Goal: Transaction & Acquisition: Purchase product/service

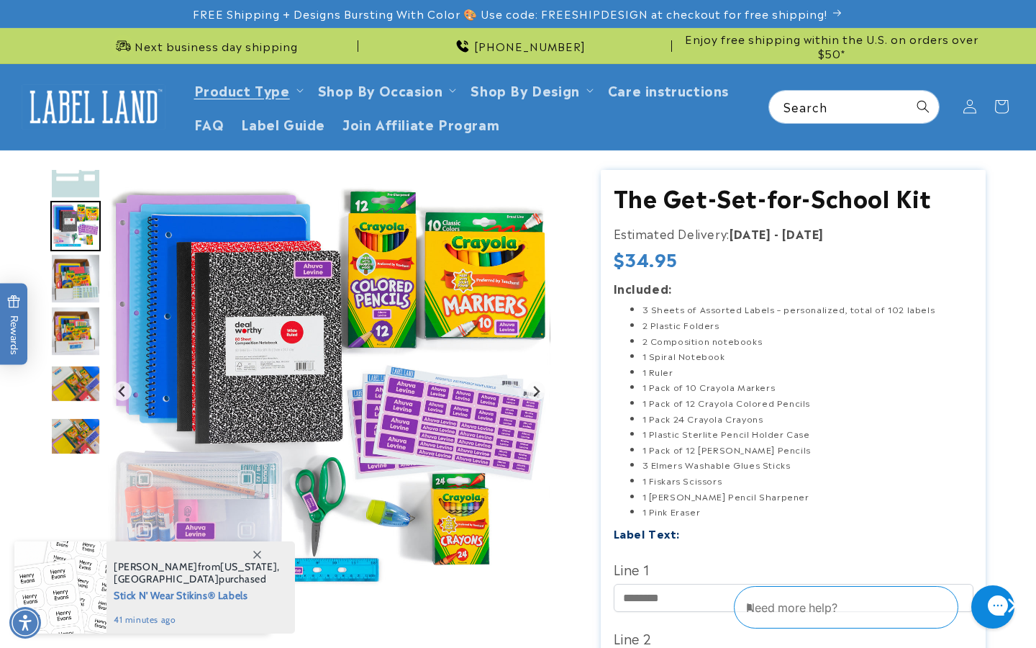
click at [84, 277] on img "Go to slide 4" at bounding box center [75, 278] width 50 height 50
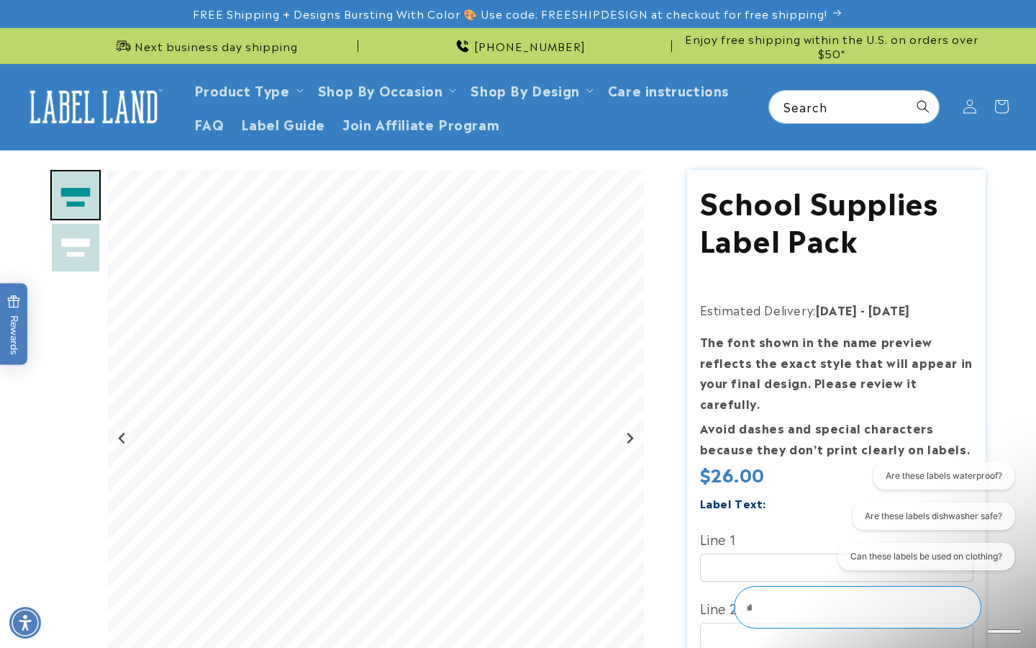
click at [80, 418] on div "Gallery Viewer" at bounding box center [75, 315] width 50 height 291
click at [756, 553] on input "Line 1" at bounding box center [836, 567] width 273 height 28
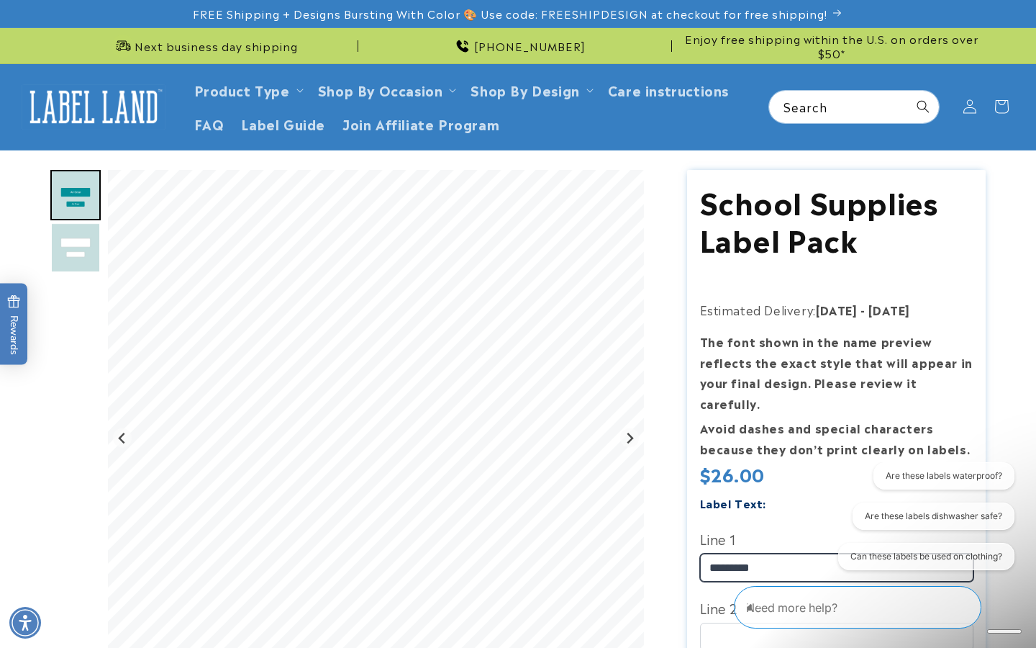
type input "*********"
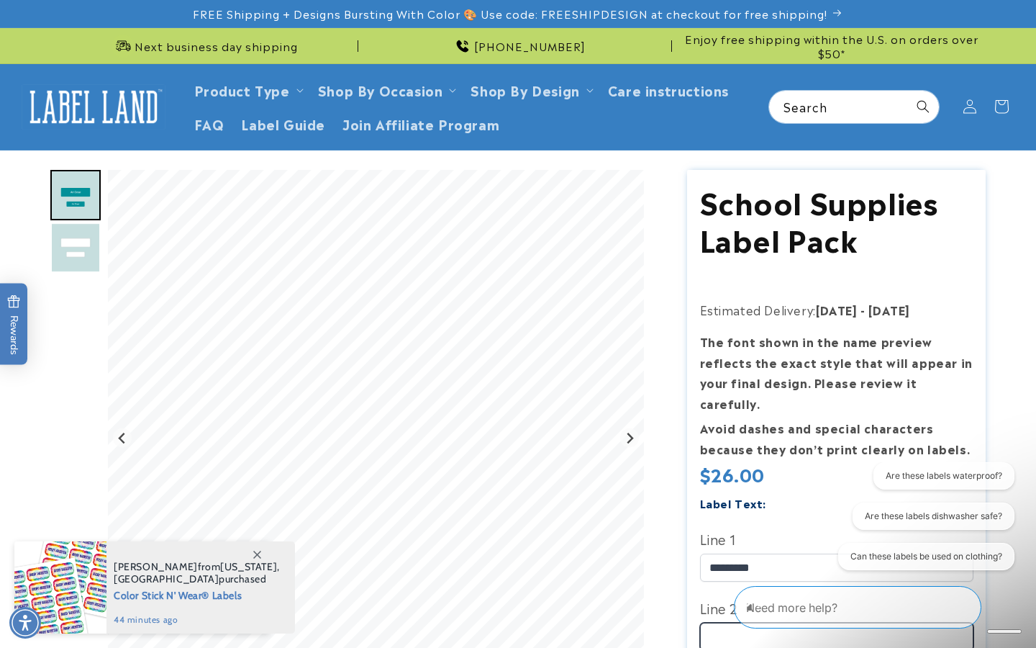
click at [715, 622] on input "Line 2" at bounding box center [836, 636] width 273 height 28
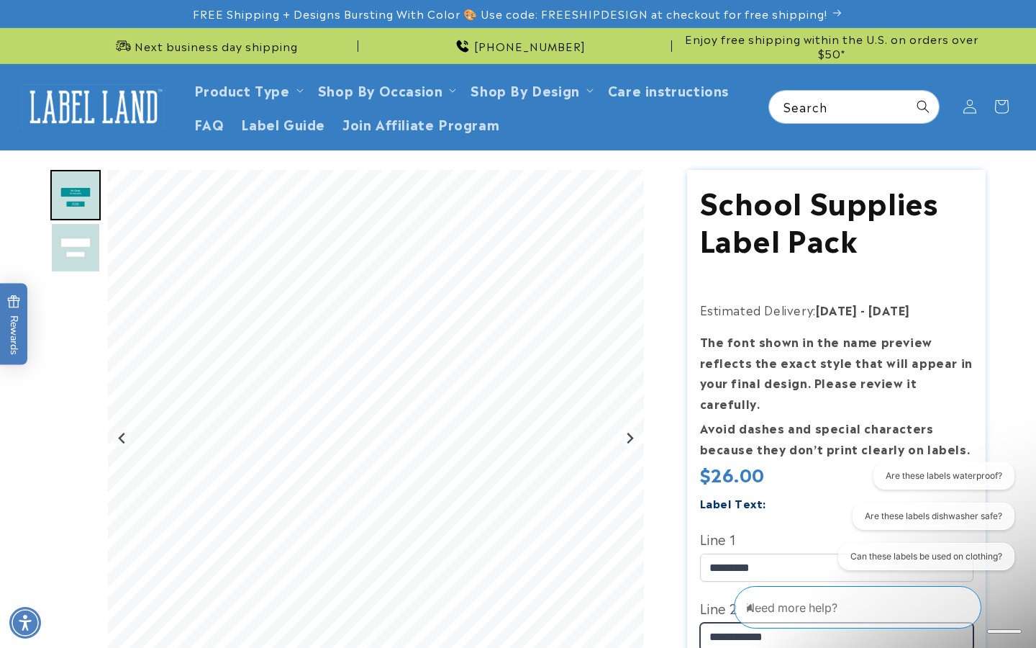
type input "**********"
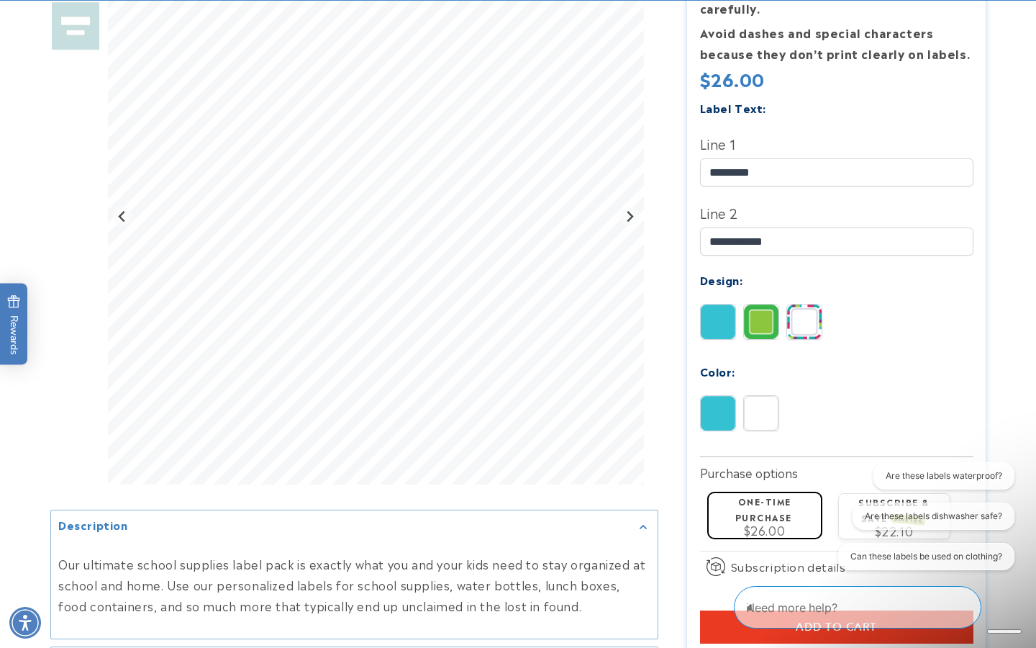
scroll to position [401, 0]
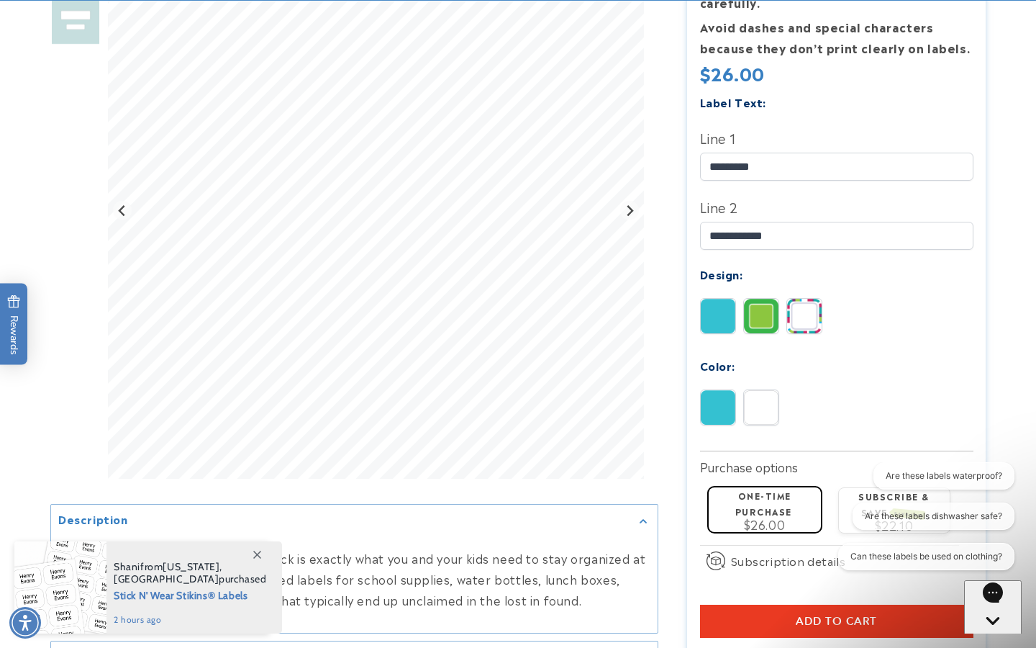
click at [714, 299] on img at bounding box center [718, 316] width 35 height 35
click at [761, 299] on img at bounding box center [761, 316] width 35 height 35
click at [810, 299] on img at bounding box center [804, 316] width 35 height 35
click at [725, 390] on img at bounding box center [718, 407] width 35 height 35
click at [760, 390] on img at bounding box center [761, 407] width 35 height 35
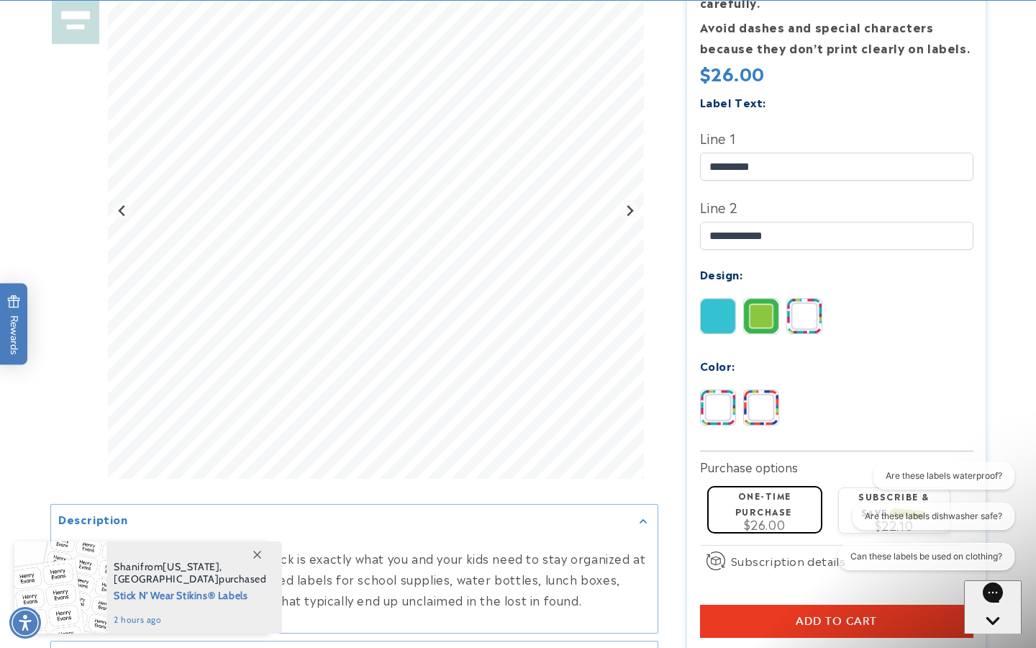
click at [878, 389] on div "Pink Blue" at bounding box center [840, 410] width 281 height 43
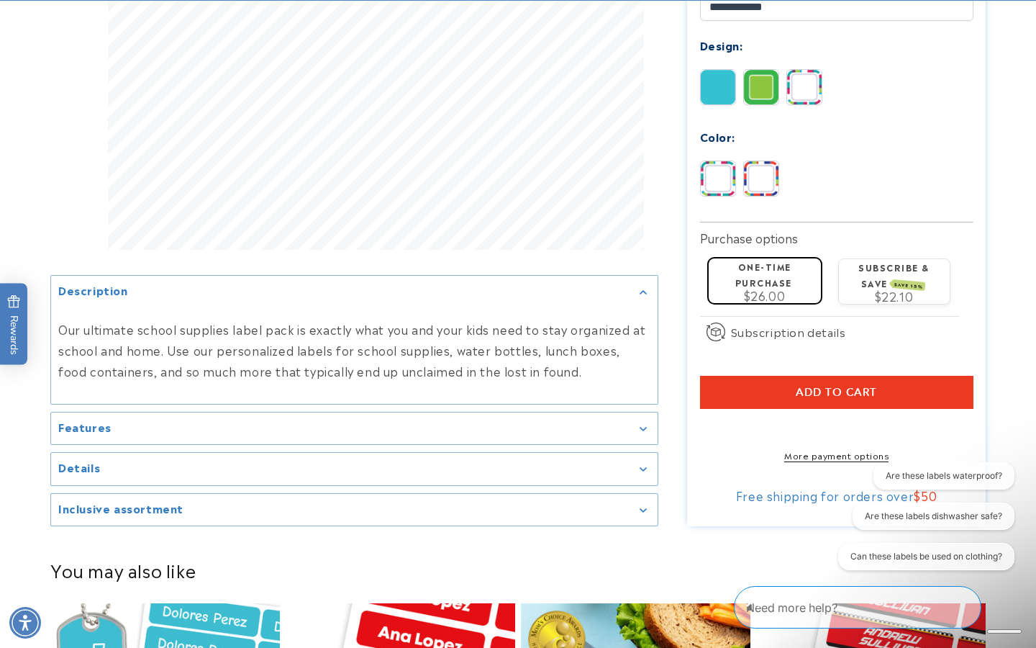
scroll to position [635, 0]
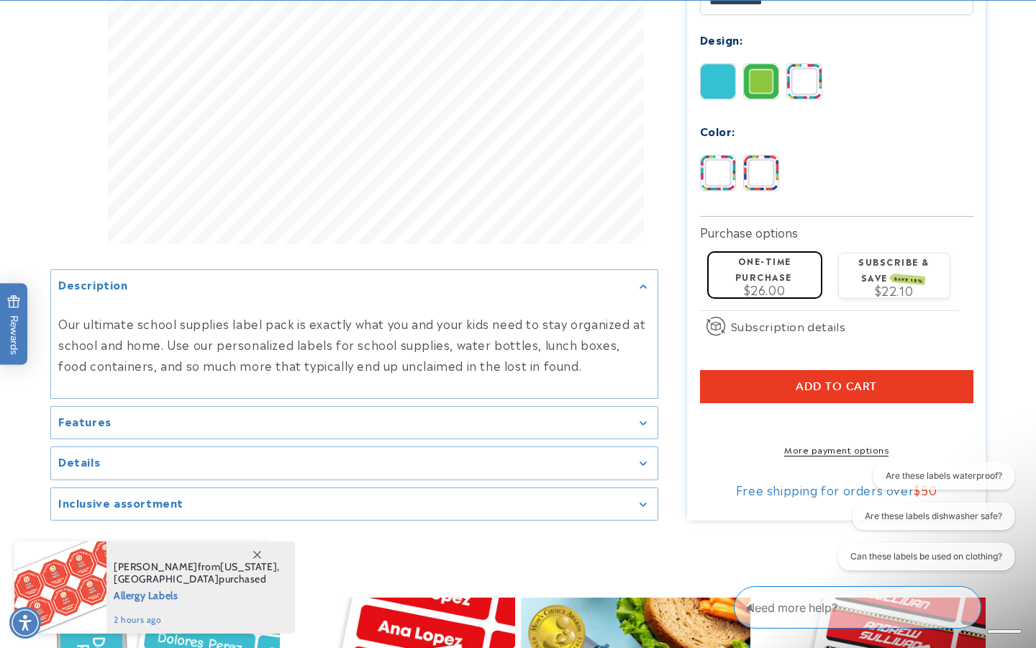
click at [643, 417] on div "Features" at bounding box center [354, 422] width 592 height 11
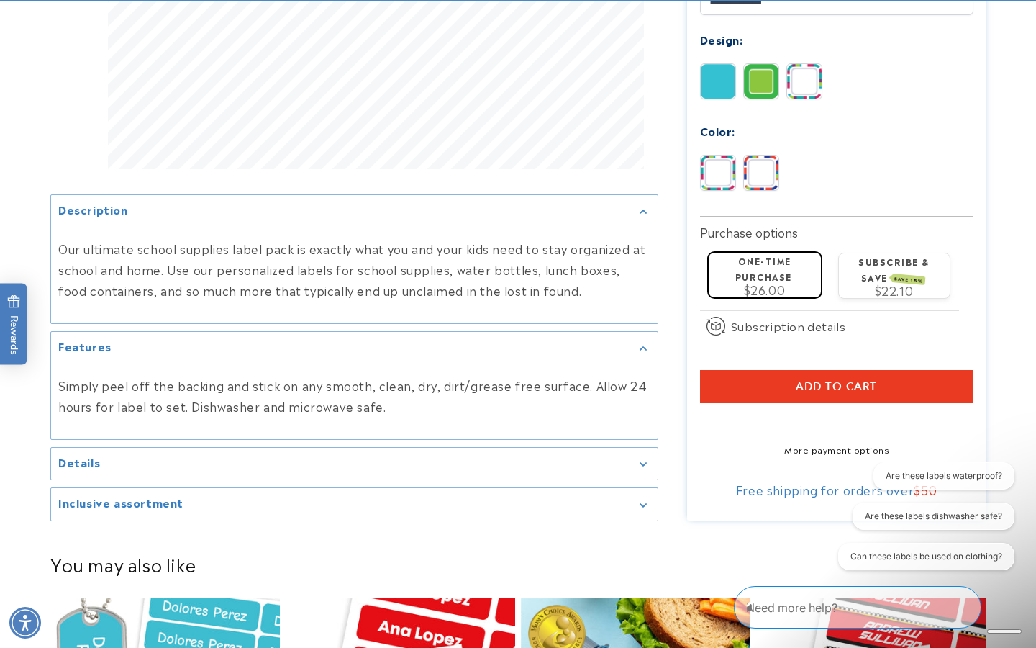
click at [640, 460] on summary "Details" at bounding box center [354, 463] width 607 height 32
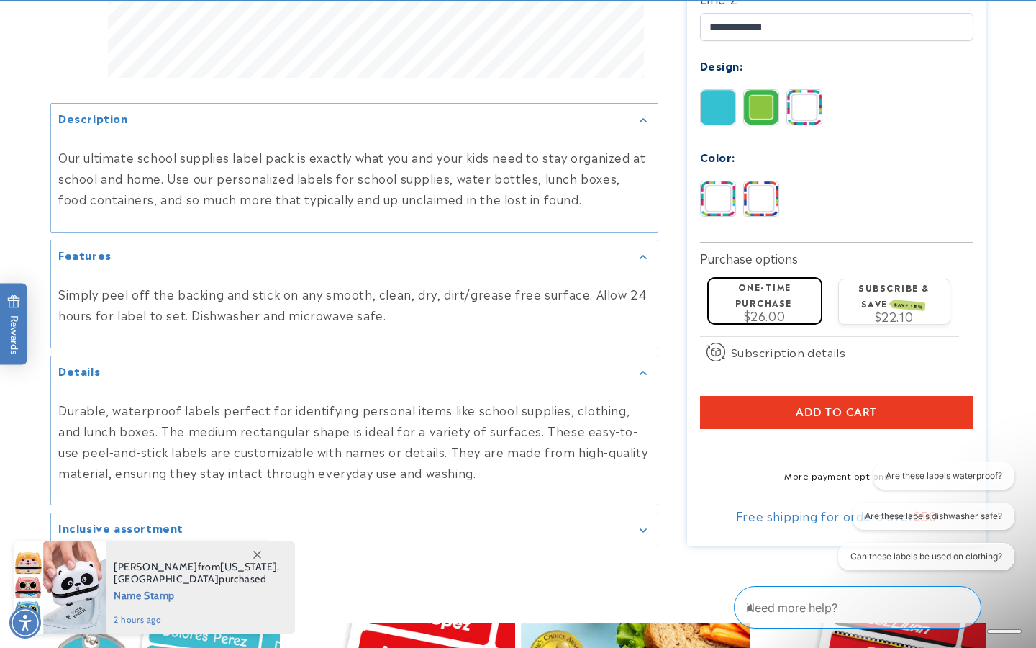
click at [632, 524] on div "Inclusive assortment" at bounding box center [354, 529] width 592 height 11
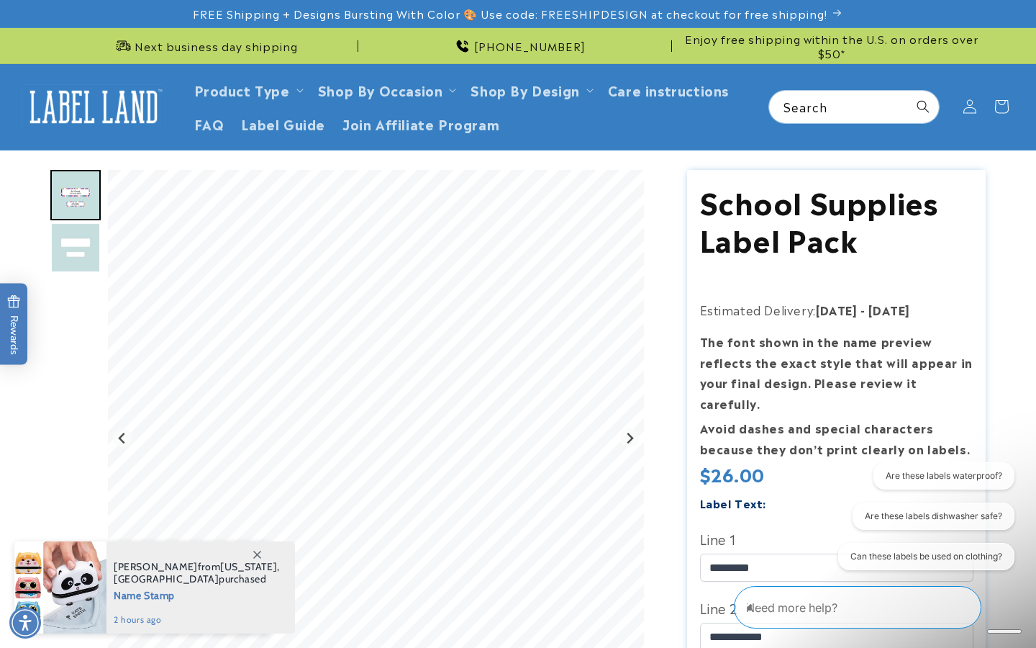
scroll to position [0, 0]
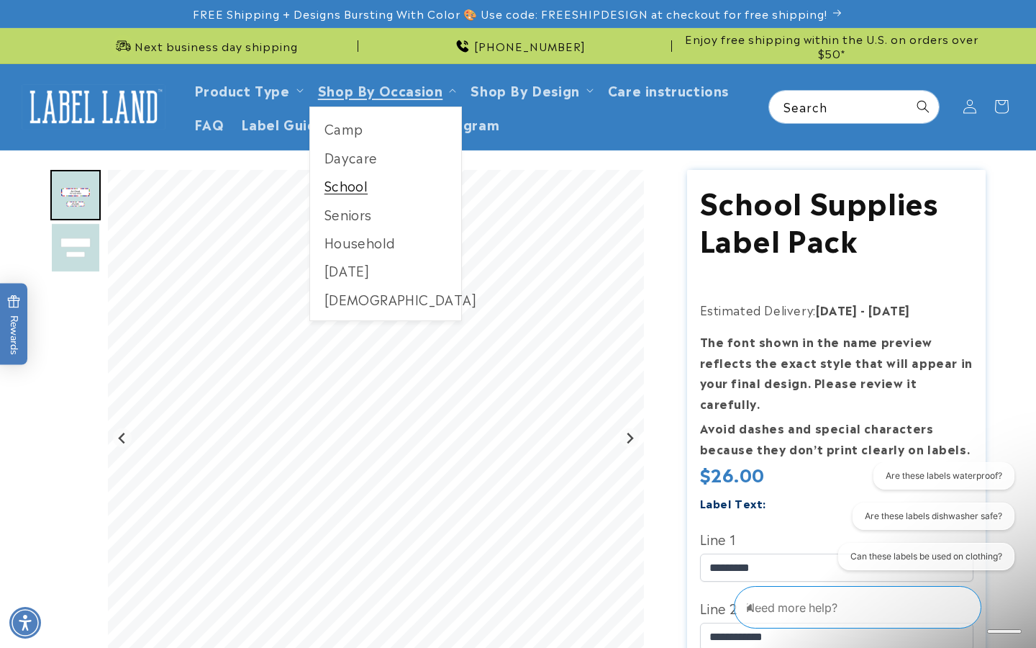
click at [357, 183] on link "School" at bounding box center [386, 185] width 152 height 28
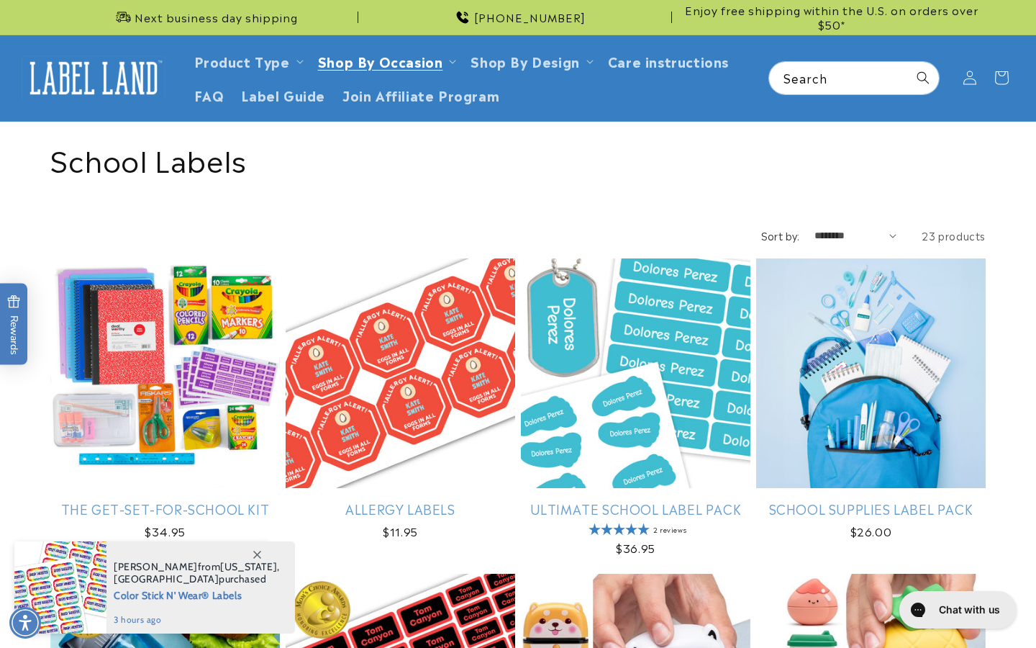
scroll to position [88, 0]
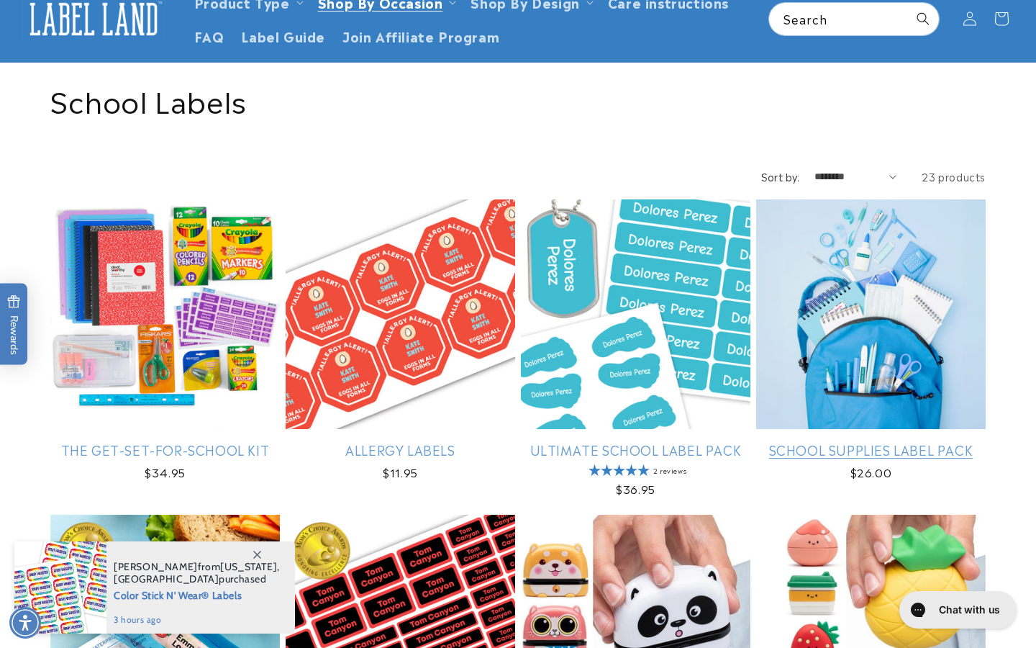
click at [833, 450] on link "School Supplies Label Pack" at bounding box center [871, 449] width 230 height 17
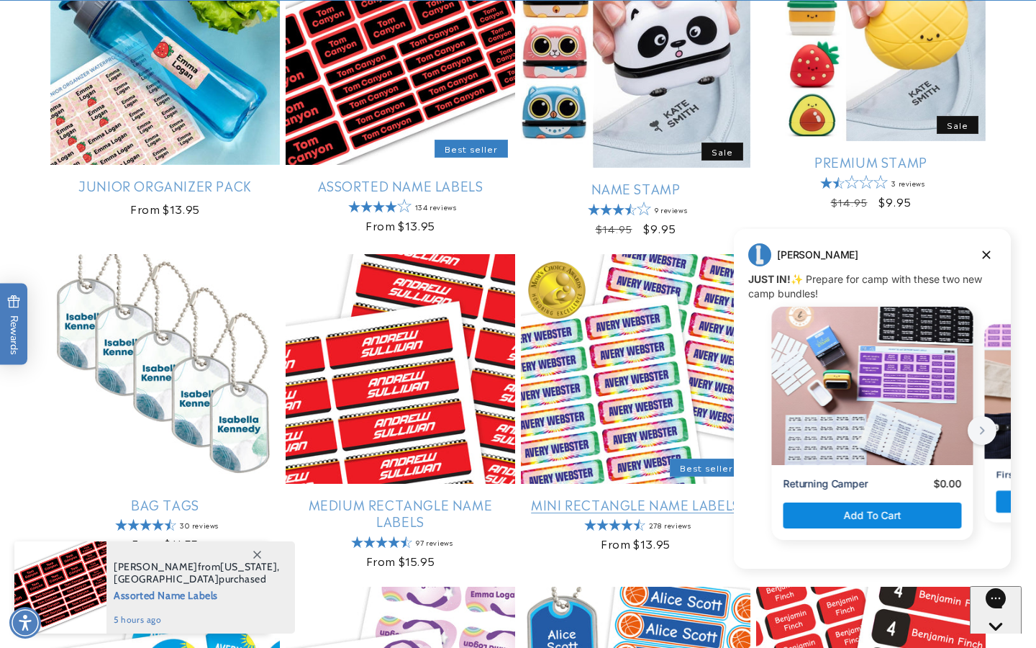
scroll to position [708, 0]
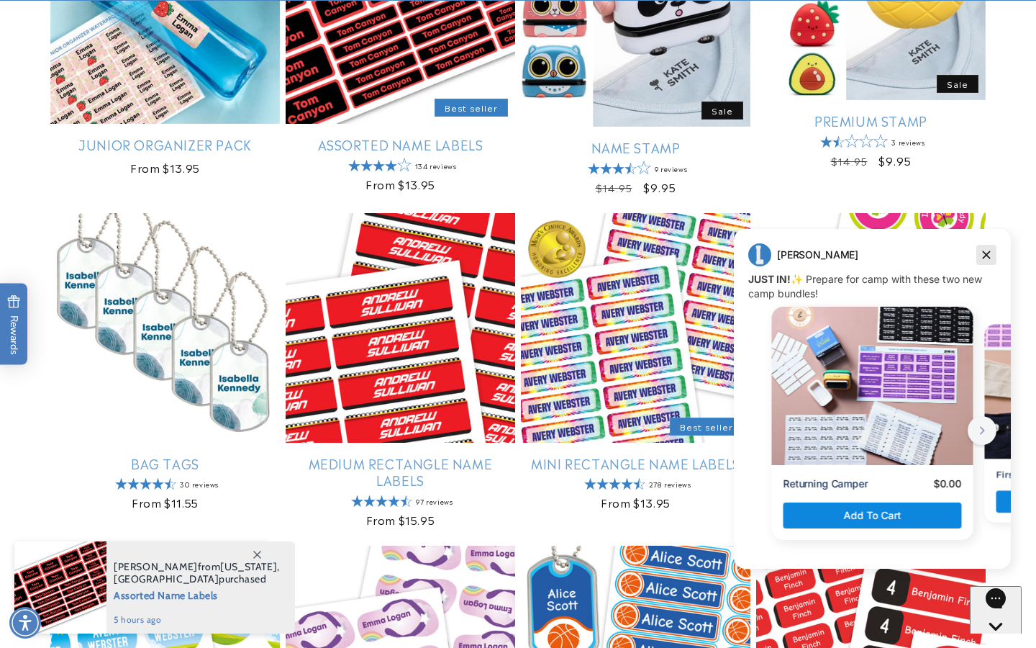
click at [986, 254] on icon "Dismiss campaign" at bounding box center [987, 255] width 8 height 8
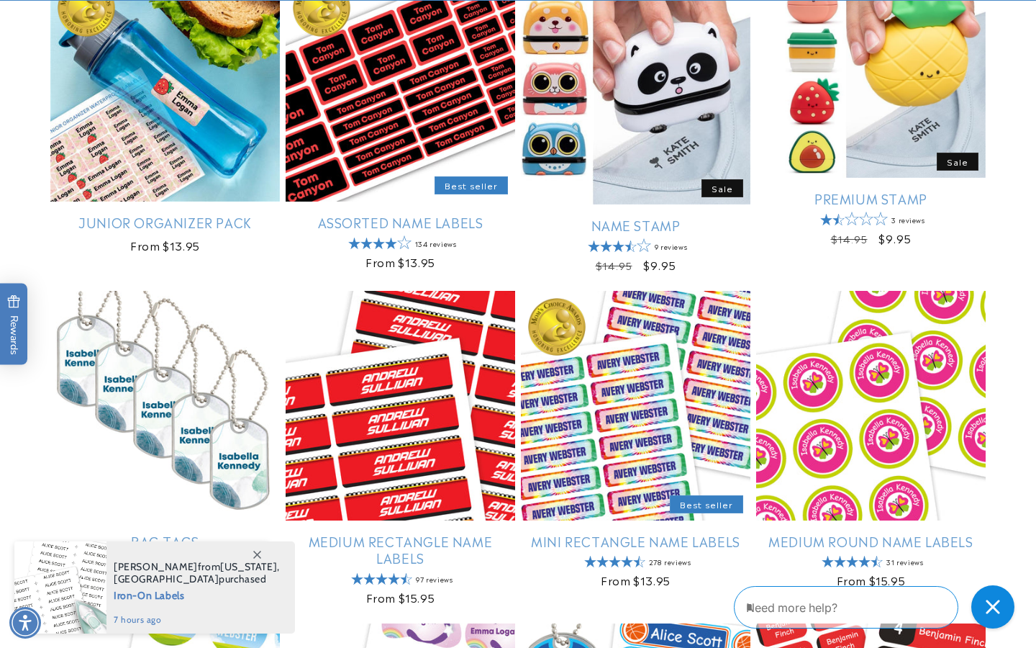
scroll to position [632, 0]
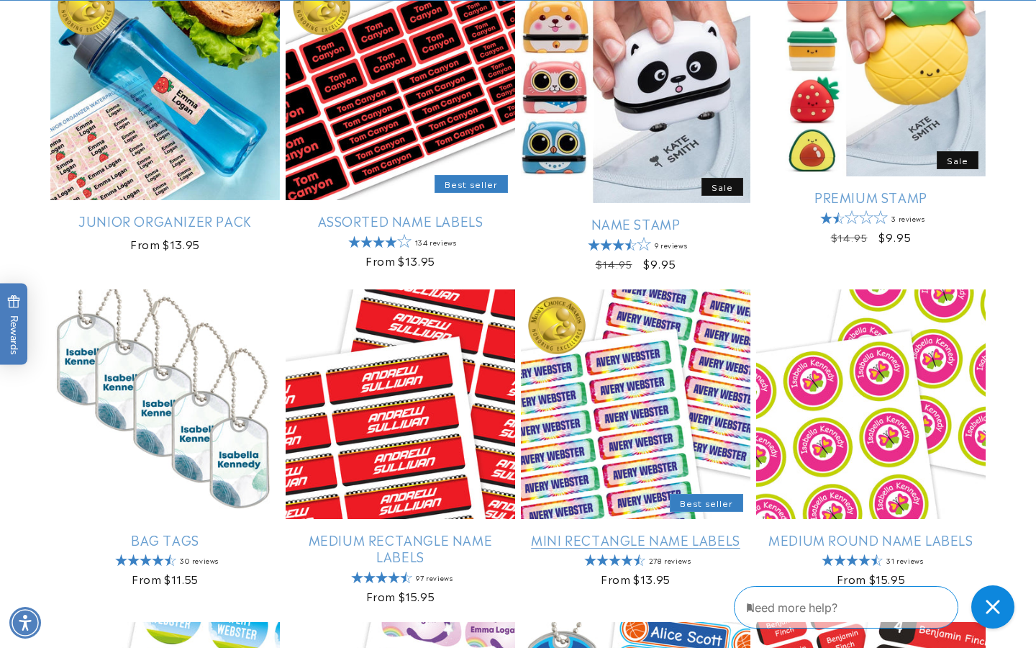
click at [675, 531] on link "Mini Rectangle Name Labels" at bounding box center [636, 539] width 230 height 17
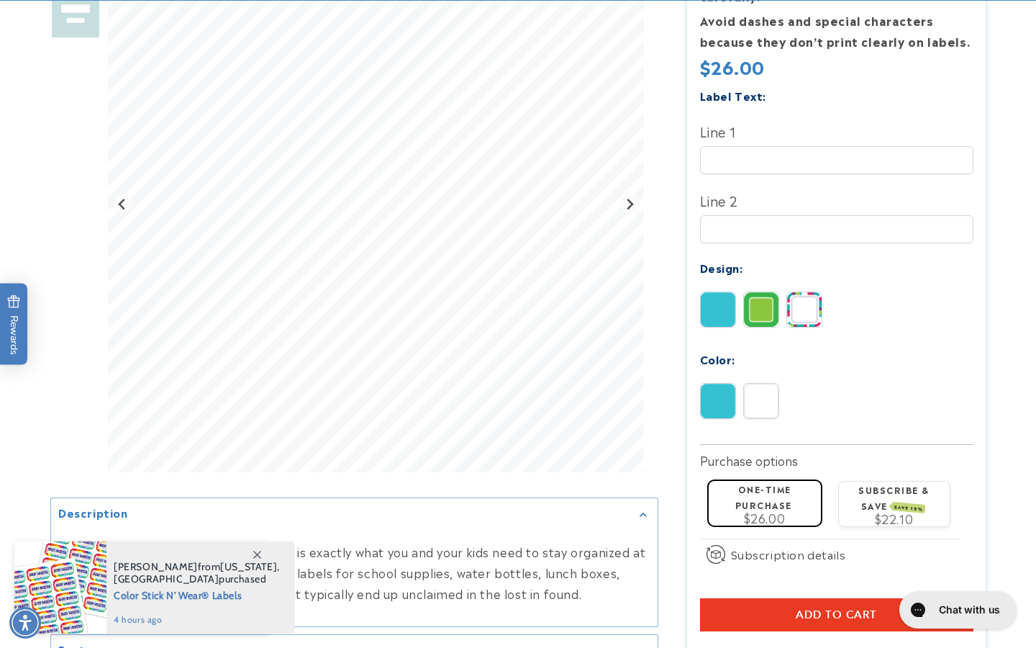
scroll to position [413, 0]
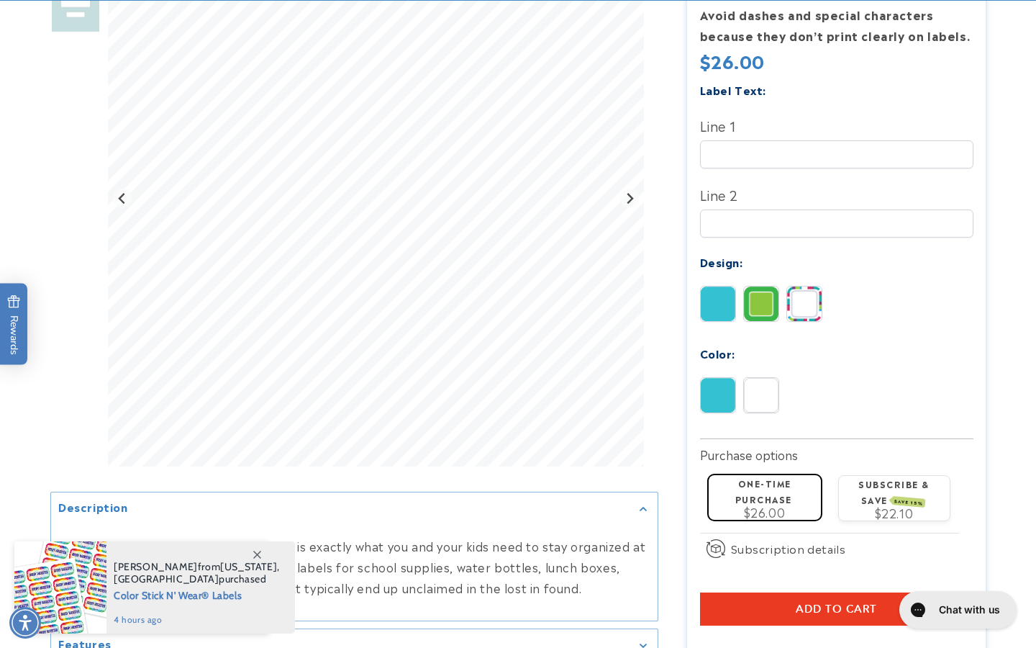
click at [762, 378] on img at bounding box center [761, 395] width 35 height 35
click at [701, 378] on img at bounding box center [718, 395] width 35 height 35
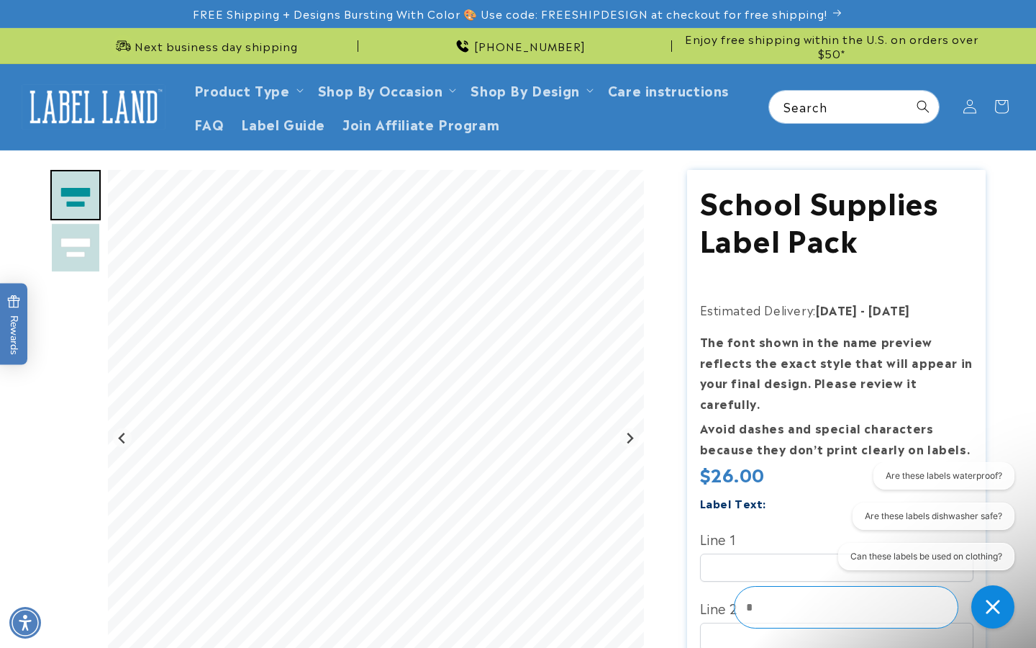
scroll to position [0, 0]
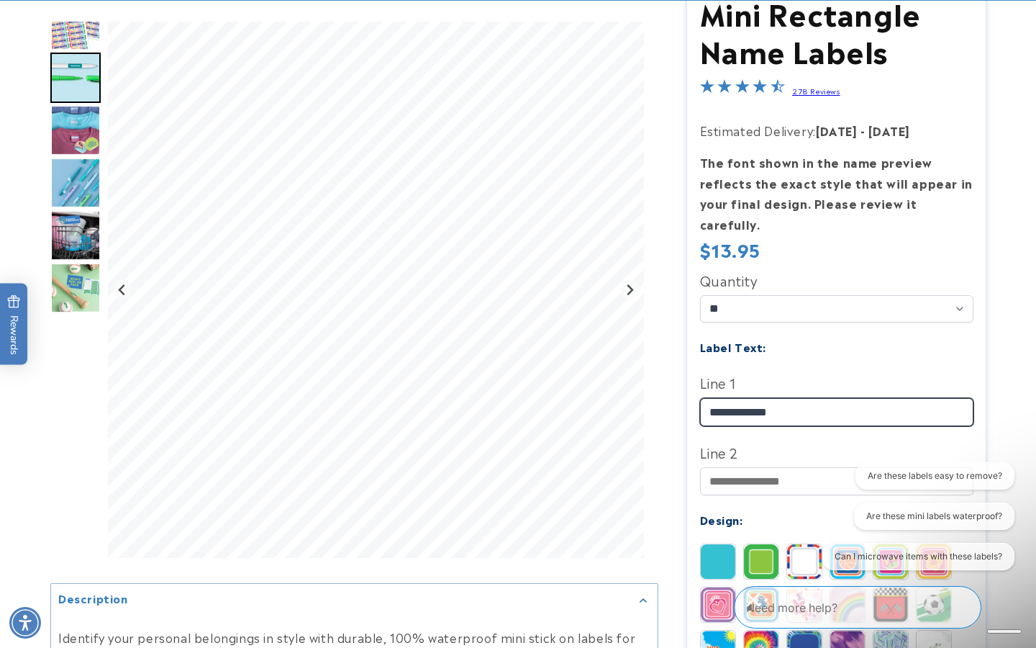
type input "**********"
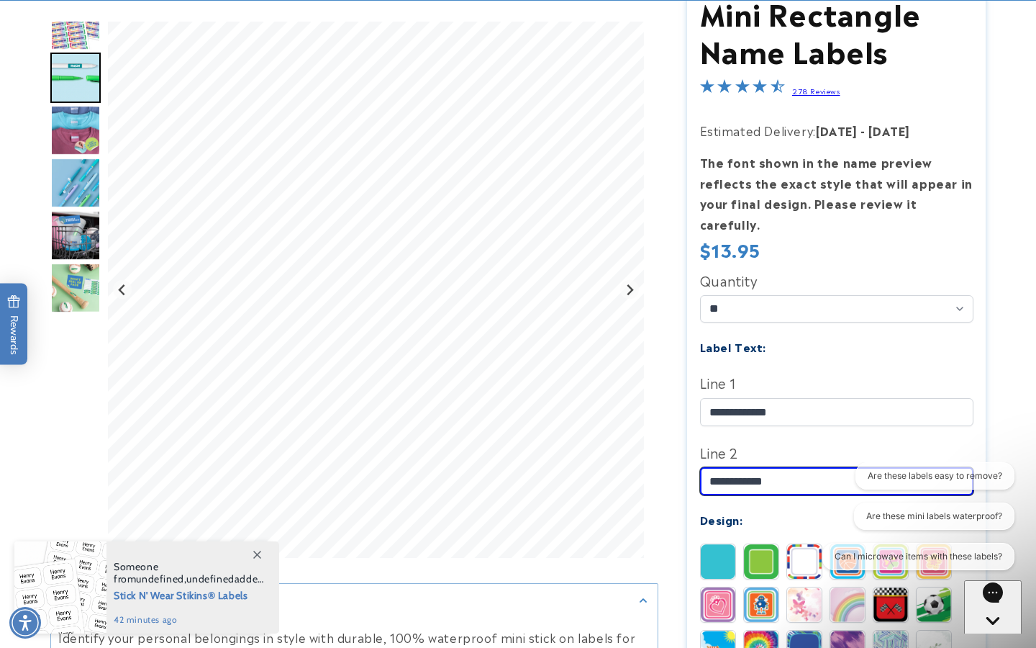
type input "**********"
click at [711, 547] on img at bounding box center [718, 561] width 35 height 35
click at [766, 544] on img at bounding box center [761, 561] width 35 height 35
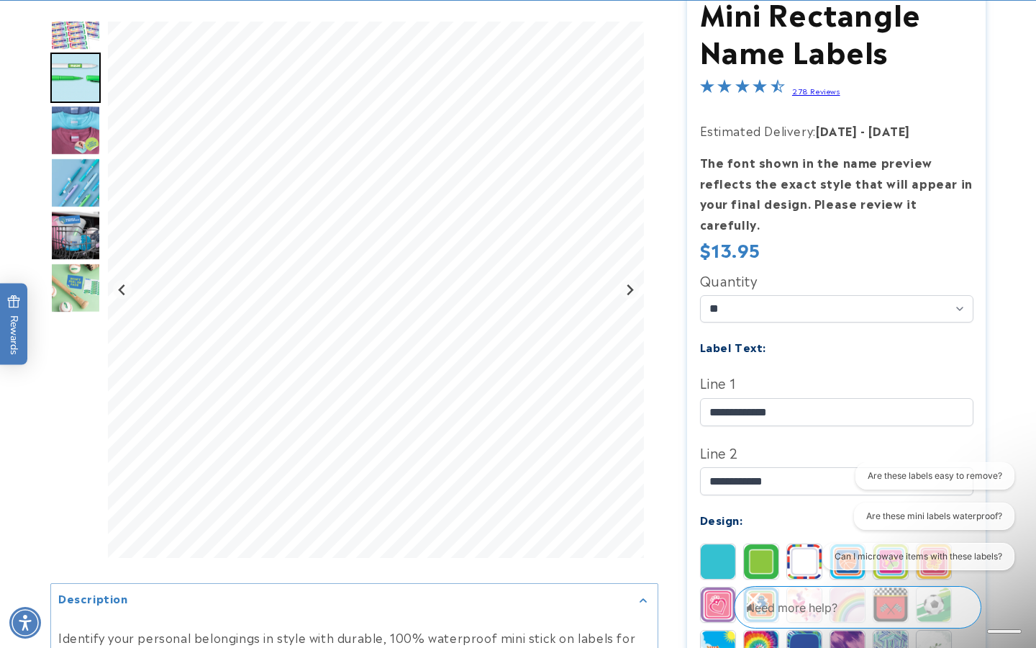
click at [671, 598] on div "Mini Rectangle Name Labels Mini Rectangle Name Labels 278 Reviews Estimated Del…" at bounding box center [821, 576] width 327 height 1191
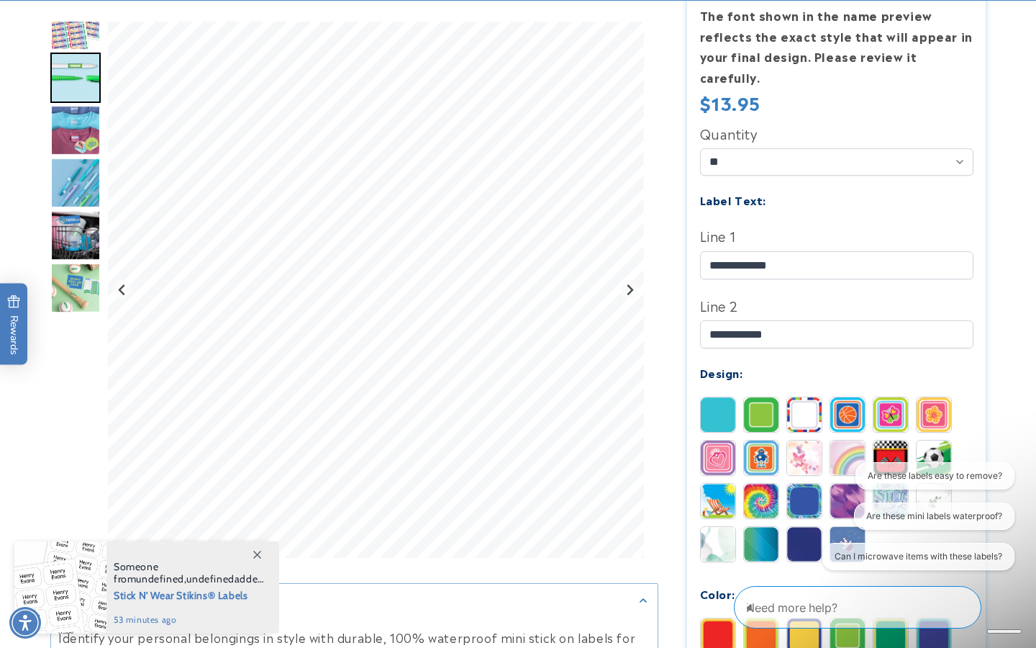
scroll to position [370, 0]
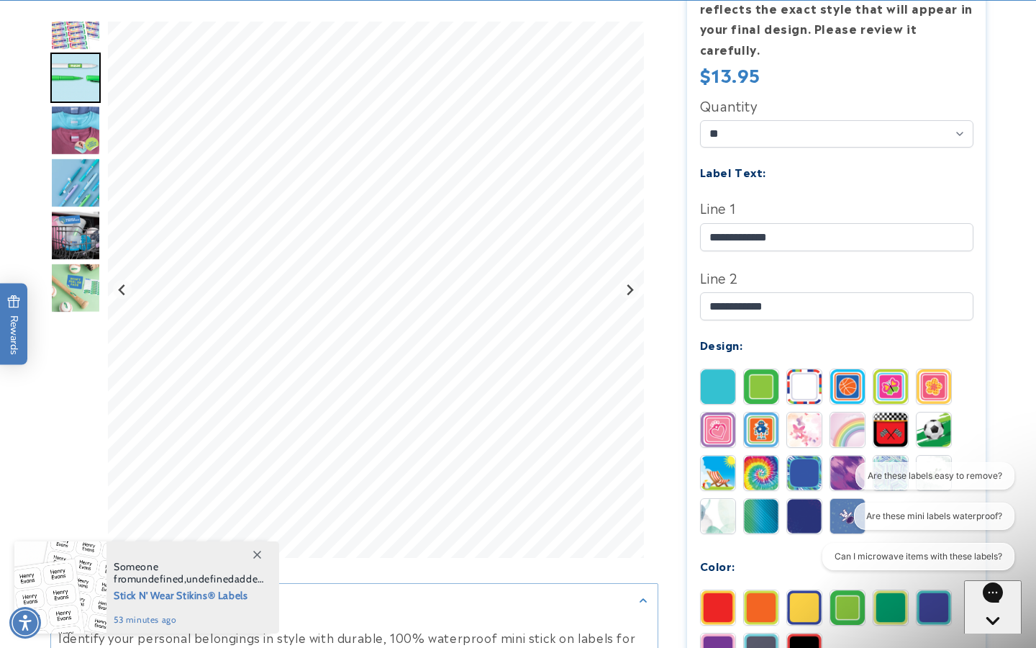
click at [844, 369] on img at bounding box center [847, 386] width 35 height 35
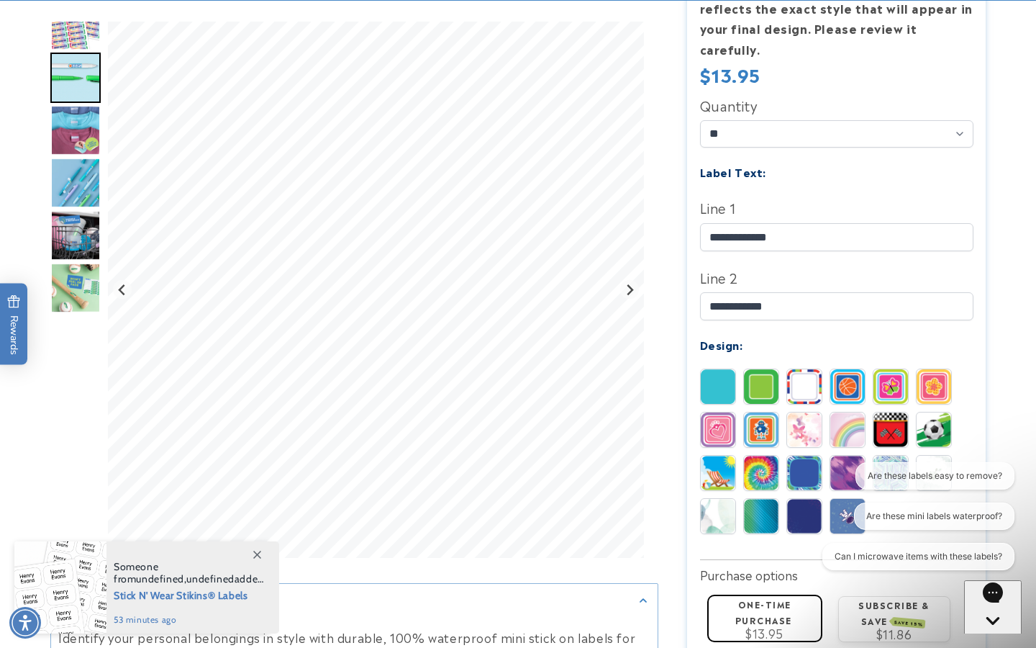
click at [894, 369] on img at bounding box center [890, 386] width 35 height 35
click at [927, 369] on img at bounding box center [934, 386] width 35 height 35
click at [719, 412] on img at bounding box center [718, 429] width 35 height 35
click at [764, 412] on img at bounding box center [761, 429] width 35 height 35
click at [804, 412] on img at bounding box center [804, 429] width 35 height 35
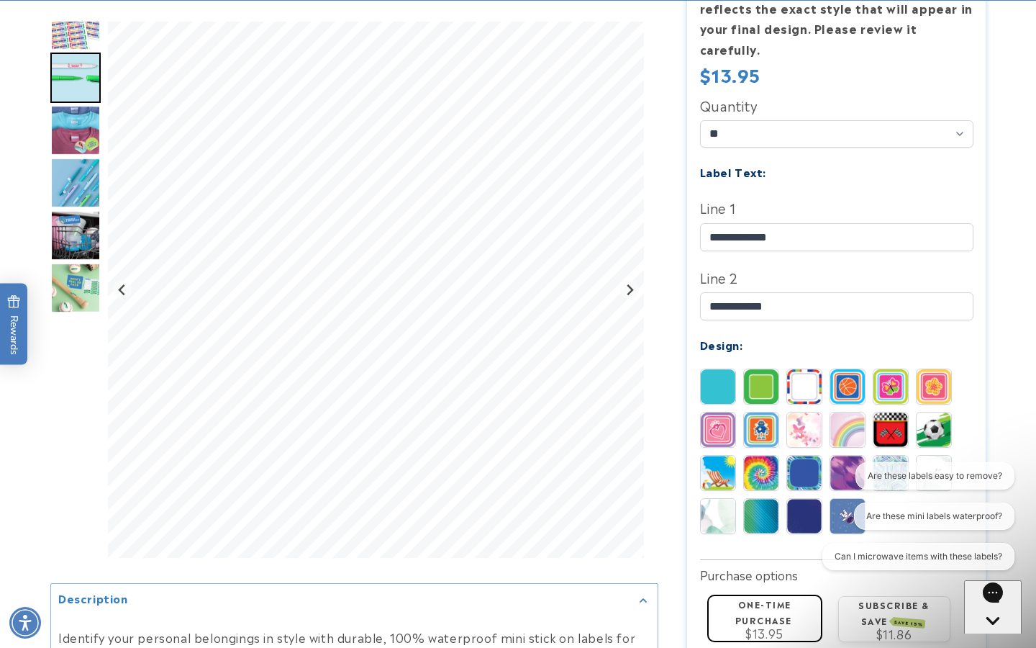
click at [850, 412] on img at bounding box center [847, 429] width 35 height 35
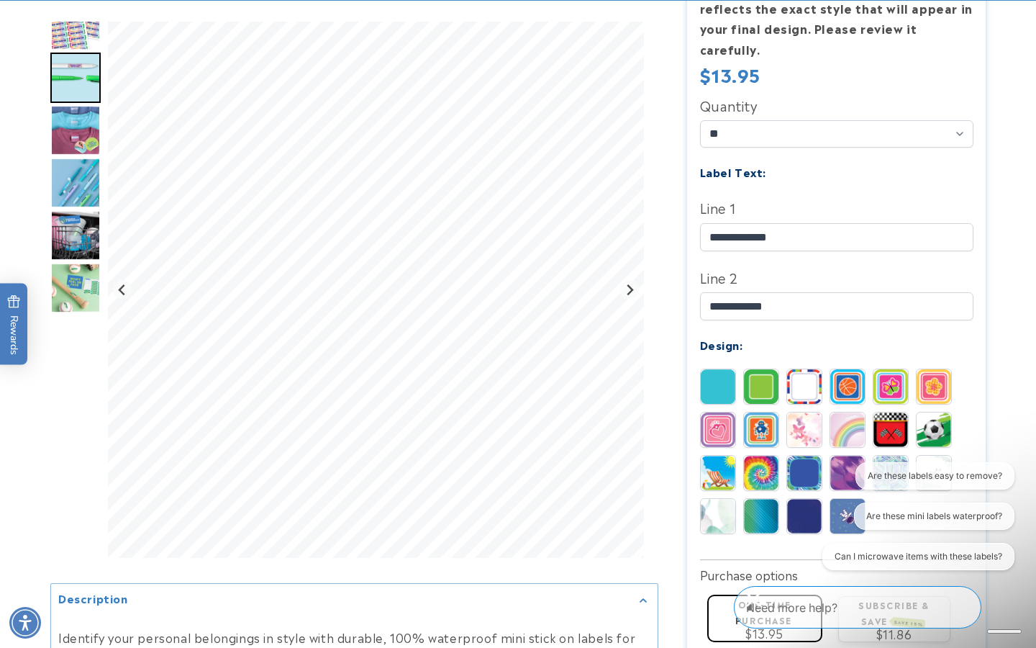
click at [882, 412] on img at bounding box center [890, 429] width 35 height 35
click at [943, 412] on img at bounding box center [934, 429] width 35 height 35
click at [937, 455] on img at bounding box center [934, 472] width 35 height 35
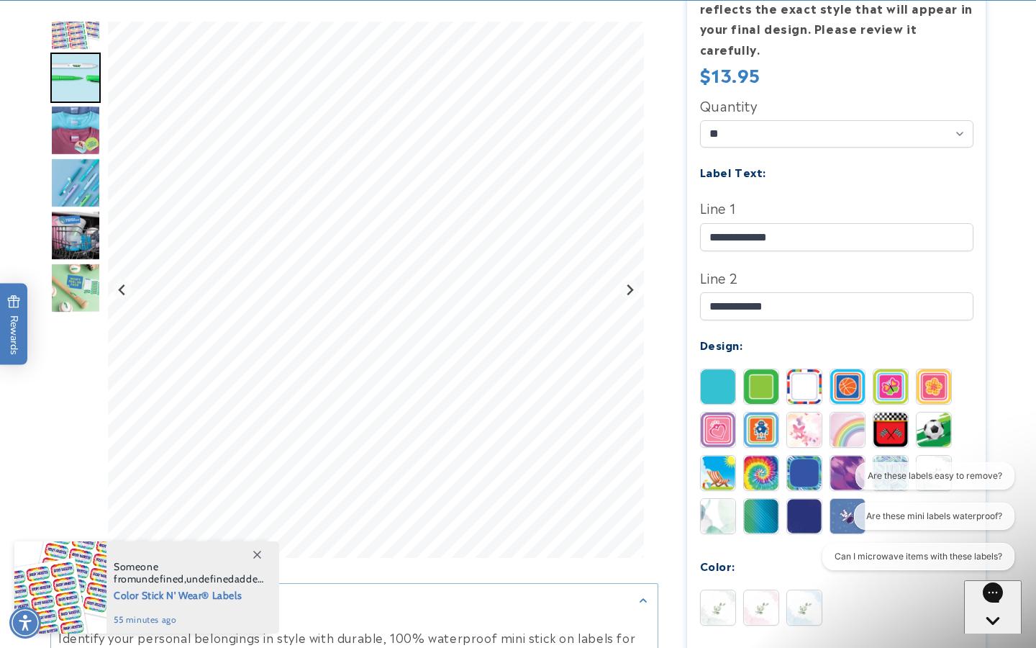
click at [944, 455] on img at bounding box center [934, 472] width 35 height 35
click at [888, 455] on img at bounding box center [890, 472] width 35 height 35
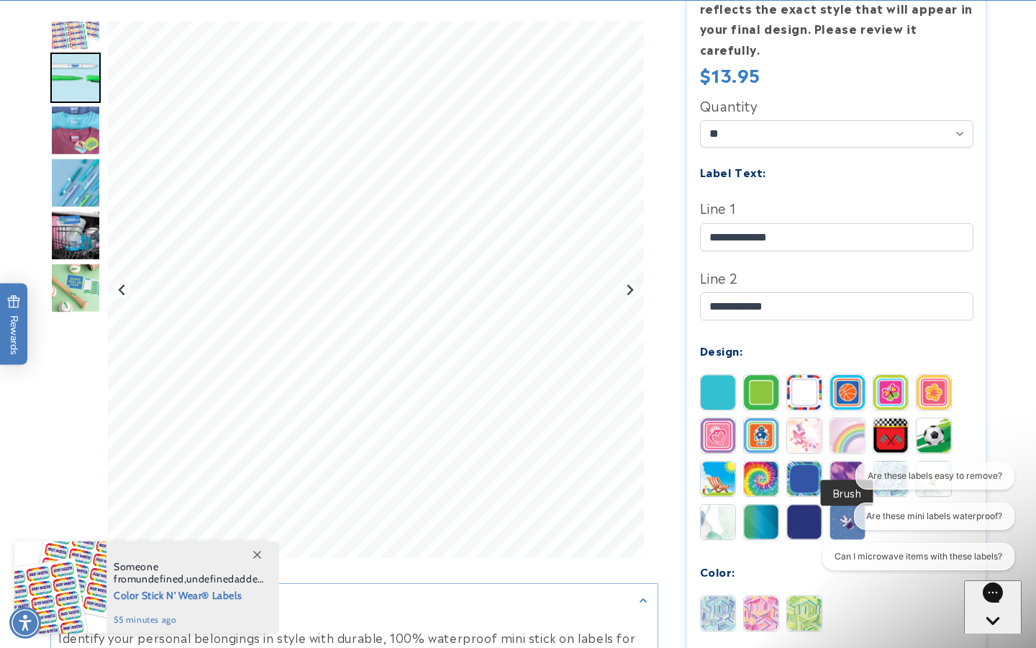
click at [848, 461] on img at bounding box center [847, 478] width 35 height 35
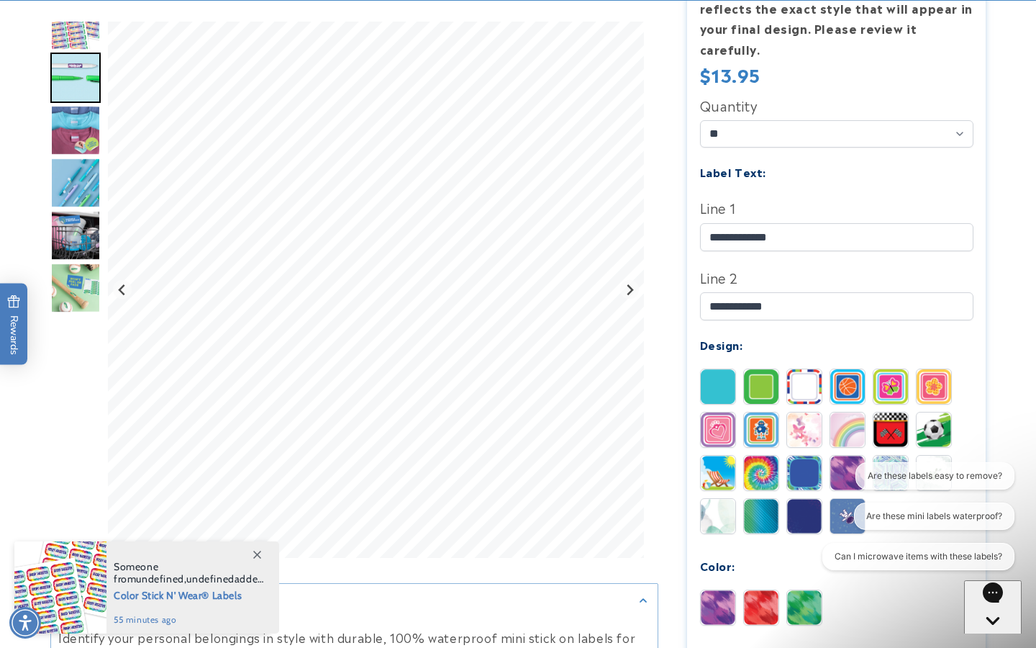
click at [796, 455] on img at bounding box center [804, 472] width 35 height 35
click at [756, 455] on img at bounding box center [761, 472] width 35 height 35
click at [705, 455] on img at bounding box center [718, 472] width 35 height 35
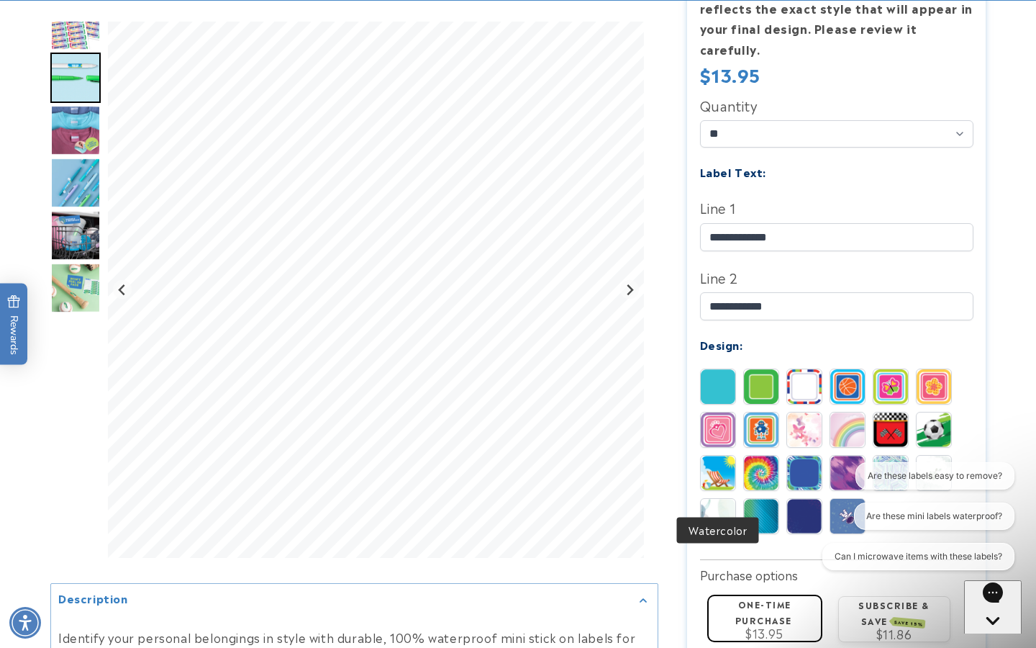
click at [715, 499] on img at bounding box center [718, 516] width 35 height 35
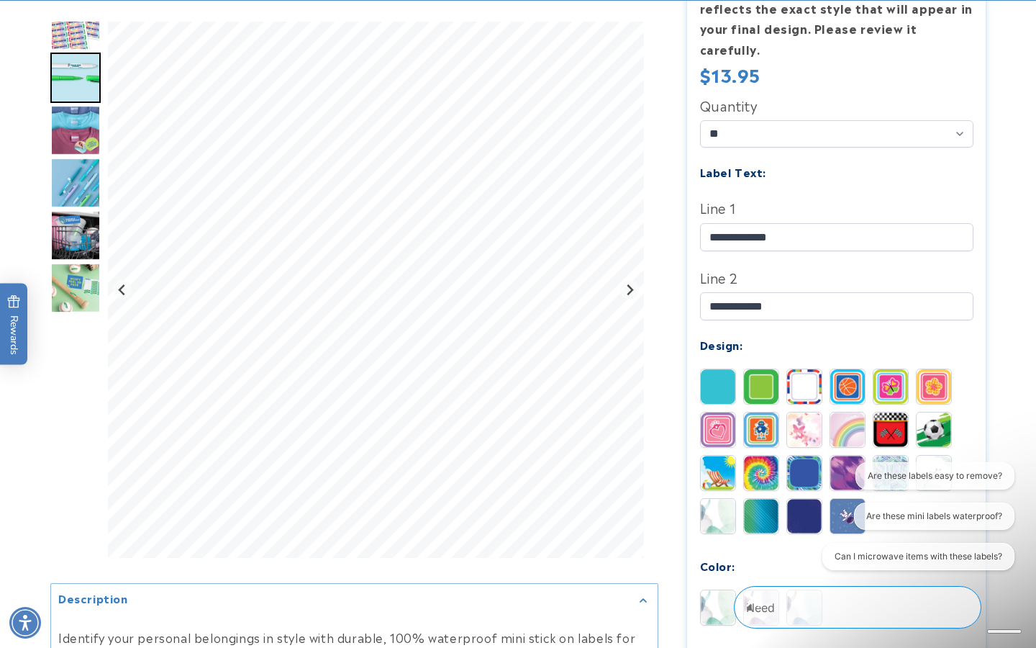
click at [784, 489] on div "Solid Border Stripes Basketball" at bounding box center [840, 454] width 281 height 173
click at [768, 499] on img at bounding box center [761, 516] width 35 height 35
click at [806, 496] on div "Are these labels easy to remove? Are these mini labels waterproof? Can I microw…" at bounding box center [912, 519] width 217 height 114
click at [844, 500] on div "Are these labels easy to remove? Are these mini labels waterproof? Can I microw…" at bounding box center [913, 519] width 203 height 114
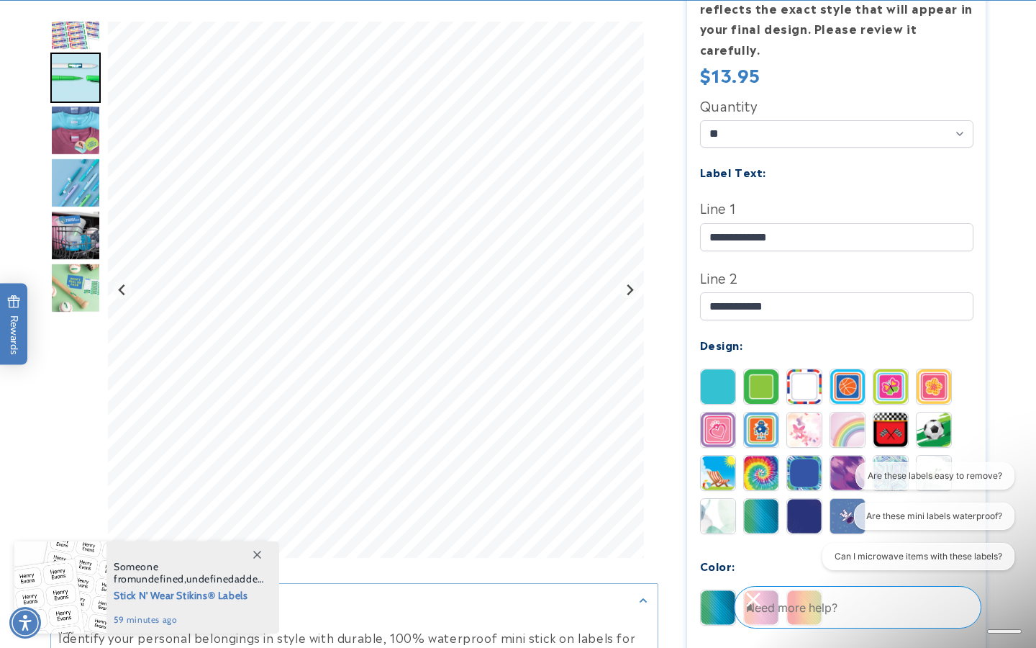
click at [843, 489] on div "Are these labels easy to remove? Are these mini labels waterproof? Can I microw…" at bounding box center [913, 519] width 203 height 114
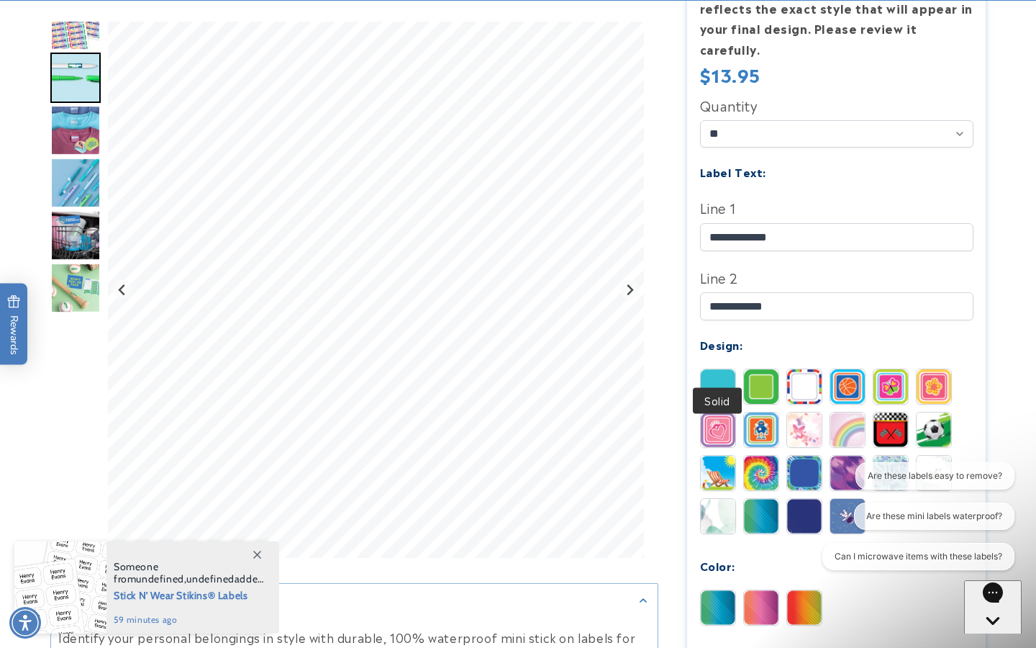
click at [725, 369] on img at bounding box center [718, 386] width 35 height 35
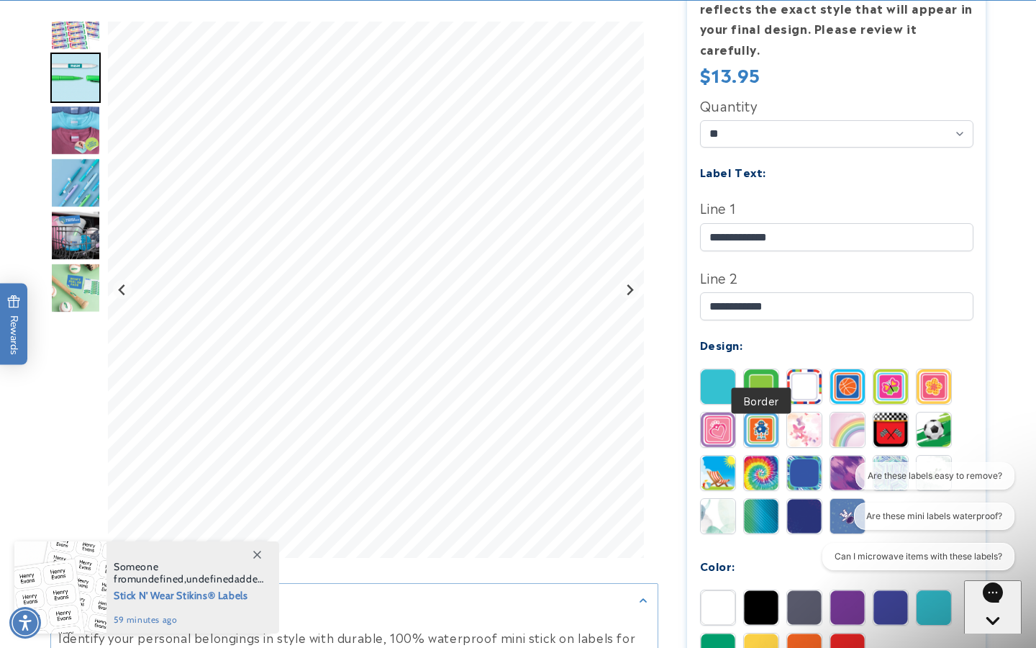
click at [762, 369] on img at bounding box center [761, 386] width 35 height 35
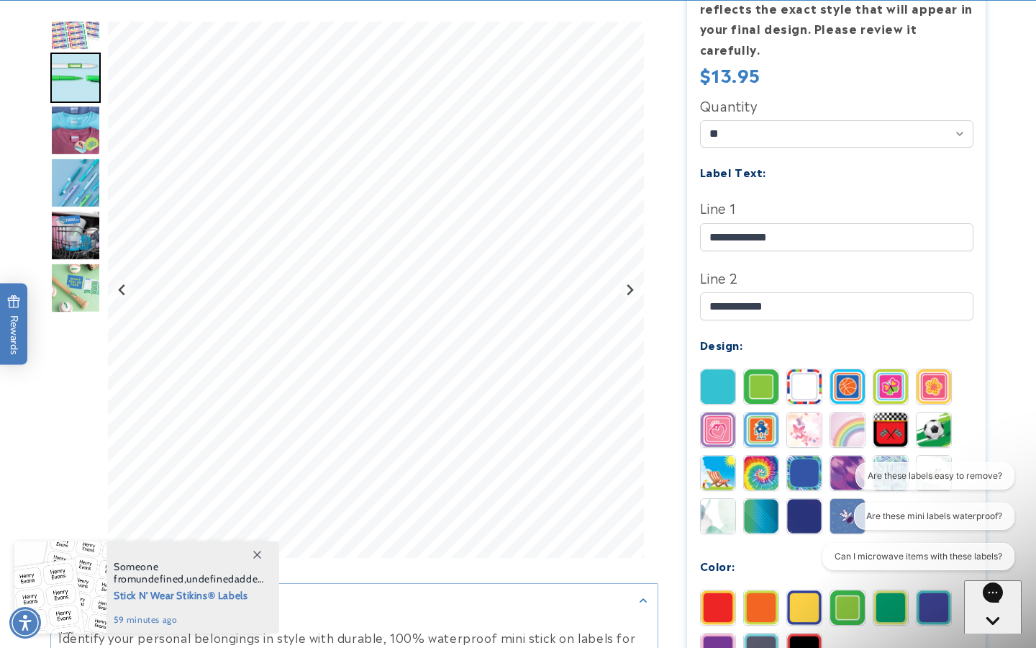
click at [804, 371] on img at bounding box center [804, 386] width 35 height 35
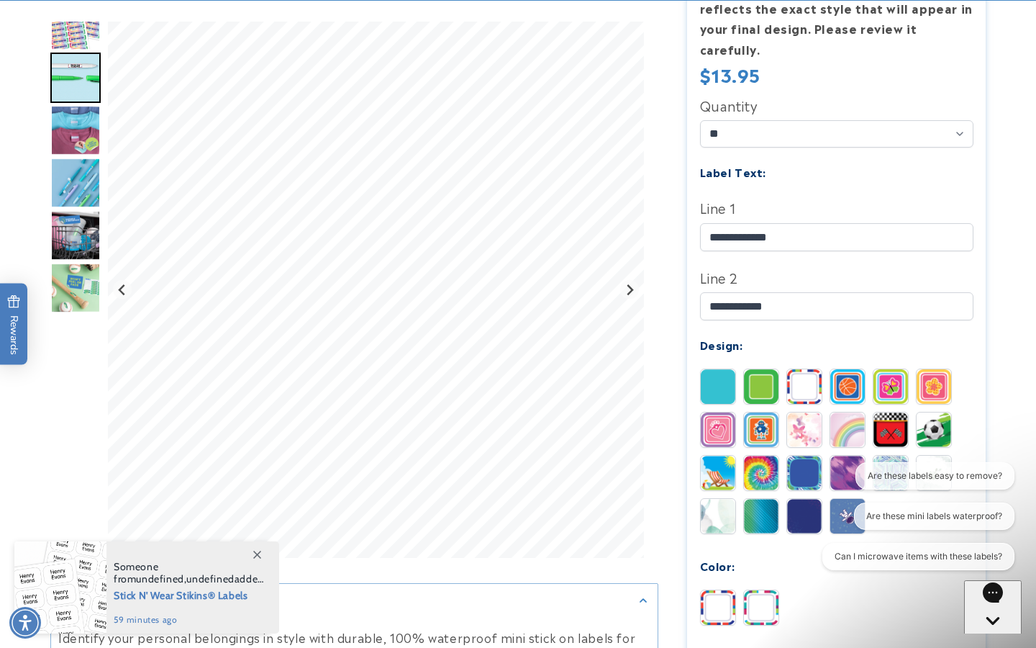
click at [849, 369] on img at bounding box center [847, 386] width 35 height 35
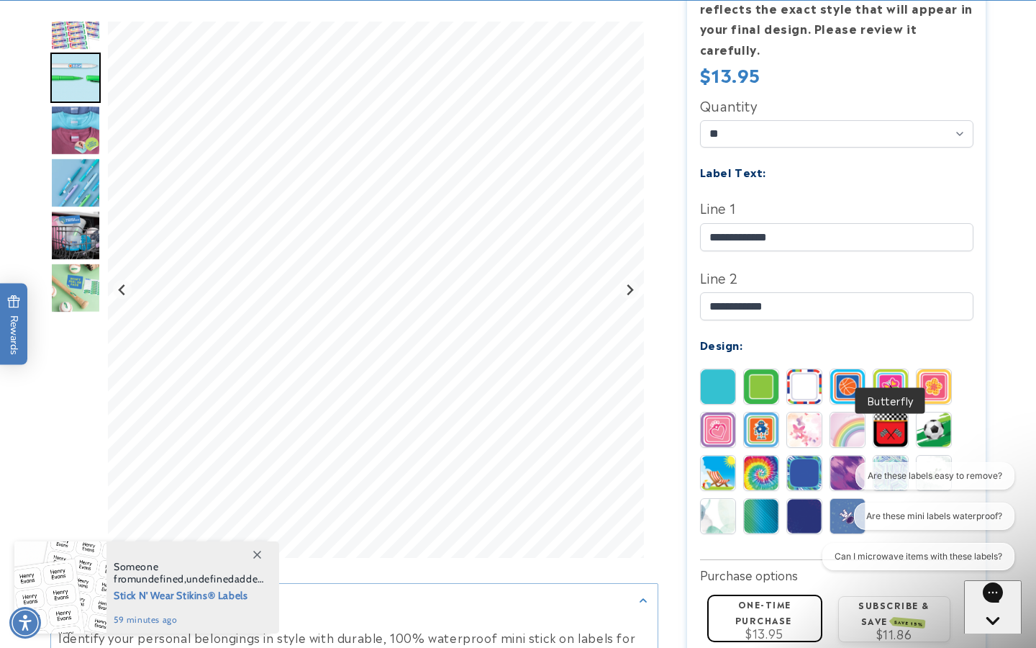
click at [897, 369] on img at bounding box center [890, 386] width 35 height 35
click at [932, 369] on img at bounding box center [934, 386] width 35 height 35
click at [935, 412] on img at bounding box center [934, 429] width 35 height 35
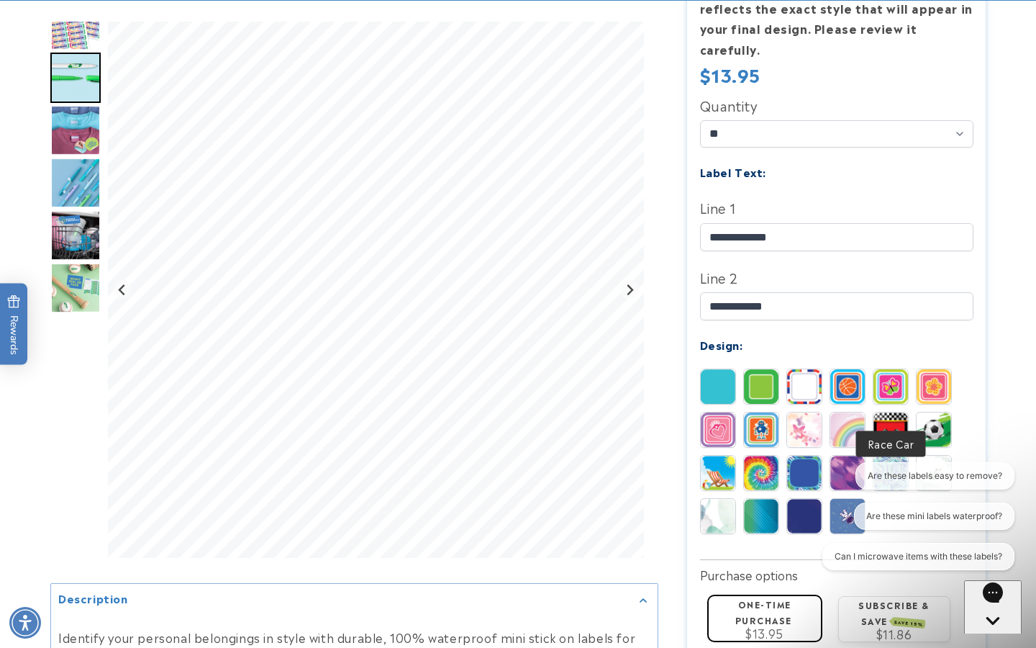
click at [885, 414] on img at bounding box center [890, 429] width 35 height 35
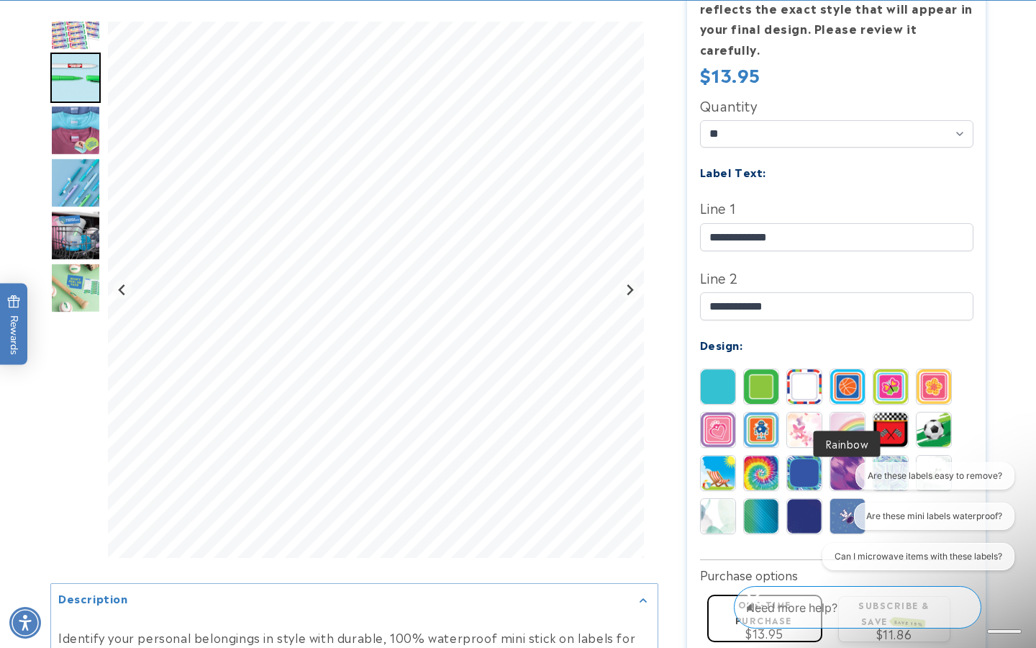
click at [843, 412] on img at bounding box center [847, 429] width 35 height 35
click at [805, 412] on img at bounding box center [804, 429] width 35 height 35
click at [758, 412] on img at bounding box center [761, 429] width 35 height 35
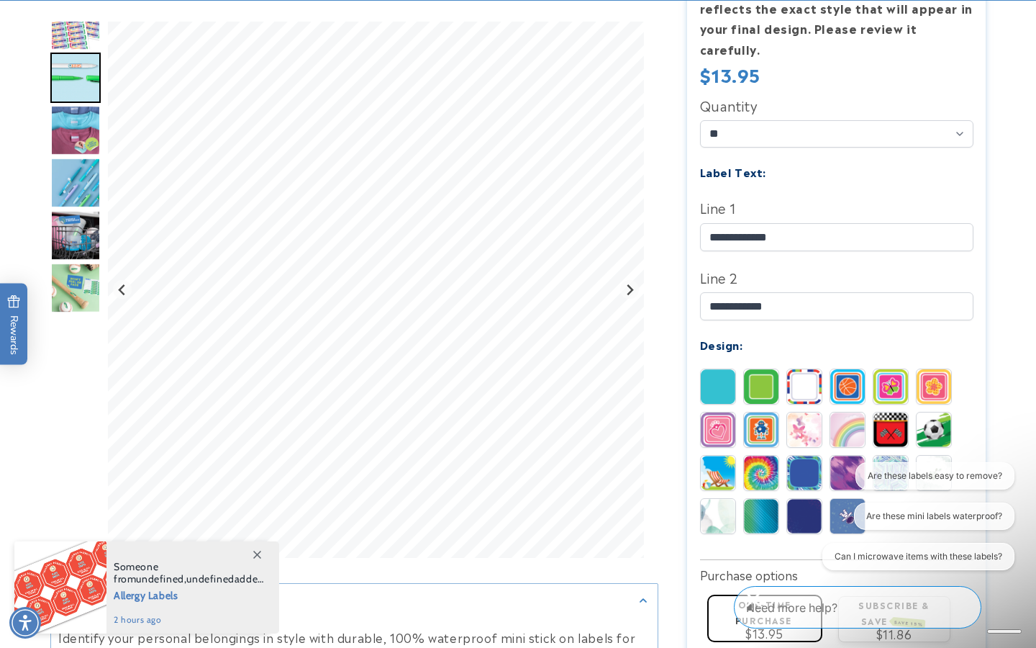
click at [712, 412] on img at bounding box center [718, 429] width 35 height 35
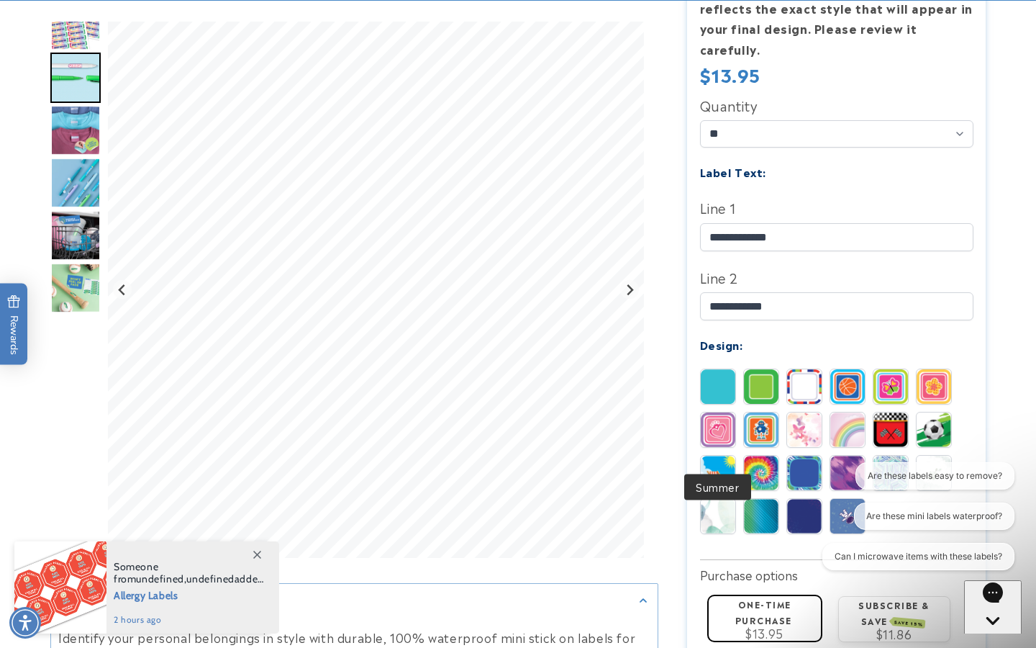
click at [719, 455] on img at bounding box center [718, 472] width 35 height 35
click at [761, 455] on img at bounding box center [761, 472] width 35 height 35
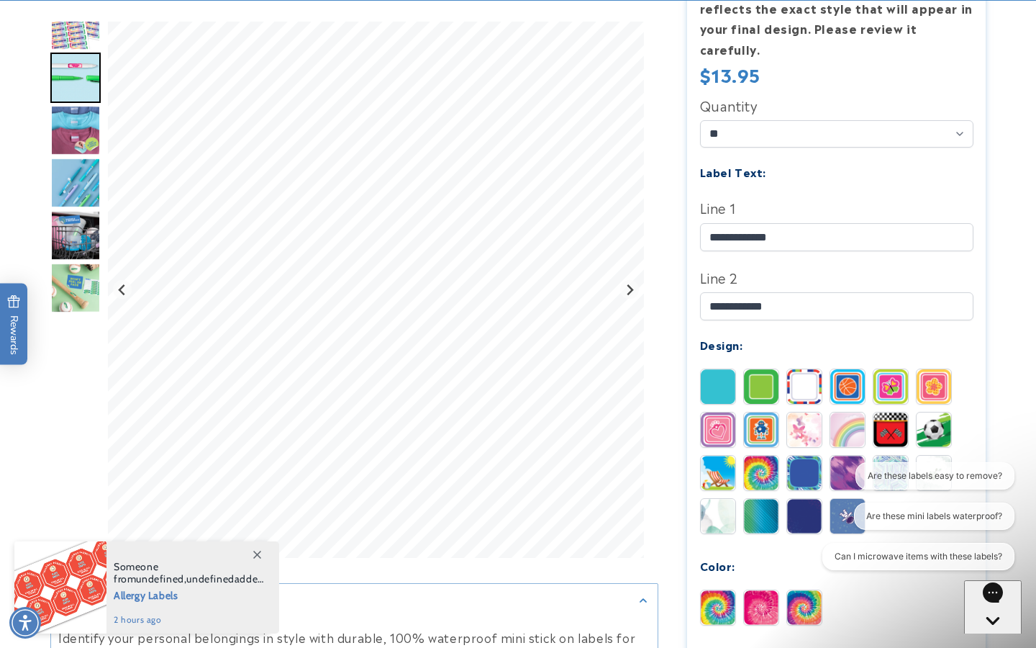
click at [811, 455] on img at bounding box center [804, 472] width 35 height 35
click at [847, 455] on img at bounding box center [847, 472] width 35 height 35
click at [890, 455] on img at bounding box center [890, 472] width 35 height 35
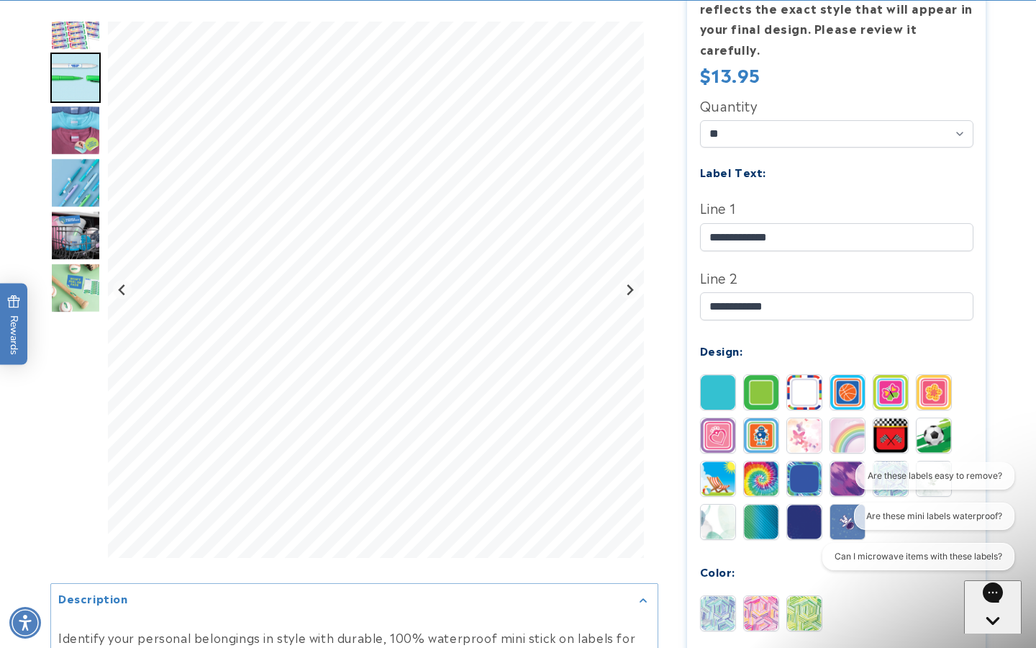
click at [945, 461] on img at bounding box center [934, 478] width 35 height 35
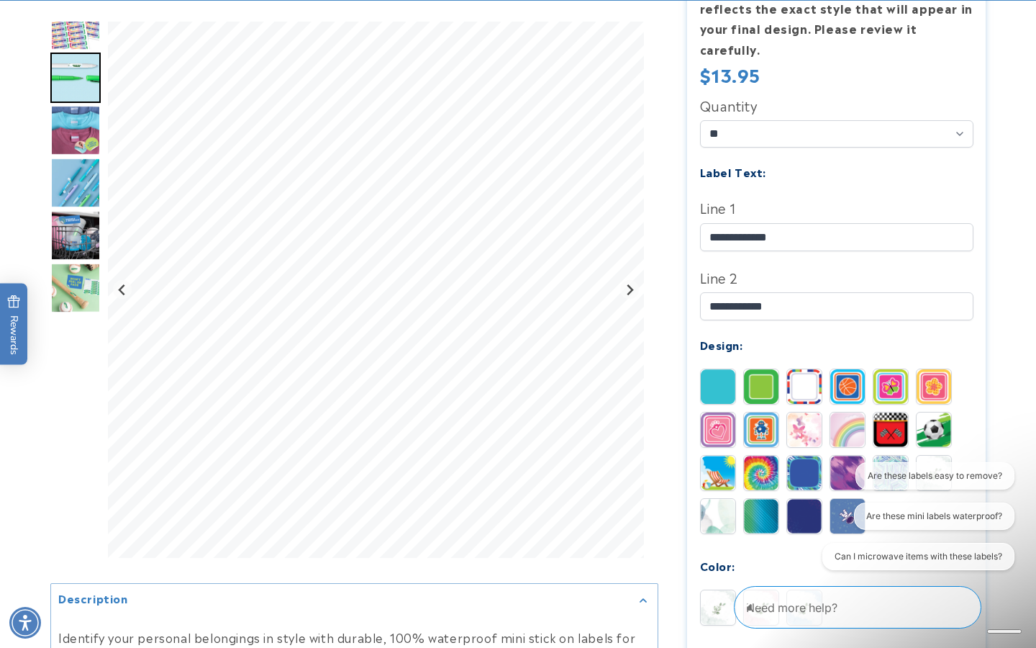
click at [848, 492] on div "Are these labels easy to remove? Are these mini labels waterproof? Can I microw…" at bounding box center [913, 519] width 203 height 114
click at [801, 499] on img at bounding box center [804, 516] width 35 height 35
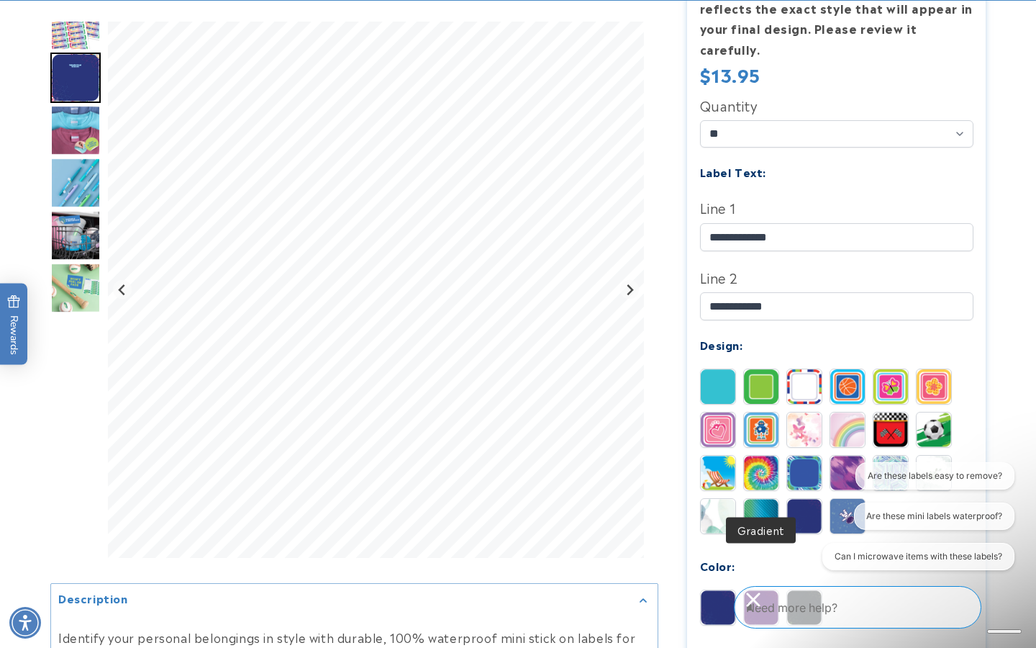
click at [763, 499] on img at bounding box center [761, 516] width 35 height 35
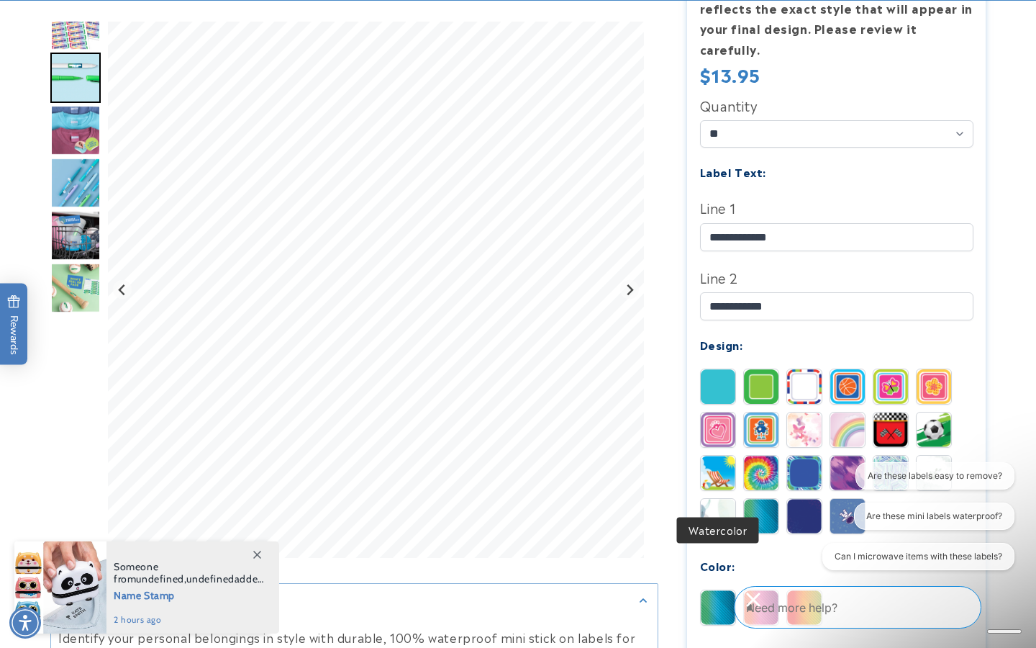
click at [729, 499] on img at bounding box center [718, 516] width 35 height 35
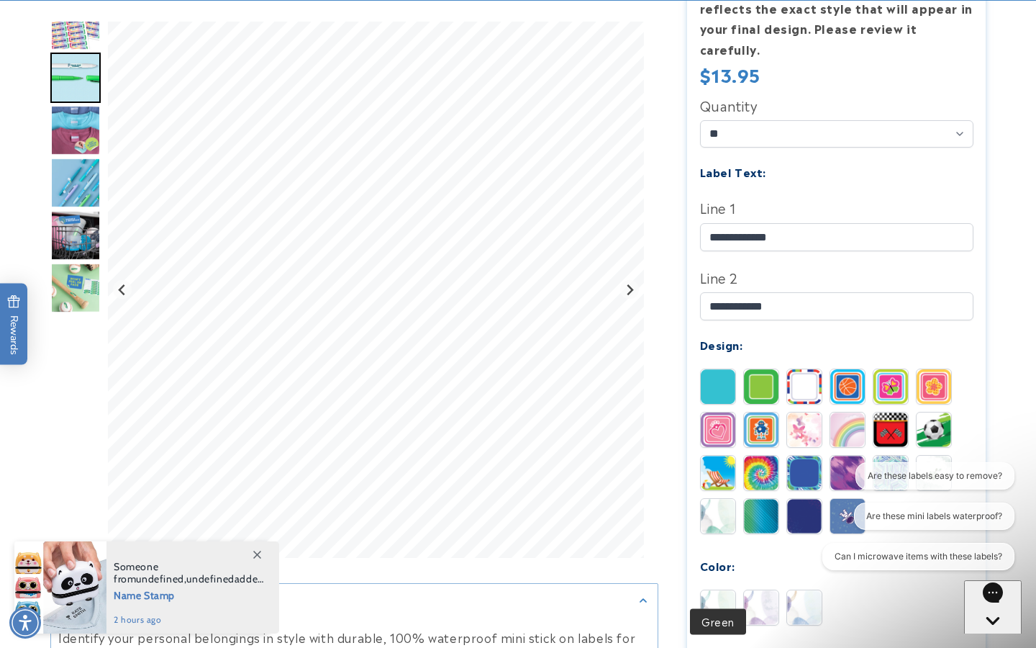
click at [710, 590] on img at bounding box center [718, 607] width 35 height 35
click at [749, 590] on img at bounding box center [761, 607] width 35 height 35
click at [804, 590] on img at bounding box center [804, 607] width 35 height 35
click at [717, 590] on img at bounding box center [718, 607] width 35 height 35
click at [753, 590] on img at bounding box center [761, 607] width 35 height 35
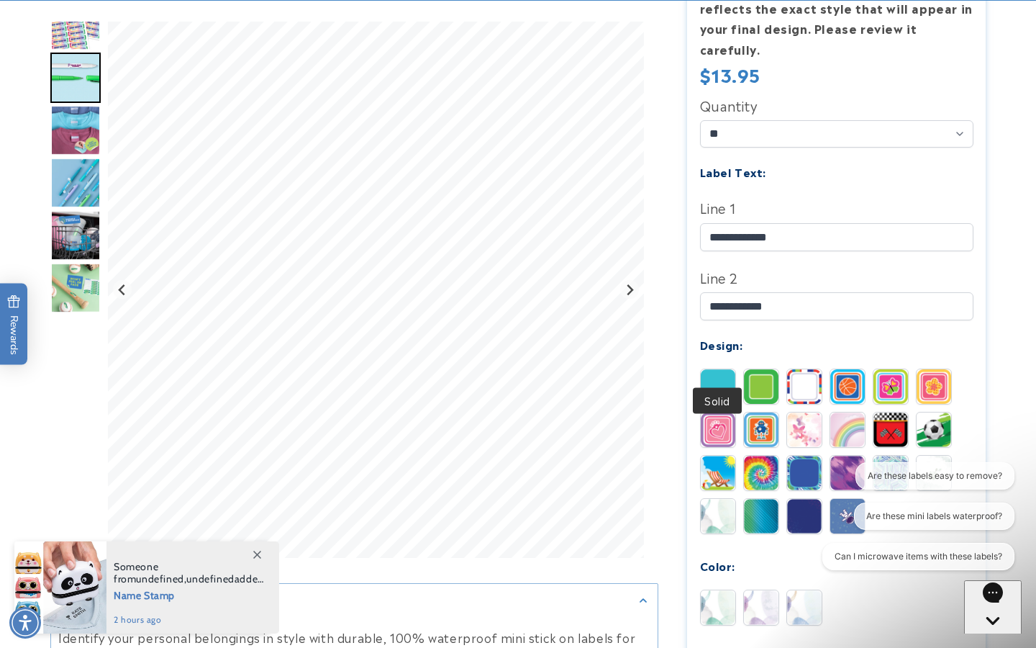
click at [720, 369] on img at bounding box center [718, 386] width 35 height 35
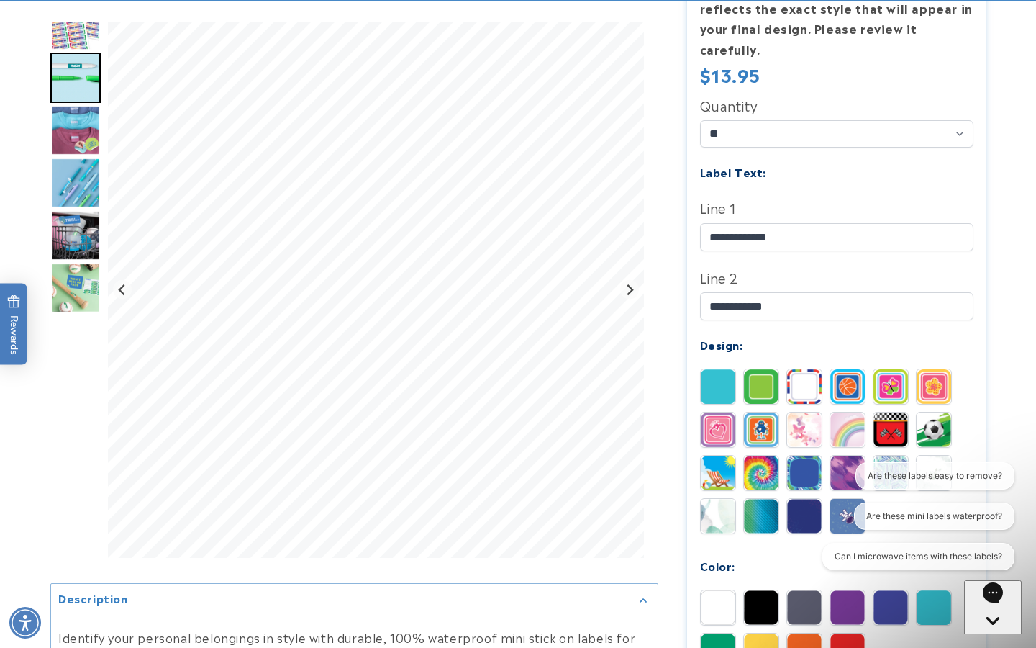
click at [758, 369] on img at bounding box center [761, 386] width 35 height 35
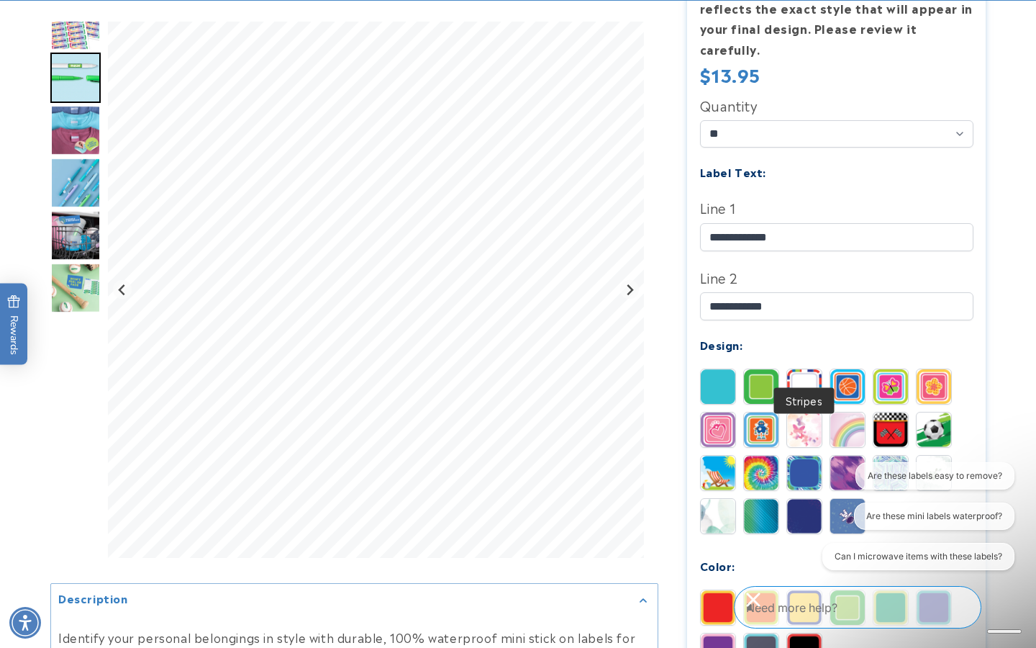
click at [798, 369] on img at bounding box center [804, 386] width 35 height 35
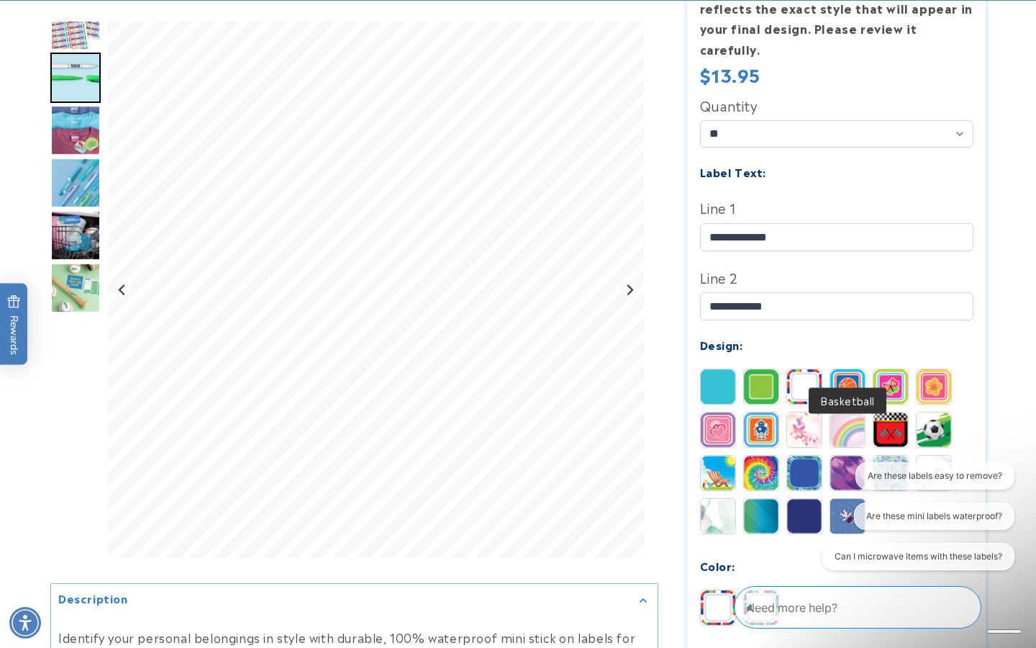
click at [835, 369] on img at bounding box center [847, 386] width 35 height 35
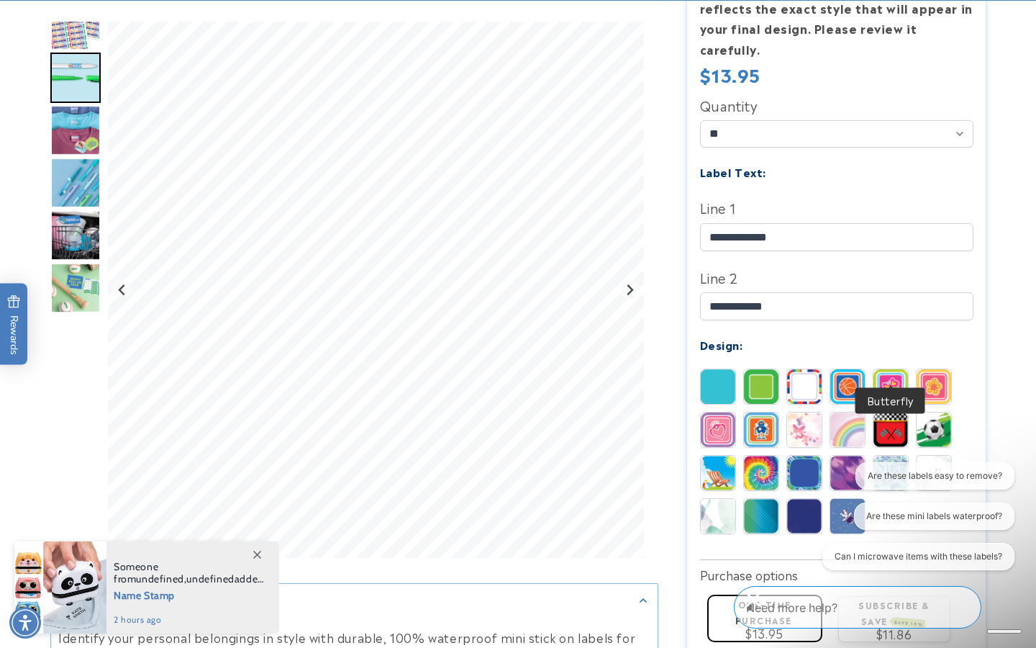
click at [882, 369] on img at bounding box center [890, 386] width 35 height 35
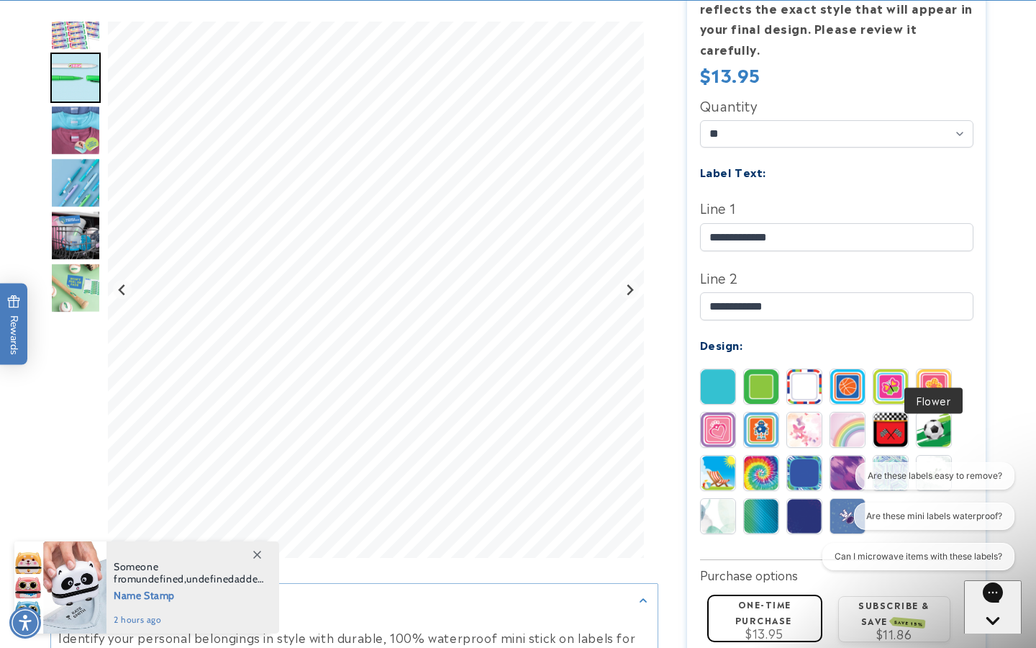
click at [930, 369] on img at bounding box center [934, 386] width 35 height 35
click at [712, 412] on img at bounding box center [718, 429] width 35 height 35
click at [763, 412] on img at bounding box center [761, 429] width 35 height 35
click at [796, 412] on img at bounding box center [804, 429] width 35 height 35
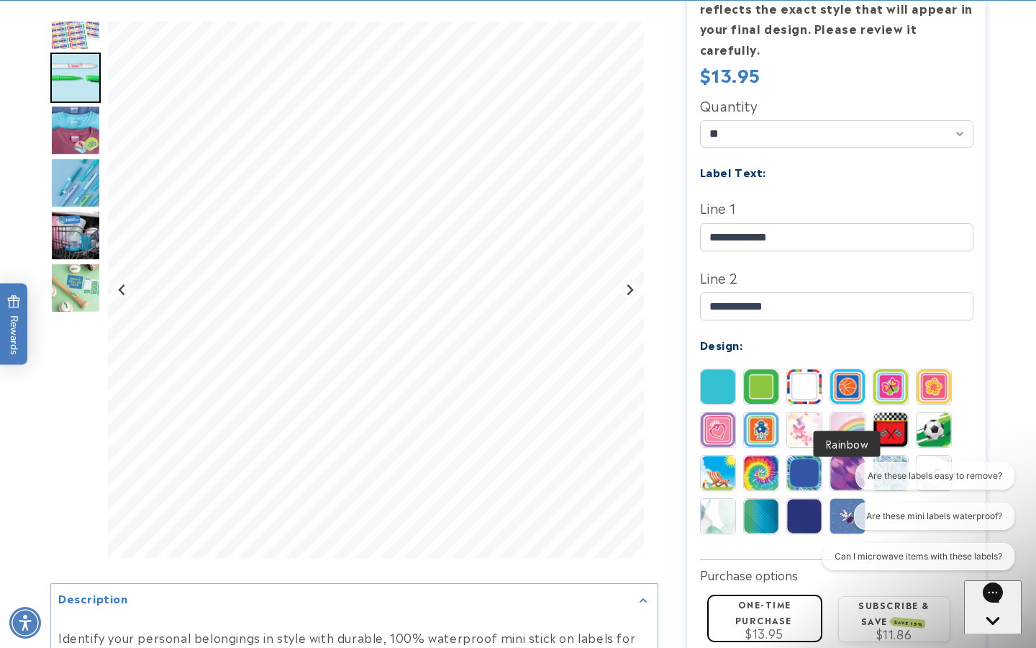
click at [845, 412] on img at bounding box center [847, 429] width 35 height 35
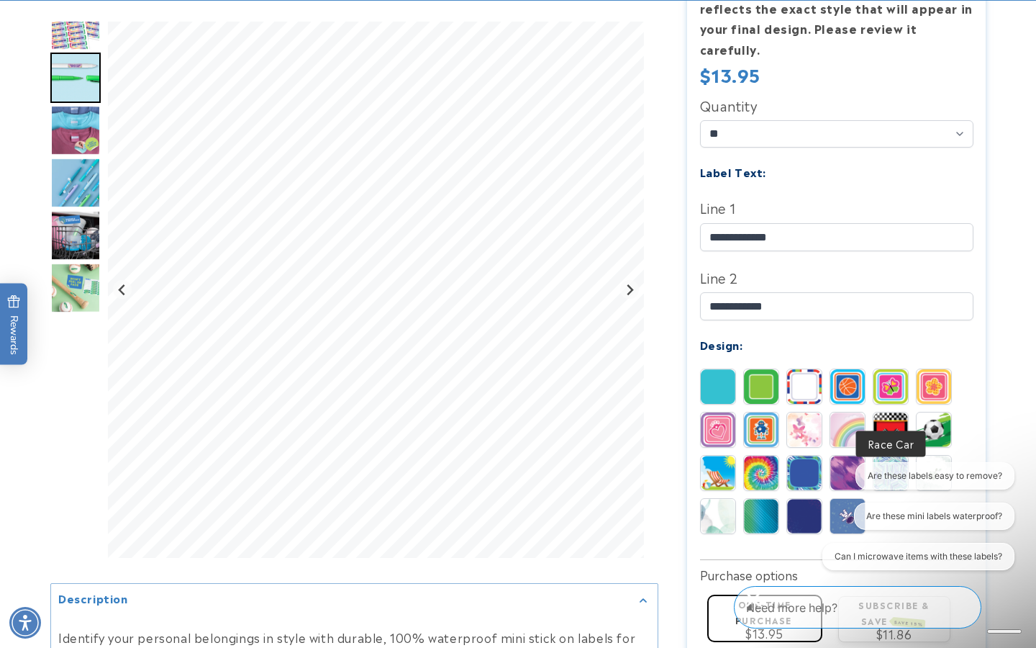
click at [883, 412] on img at bounding box center [890, 429] width 35 height 35
click at [939, 369] on img at bounding box center [934, 386] width 35 height 35
click at [807, 412] on img at bounding box center [804, 429] width 35 height 35
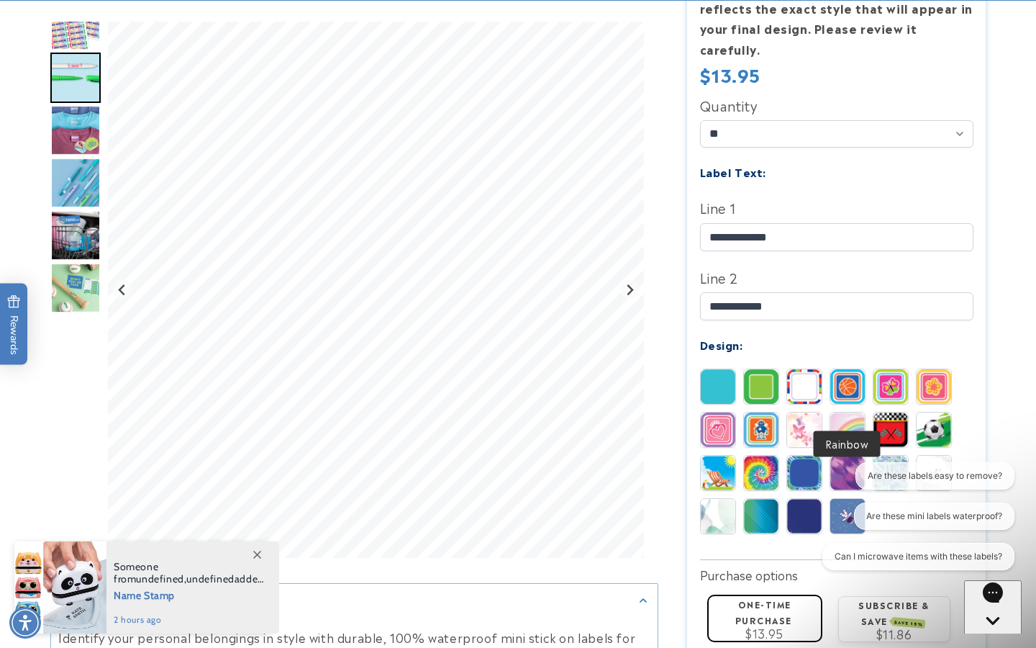
click at [848, 412] on img at bounding box center [847, 429] width 35 height 35
click at [760, 455] on img at bounding box center [761, 472] width 35 height 35
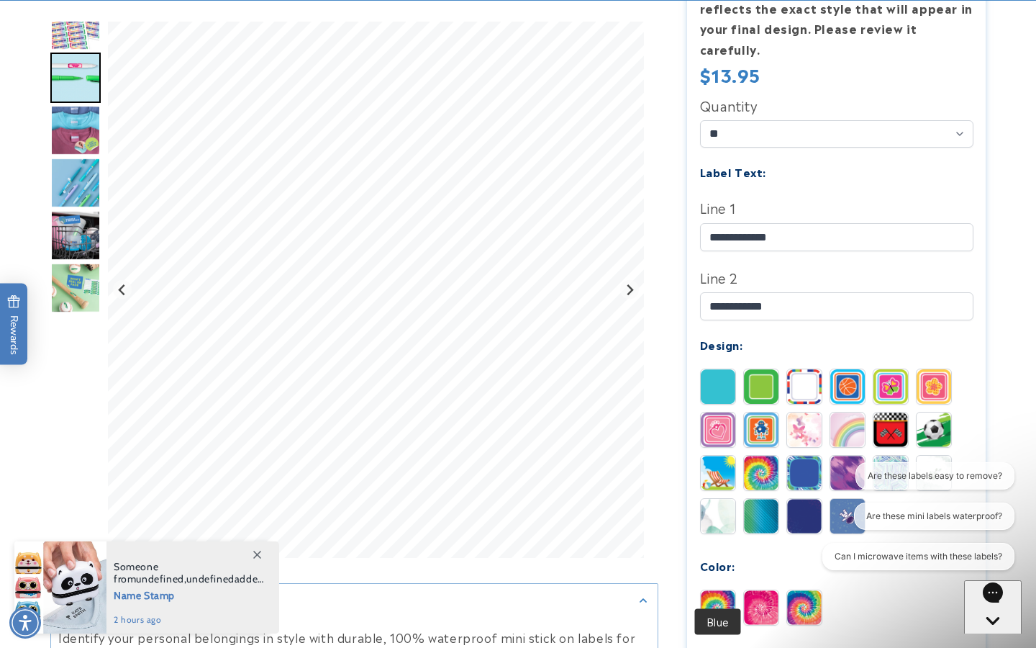
click at [717, 594] on img at bounding box center [718, 607] width 35 height 35
click at [801, 590] on img at bounding box center [804, 607] width 35 height 35
click at [762, 376] on img at bounding box center [761, 386] width 35 height 35
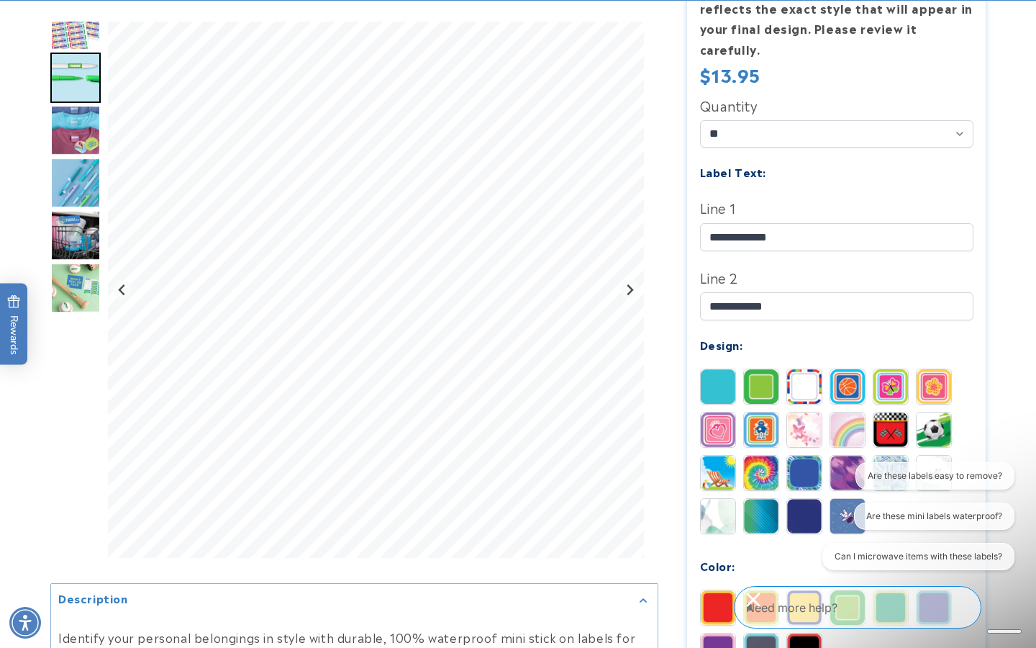
click at [798, 369] on img at bounding box center [804, 386] width 35 height 35
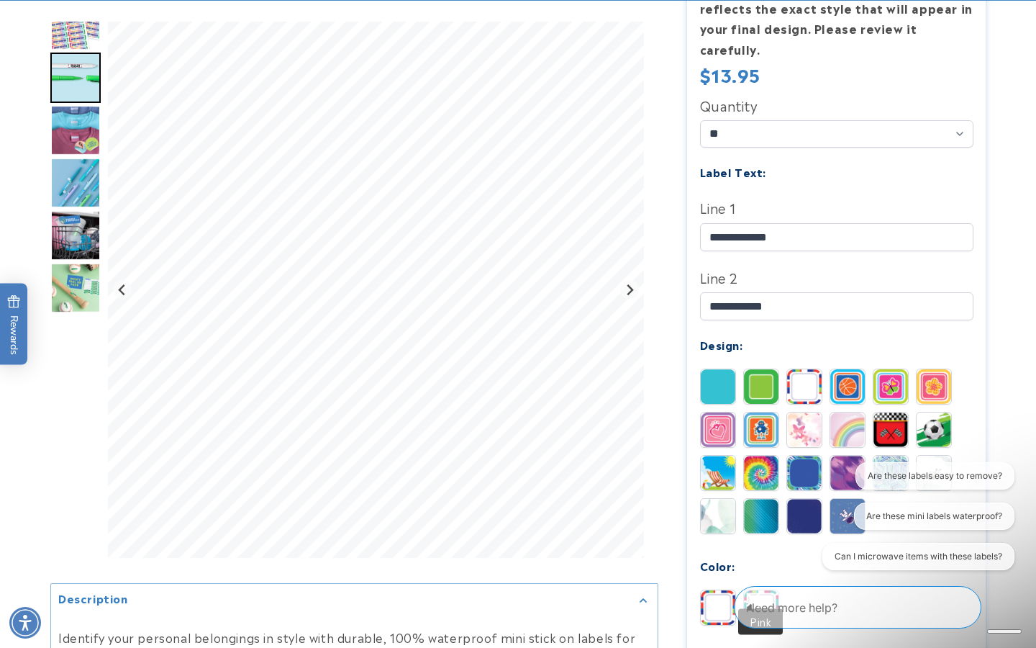
click at [757, 590] on img at bounding box center [761, 607] width 35 height 35
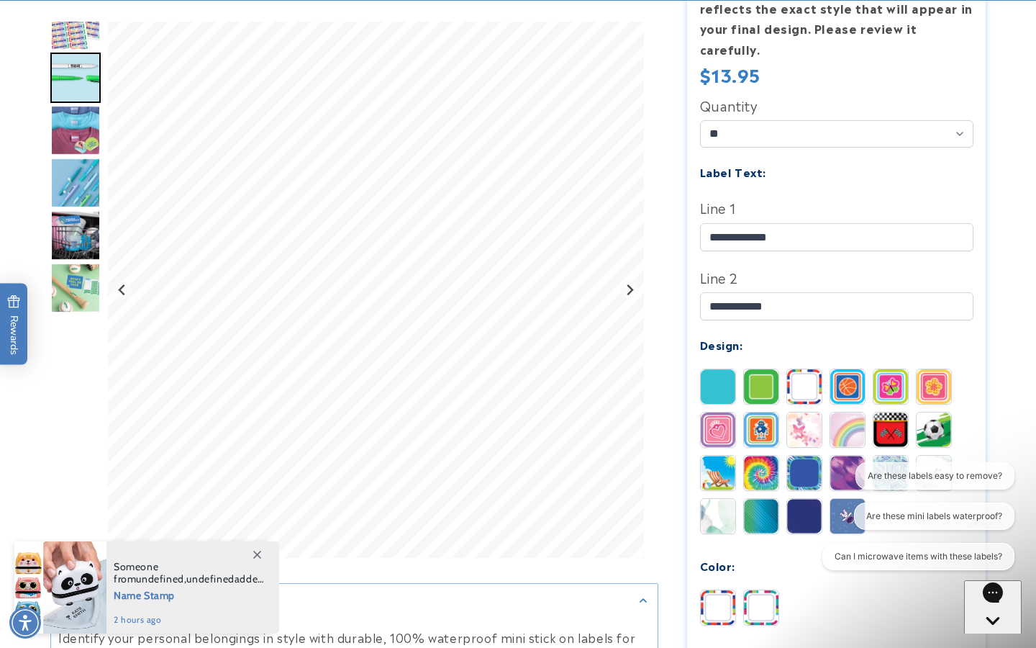
click at [850, 369] on img at bounding box center [847, 386] width 35 height 35
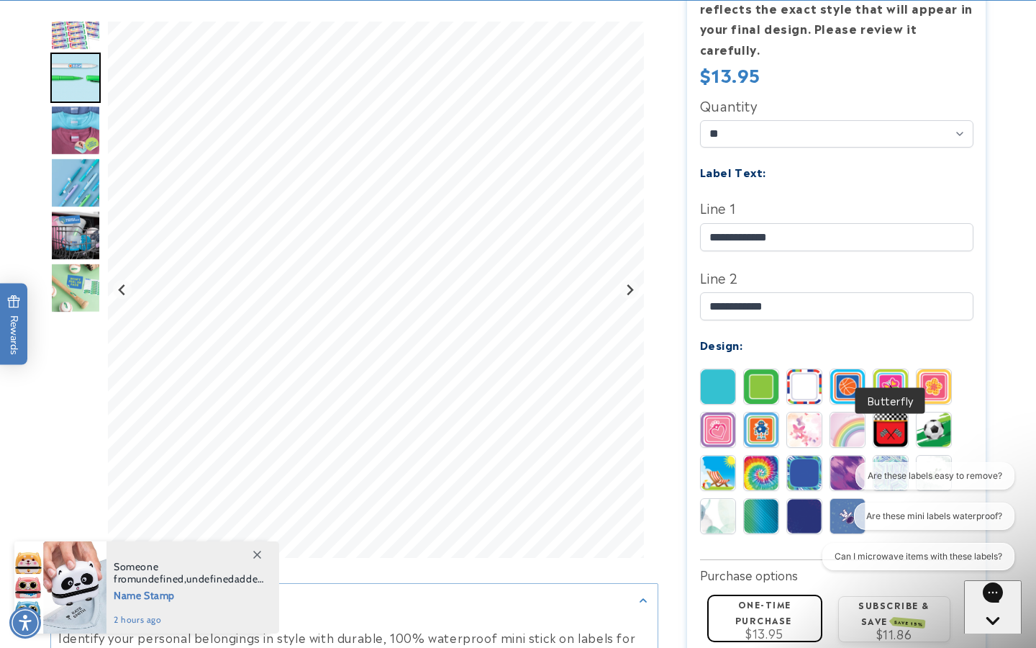
click at [888, 369] on img at bounding box center [890, 386] width 35 height 35
click at [929, 369] on img at bounding box center [934, 386] width 35 height 35
click at [887, 369] on img at bounding box center [890, 386] width 35 height 35
click at [857, 412] on img at bounding box center [847, 429] width 35 height 35
click at [798, 412] on img at bounding box center [804, 429] width 35 height 35
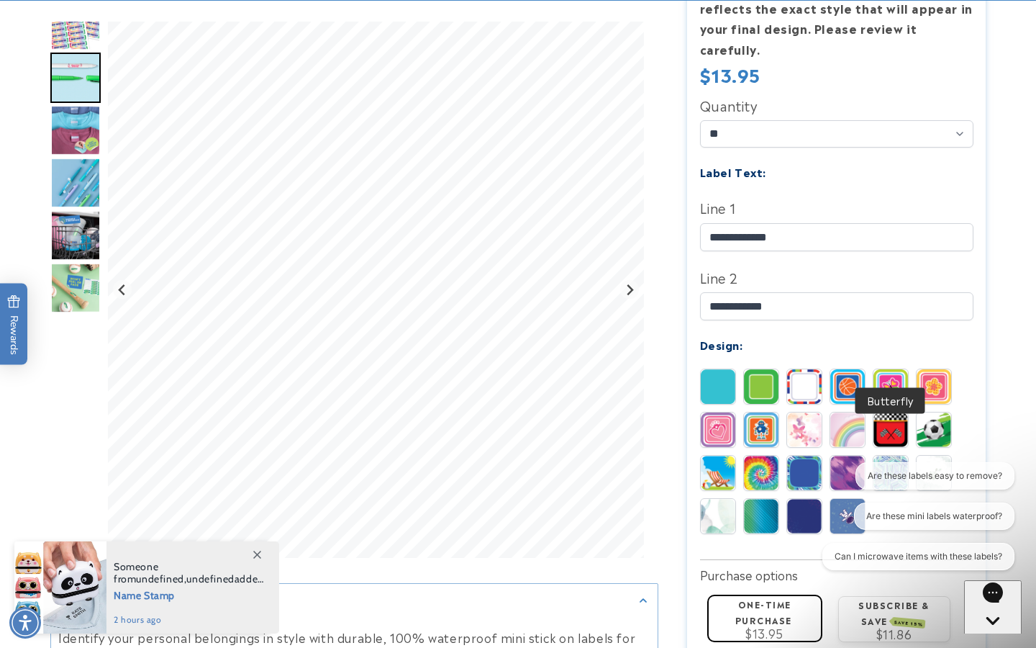
click at [892, 369] on img at bounding box center [890, 386] width 35 height 35
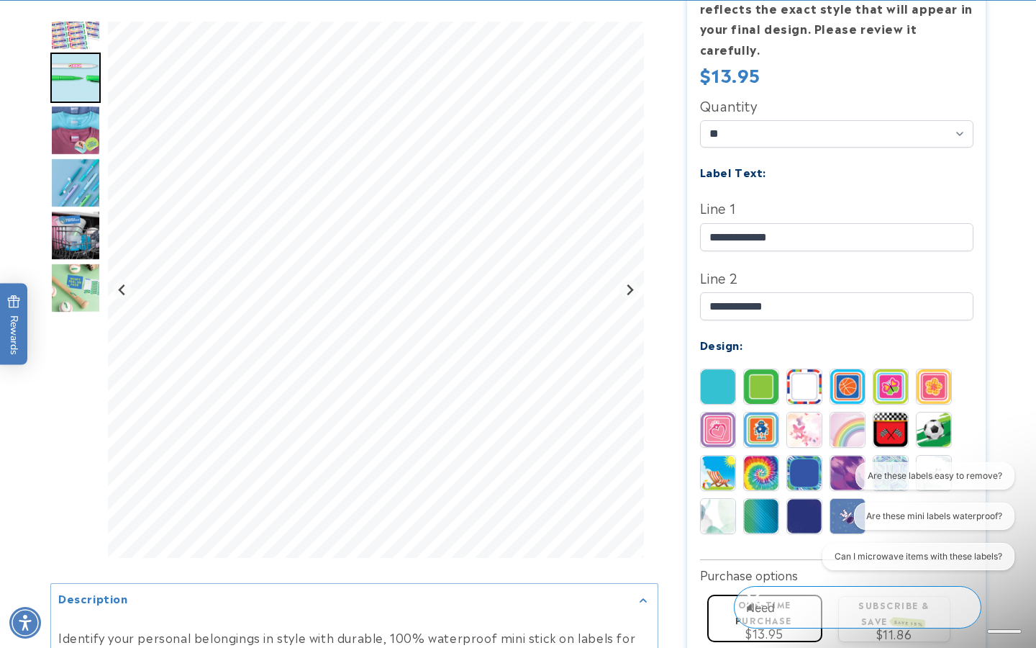
click at [936, 369] on img at bounding box center [934, 386] width 35 height 35
click at [892, 369] on img at bounding box center [890, 386] width 35 height 35
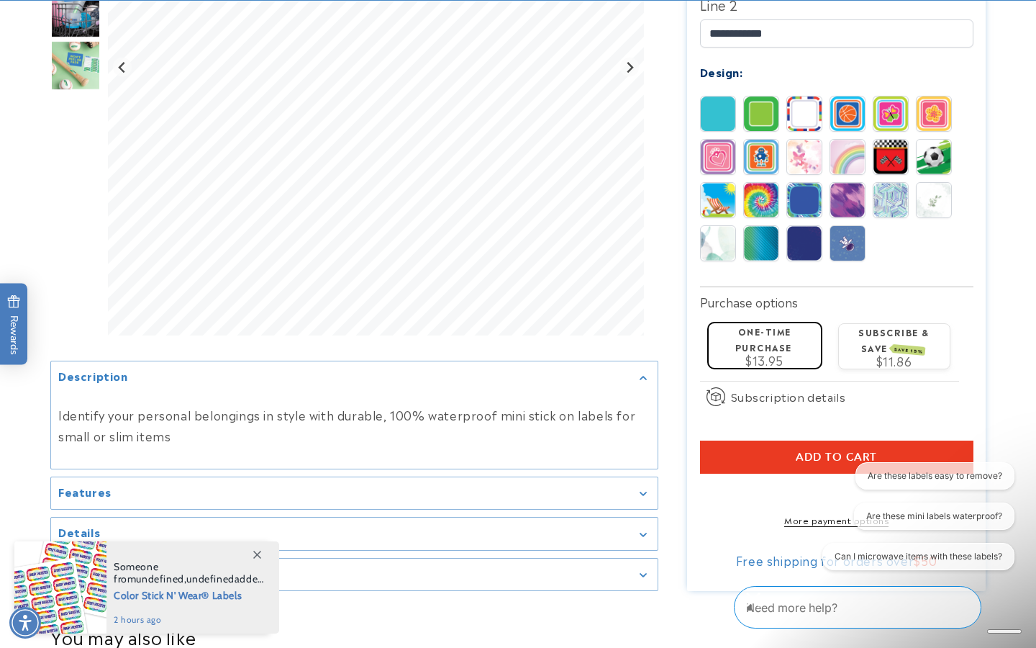
scroll to position [645, 0]
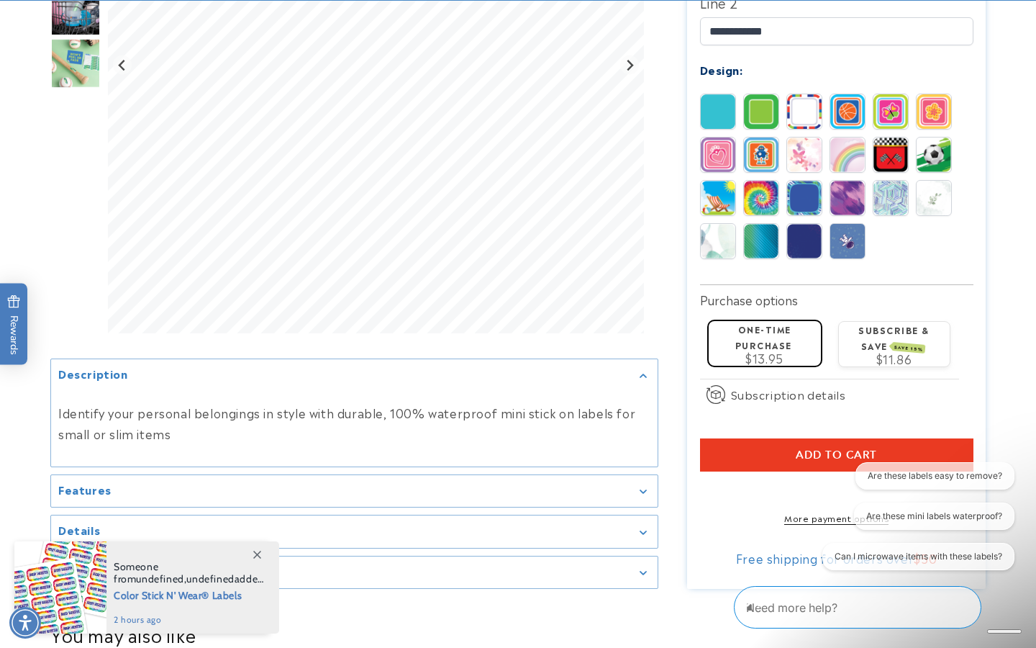
click at [827, 448] on span "Add to cart" at bounding box center [836, 454] width 81 height 13
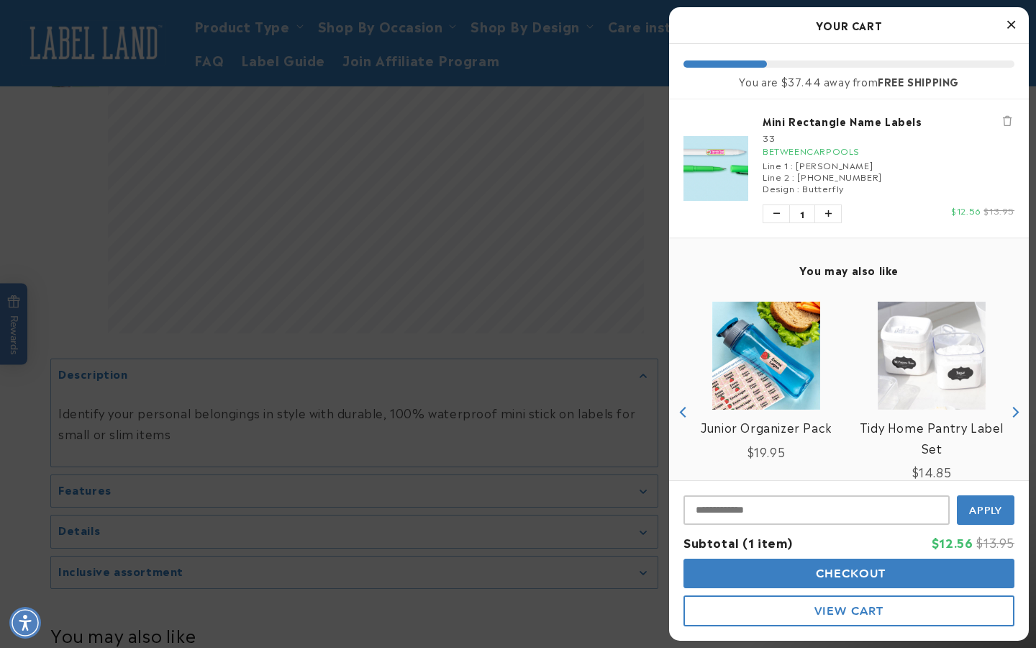
click at [1011, 23] on icon "Close Cart" at bounding box center [1011, 24] width 8 height 13
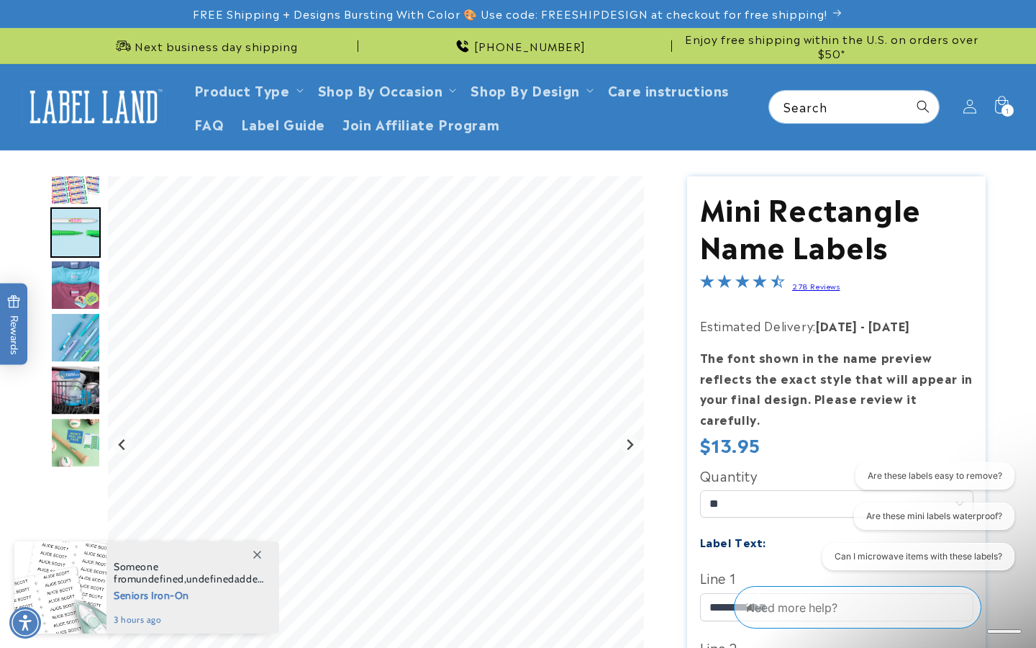
scroll to position [0, 0]
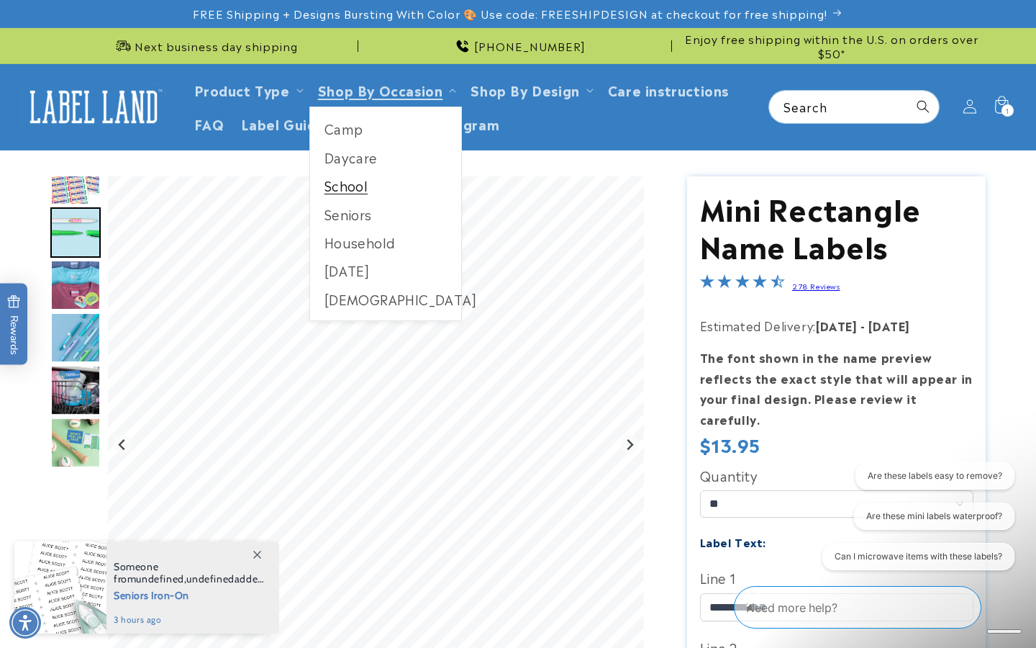
click at [360, 183] on link "School" at bounding box center [386, 185] width 152 height 28
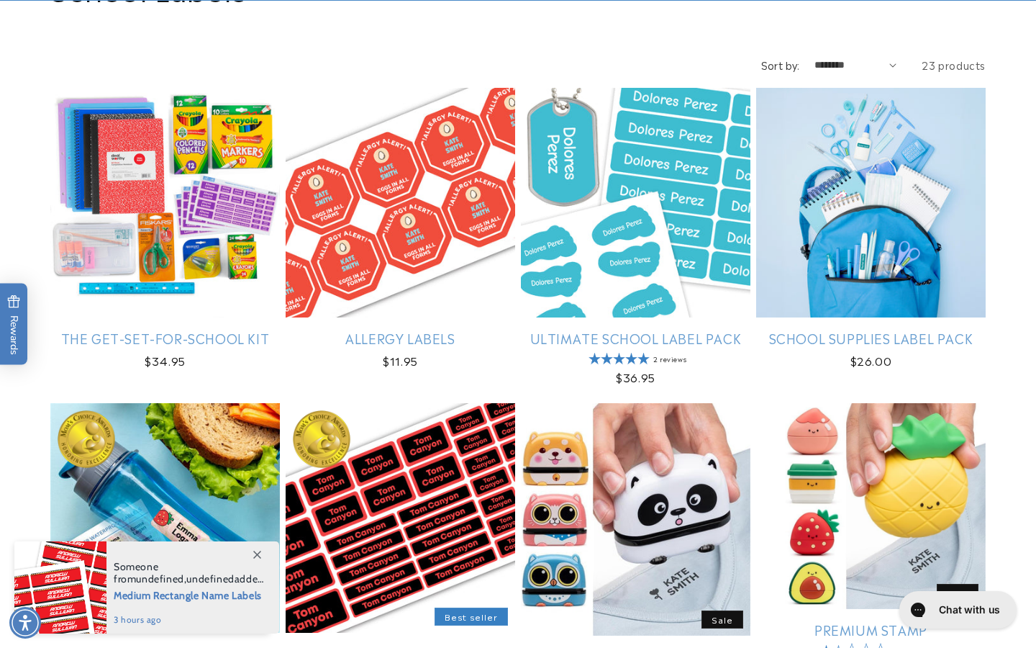
scroll to position [206, 0]
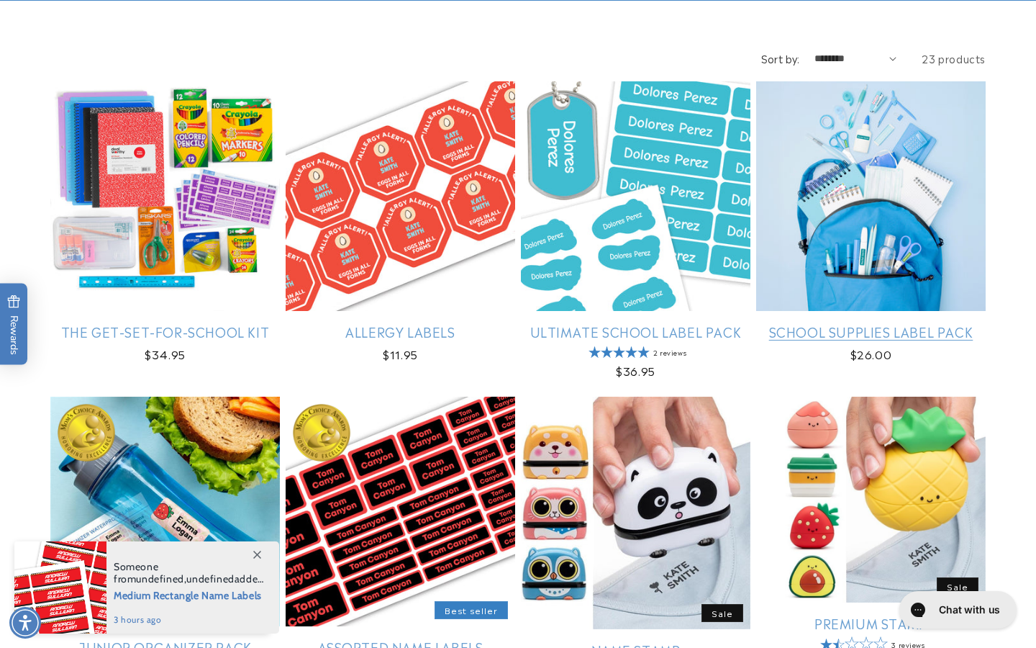
click at [869, 323] on link "School Supplies Label Pack" at bounding box center [871, 331] width 230 height 17
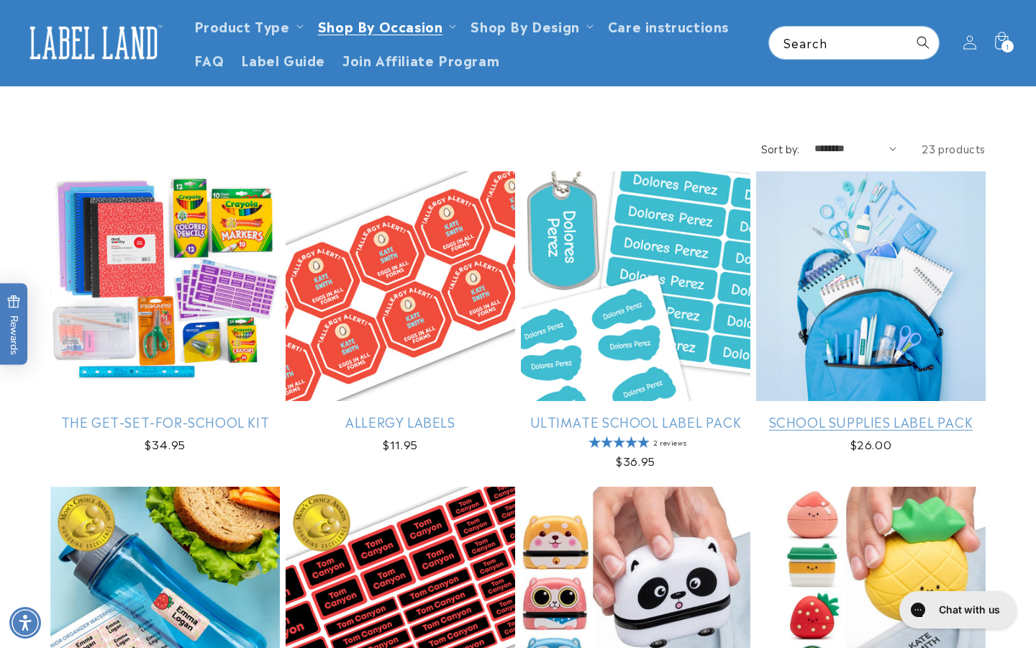
scroll to position [114, 0]
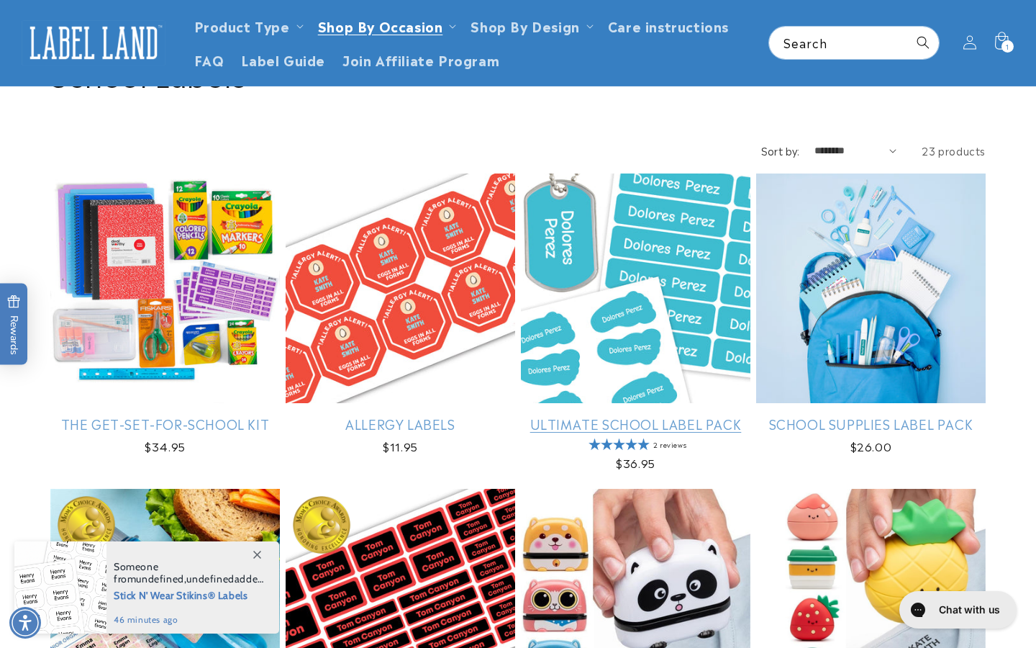
click at [595, 415] on link "Ultimate School Label Pack" at bounding box center [636, 423] width 230 height 17
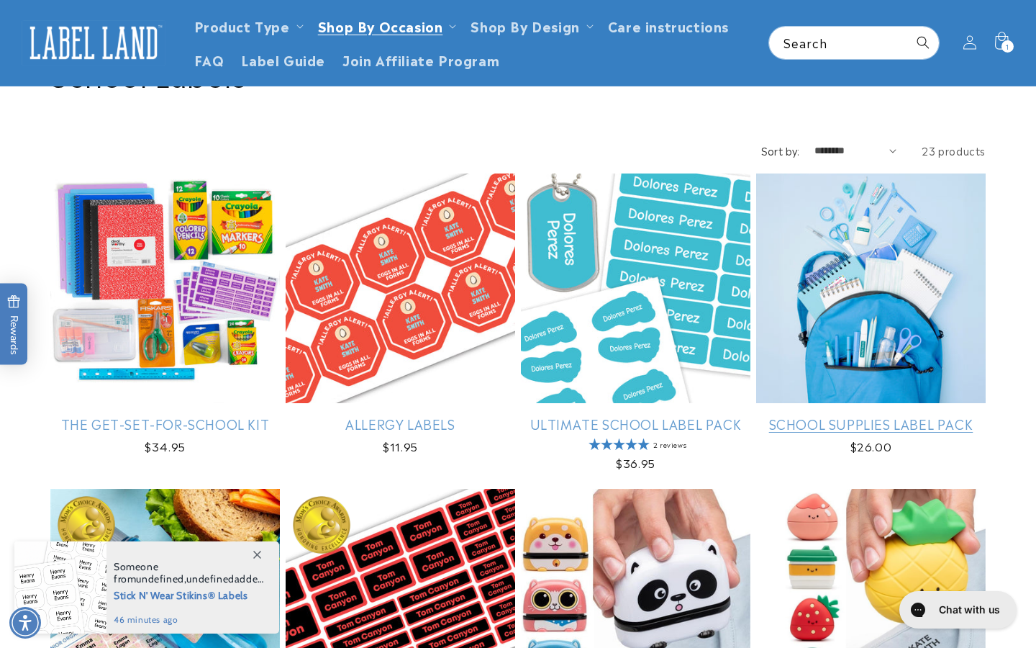
click at [846, 415] on link "School Supplies Label Pack" at bounding box center [871, 423] width 230 height 17
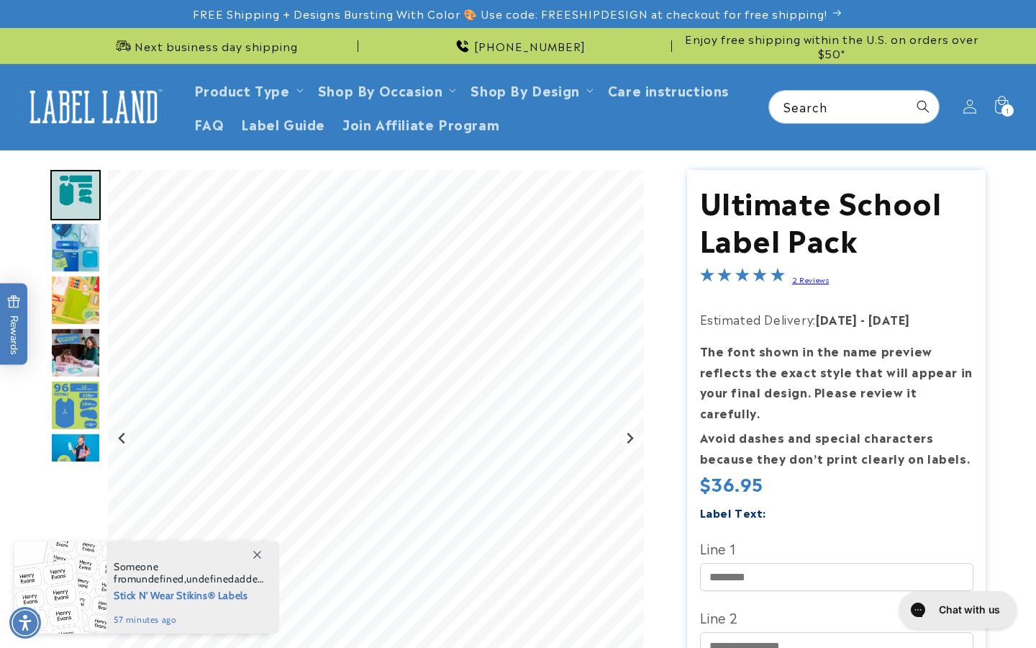
click at [80, 246] on img "Go to slide 3" at bounding box center [75, 247] width 50 height 50
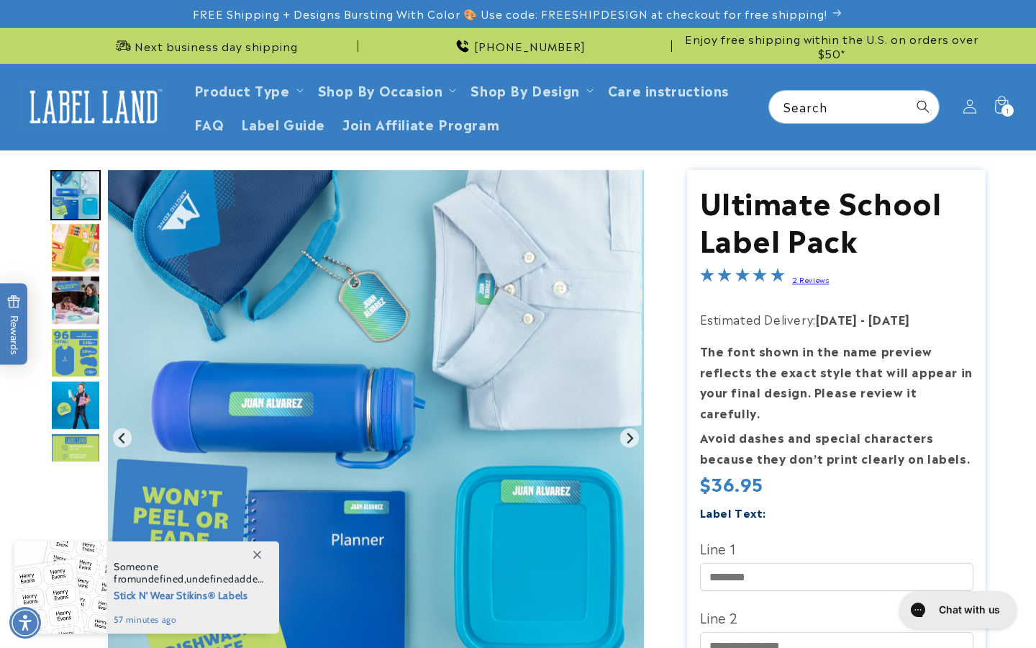
click at [83, 300] on img "Go to slide 5" at bounding box center [75, 300] width 50 height 50
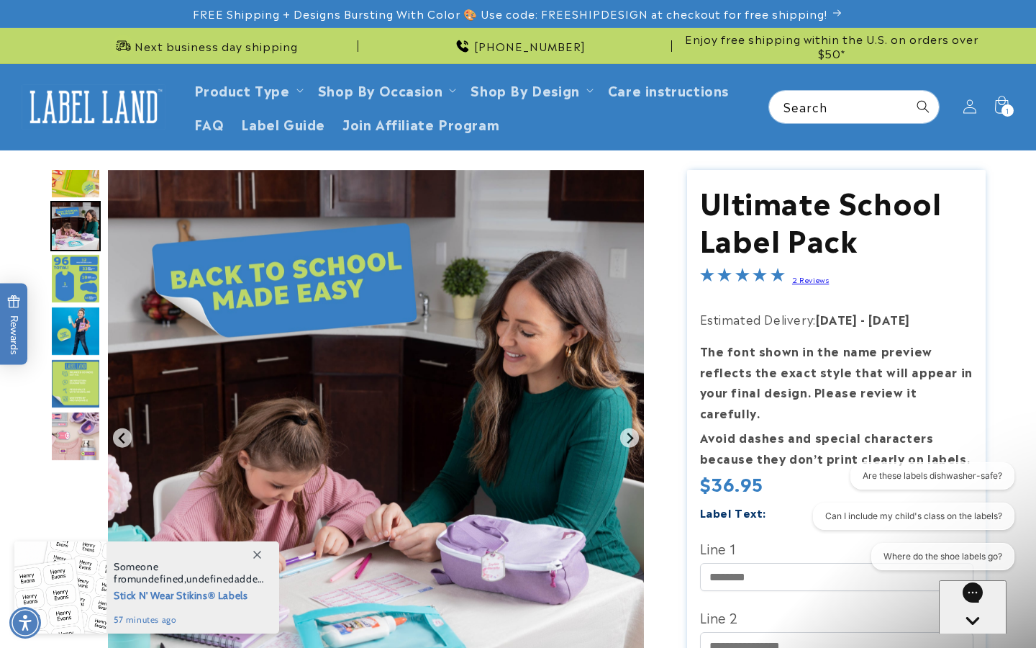
click at [78, 337] on img "Go to slide 7" at bounding box center [75, 331] width 50 height 50
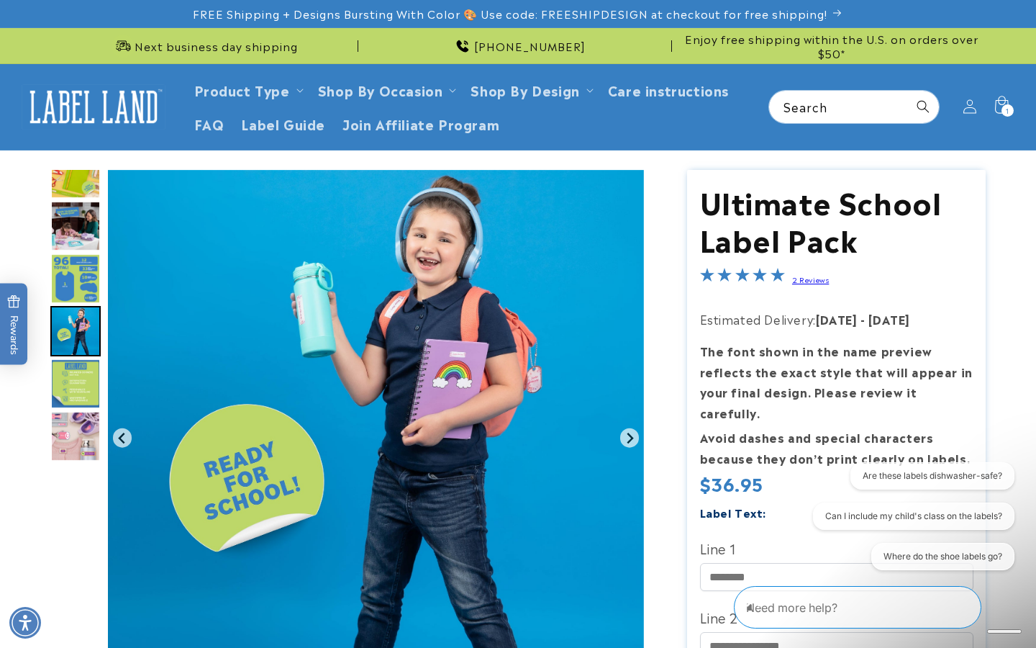
click at [85, 376] on img "Go to slide 8" at bounding box center [75, 383] width 50 height 50
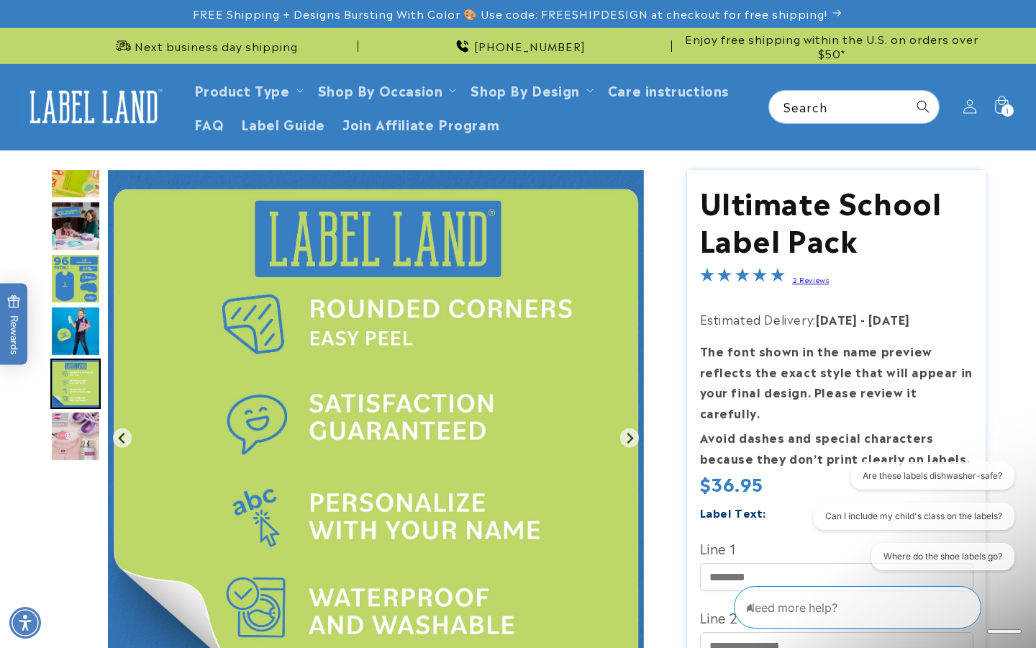
click at [83, 422] on img "Go to slide 9" at bounding box center [75, 436] width 50 height 50
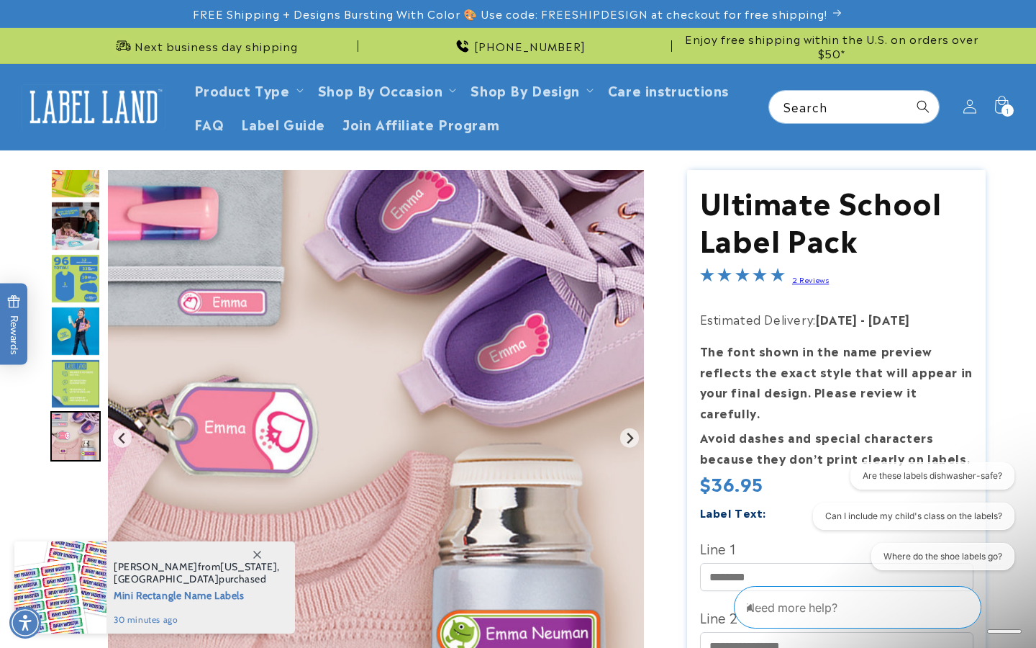
click at [83, 373] on img "Go to slide 8" at bounding box center [75, 383] width 50 height 50
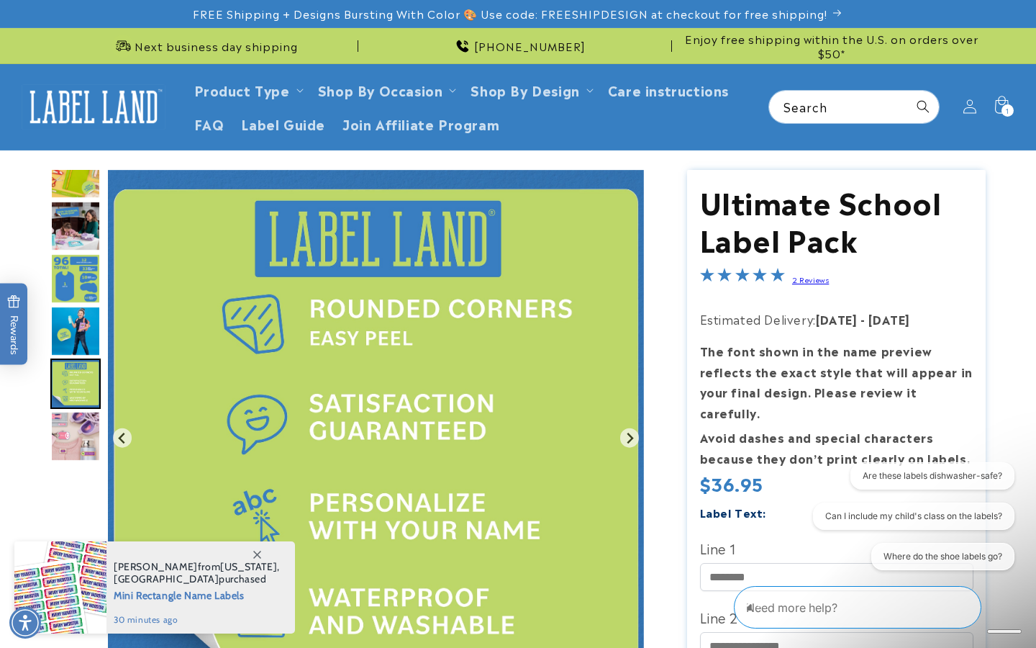
click at [78, 322] on img "Go to slide 7" at bounding box center [75, 331] width 50 height 50
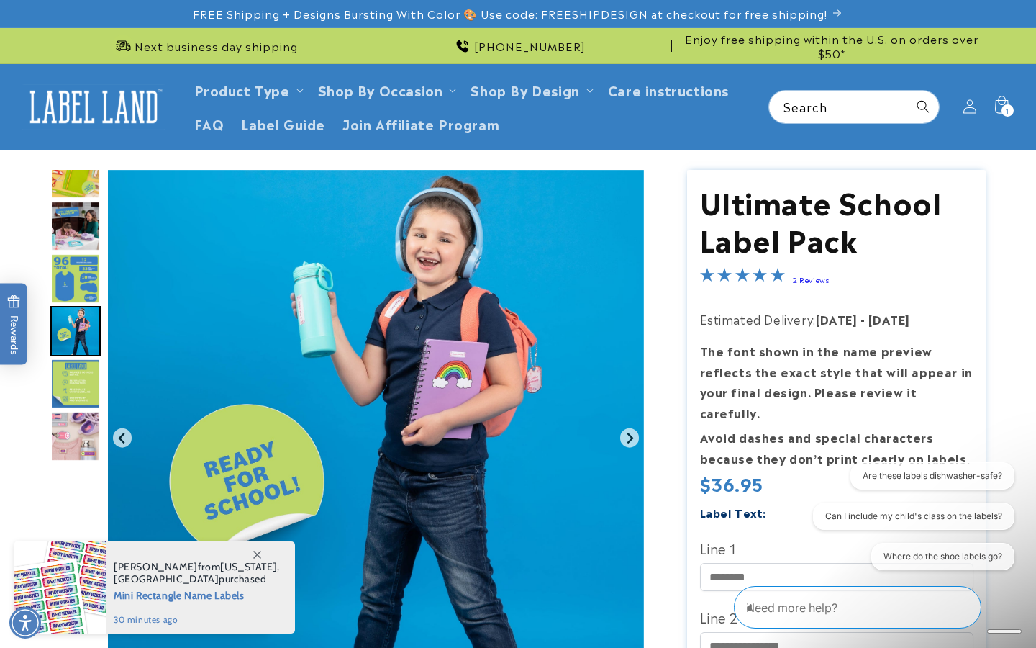
click at [75, 238] on img "Go to slide 5" at bounding box center [75, 226] width 50 height 50
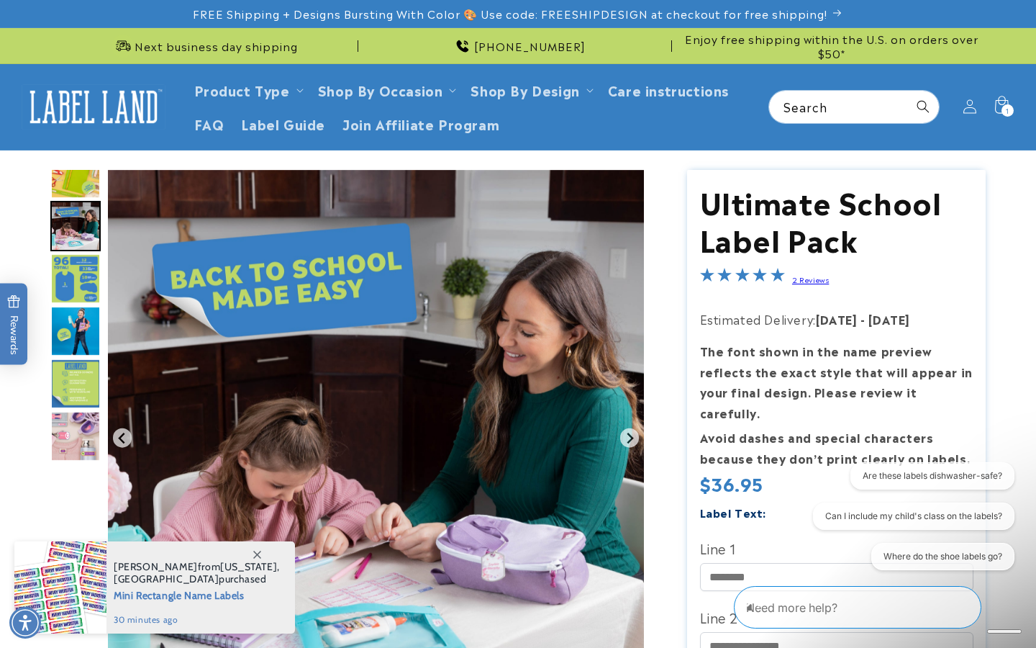
click at [83, 184] on img "Go to slide 4" at bounding box center [75, 173] width 50 height 50
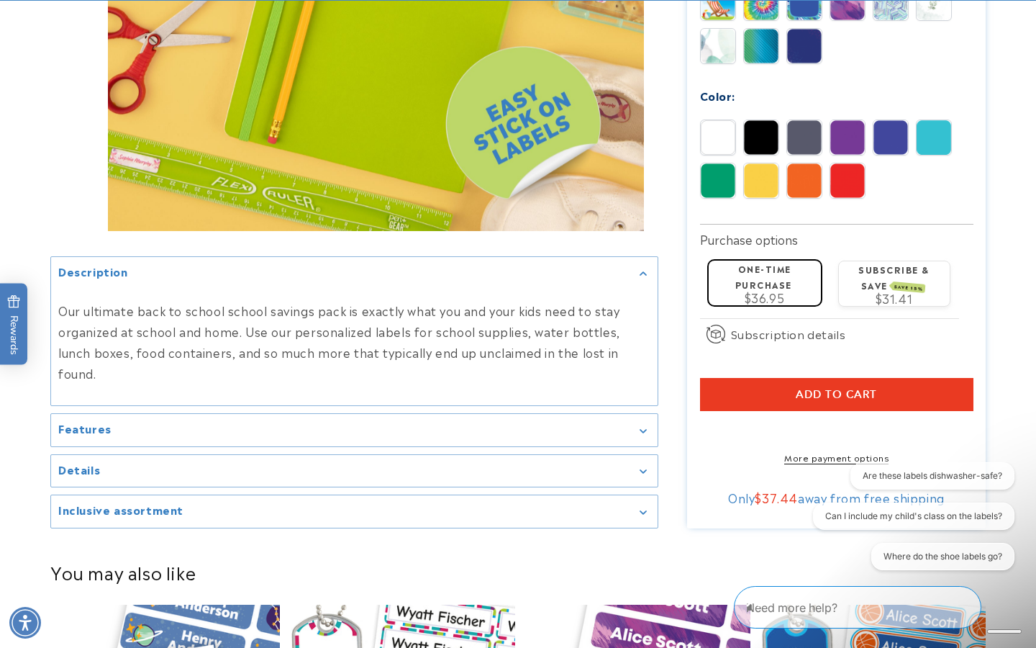
scroll to position [956, 0]
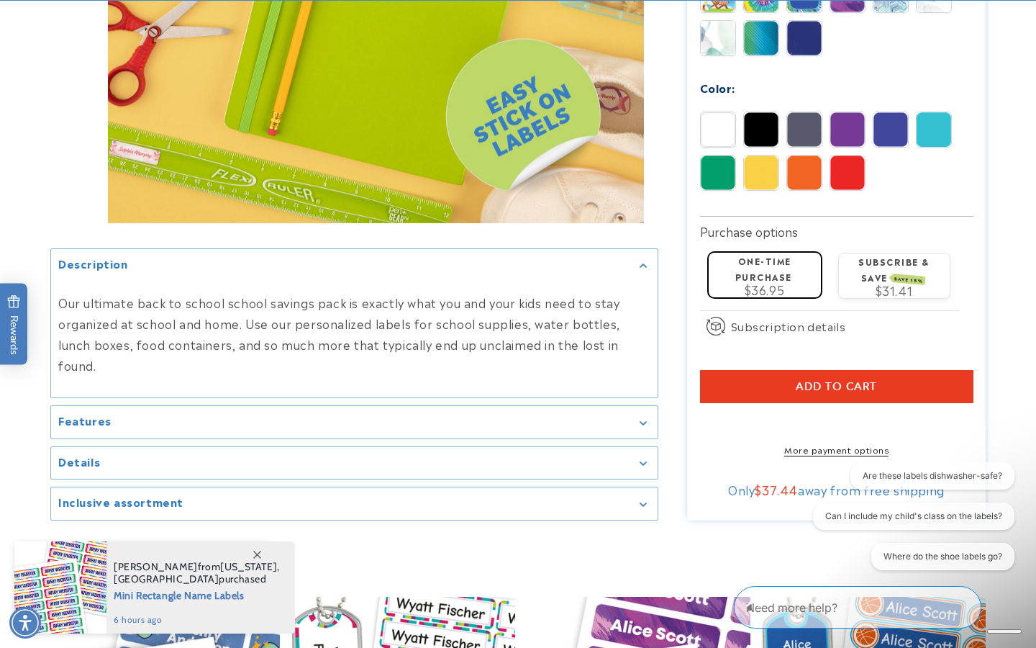
click at [737, 254] on label "One-time purchase" at bounding box center [763, 268] width 57 height 28
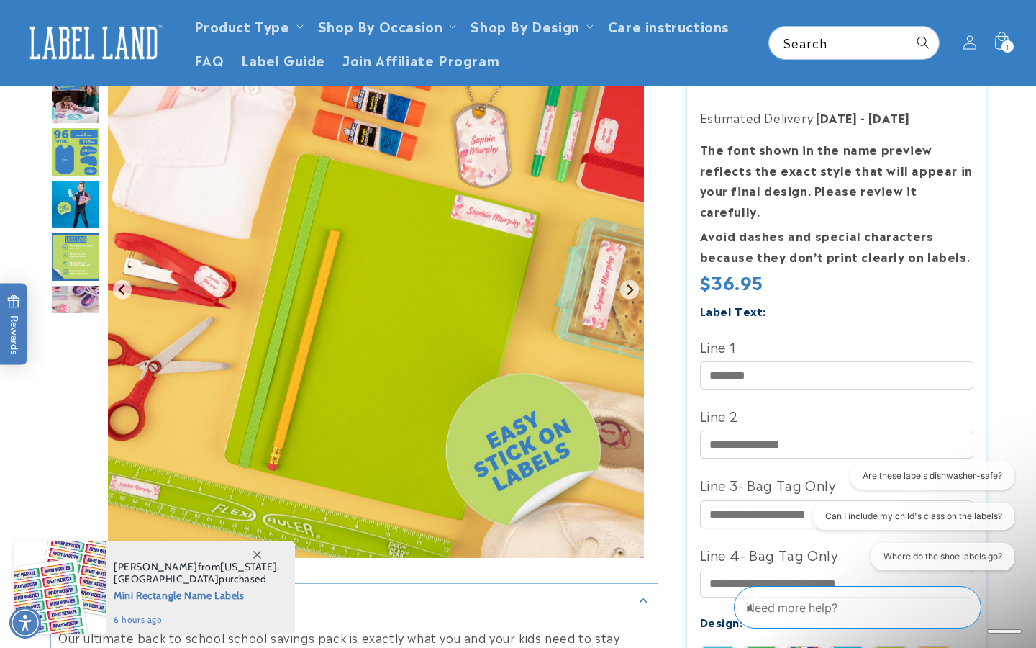
scroll to position [198, 0]
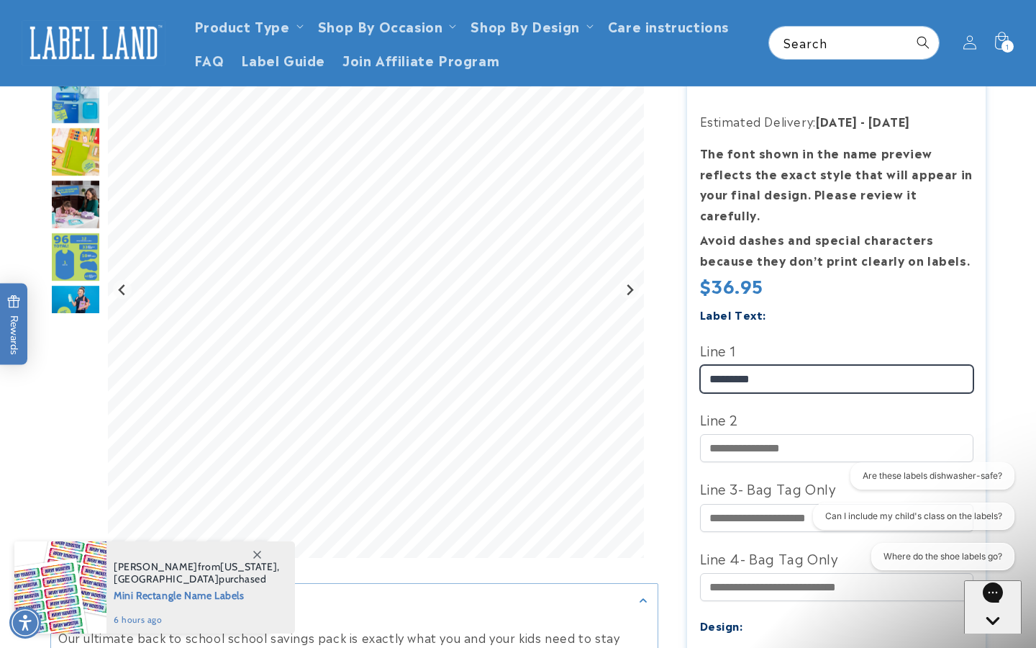
type input "*********"
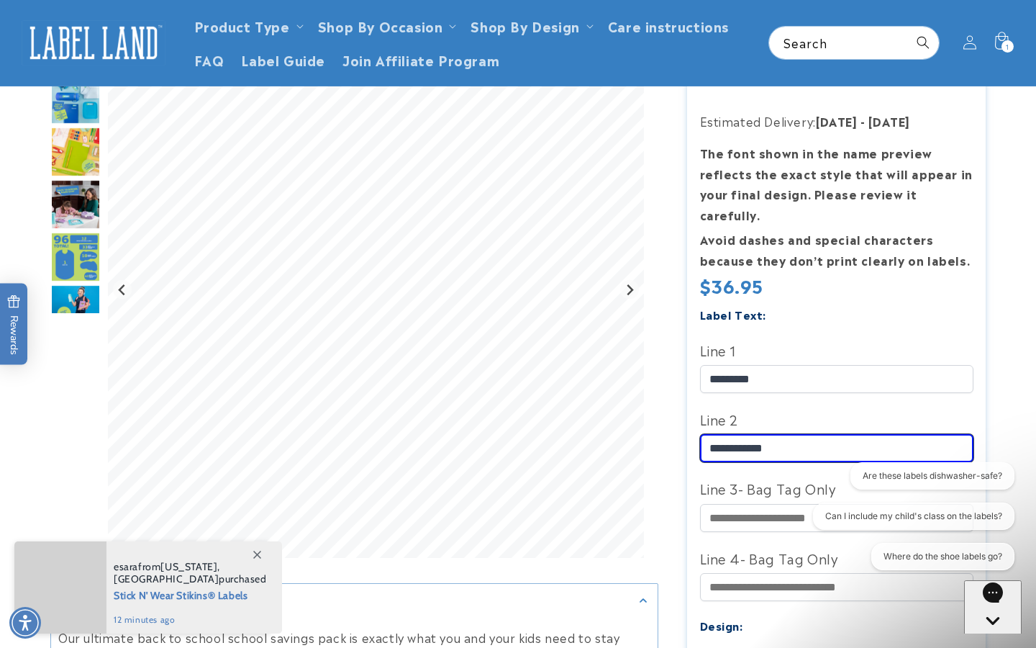
type input "**********"
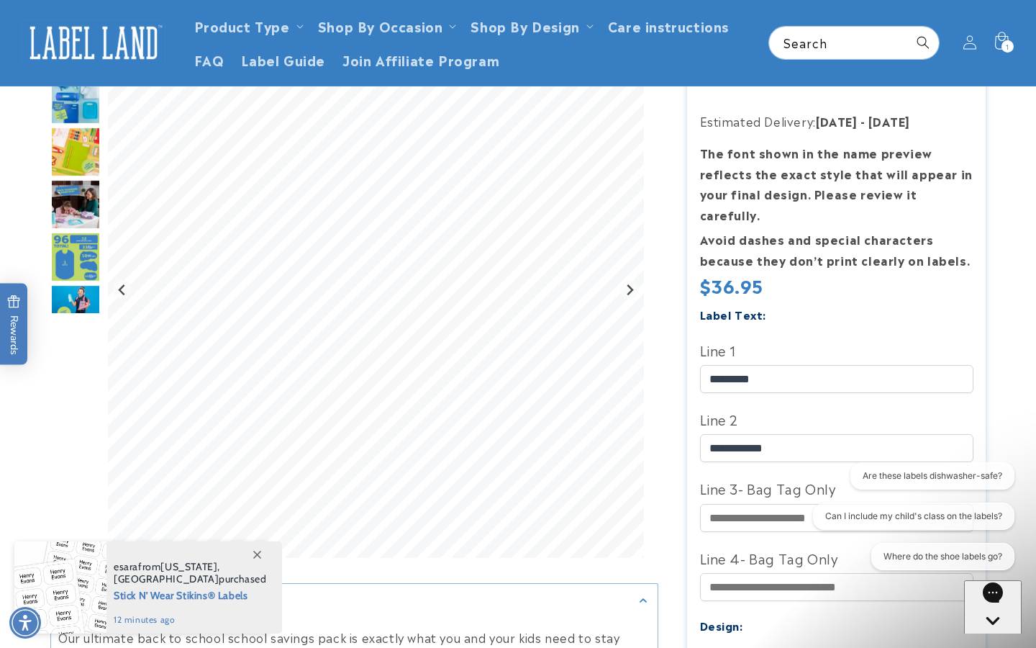
click at [683, 556] on div "Ultimate School Label Pack Ultimate School Label Pack 2 Reviews Estimated Deliv…" at bounding box center [821, 625] width 327 height 1307
click at [994, 638] on div "Open gorgias live chat" at bounding box center [993, 647] width 46 height 18
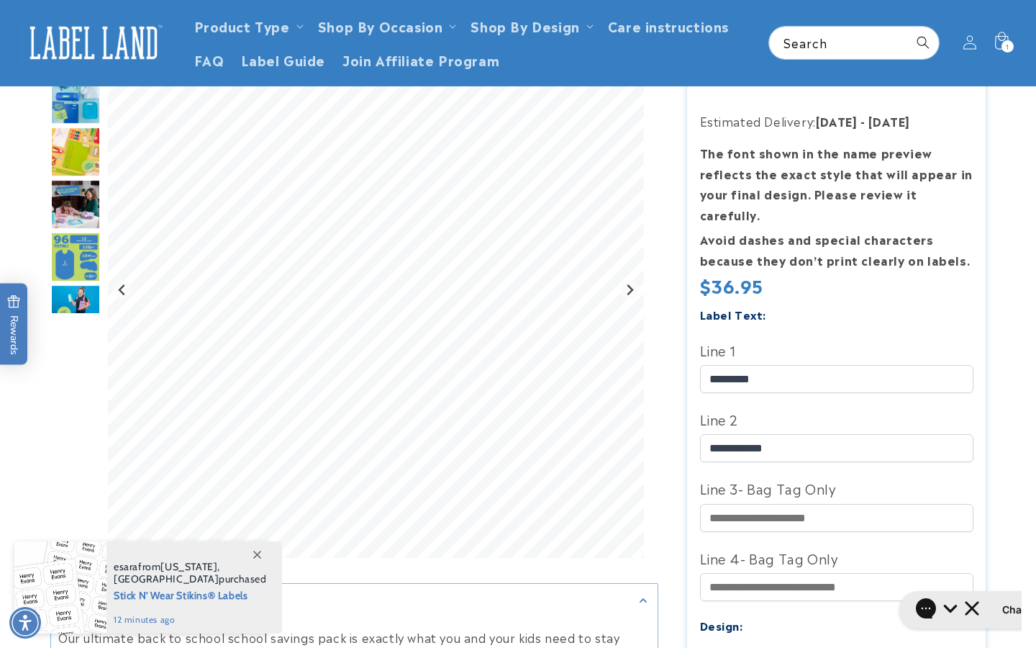
click at [1013, 294] on div at bounding box center [517, 625] width 1007 height 1307
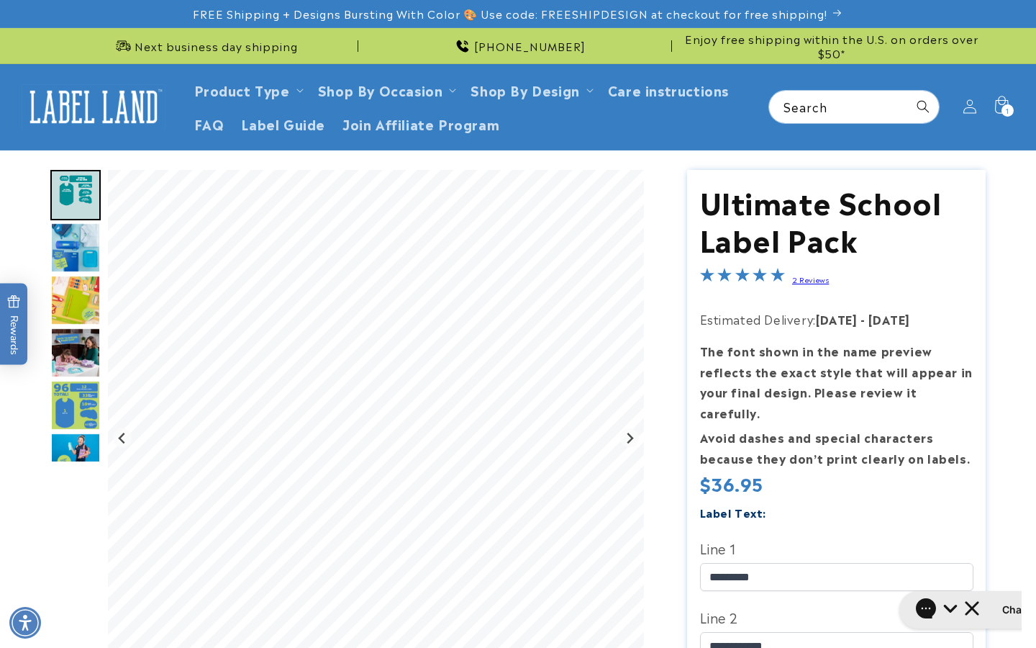
scroll to position [0, 0]
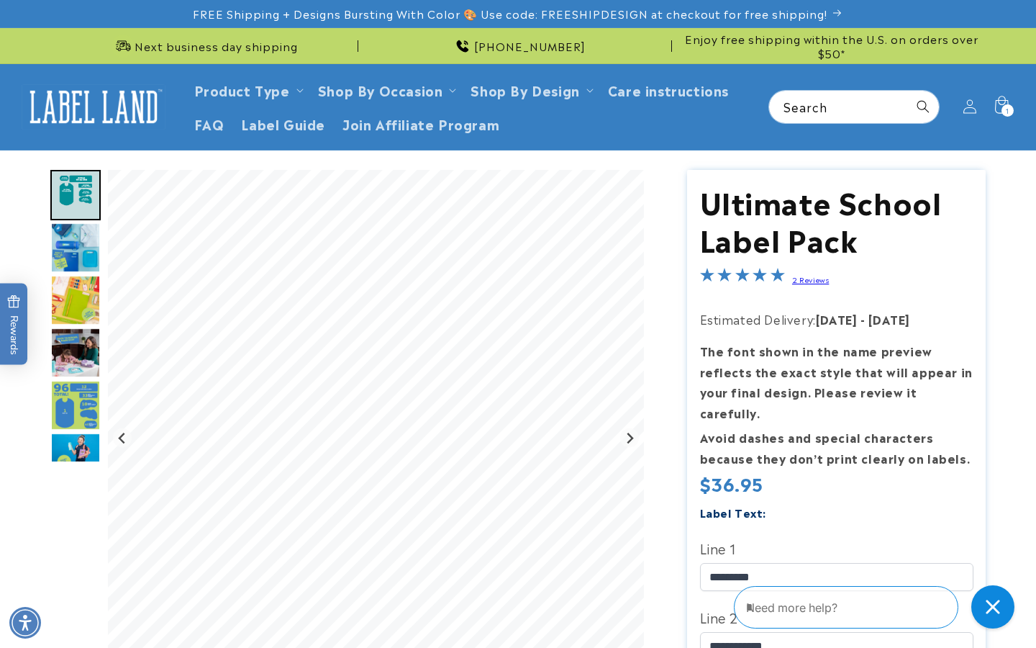
click at [78, 402] on img "Go to slide 6" at bounding box center [75, 405] width 50 height 50
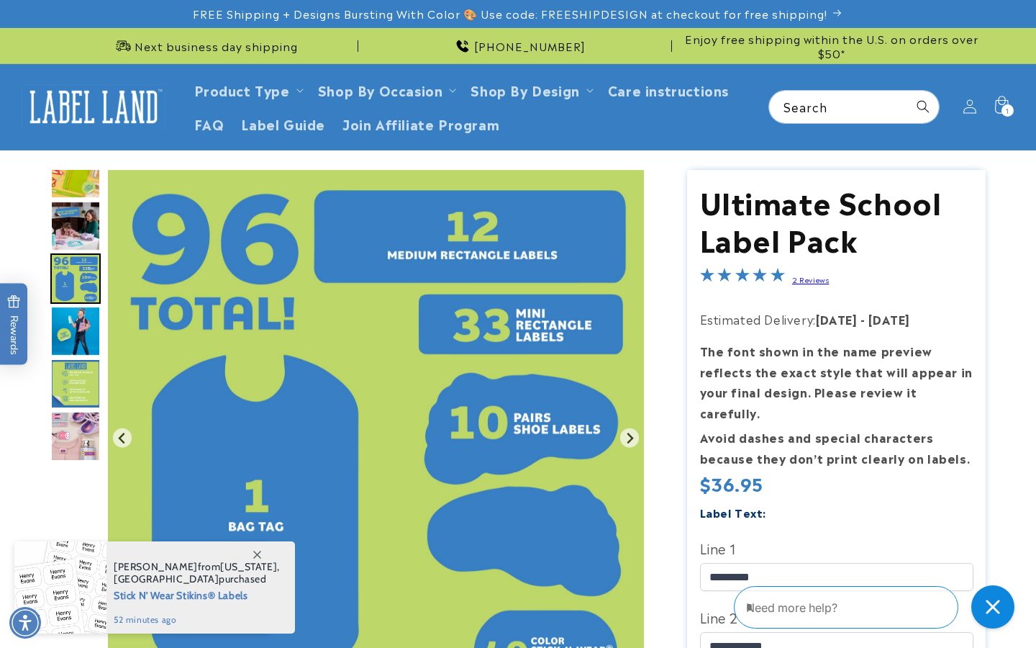
click at [83, 323] on img "Go to slide 7" at bounding box center [75, 331] width 50 height 50
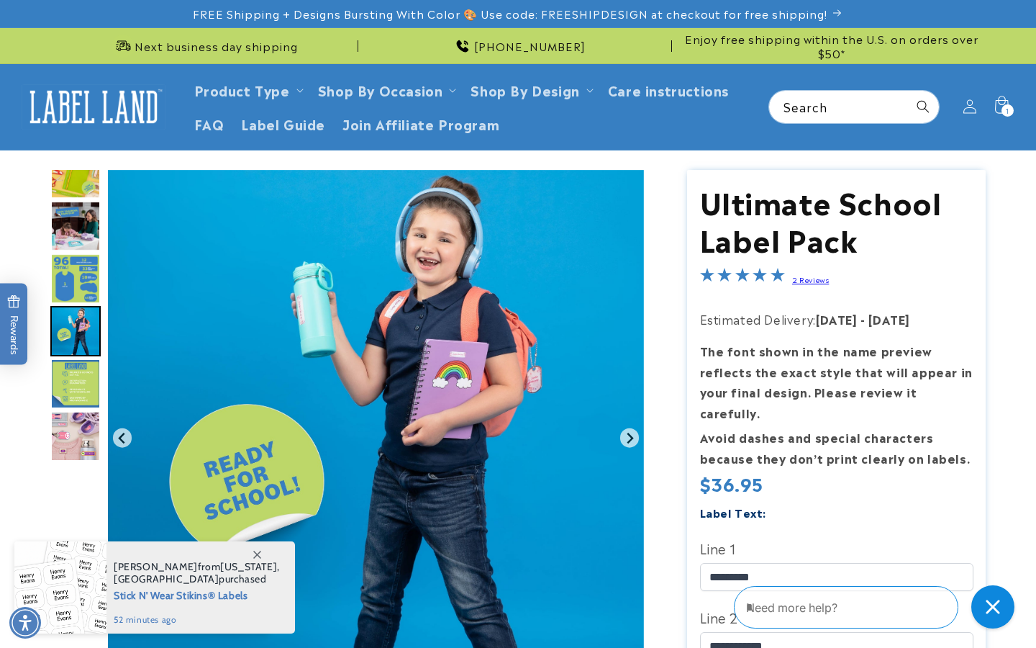
click at [86, 258] on img "Go to slide 6" at bounding box center [75, 278] width 50 height 50
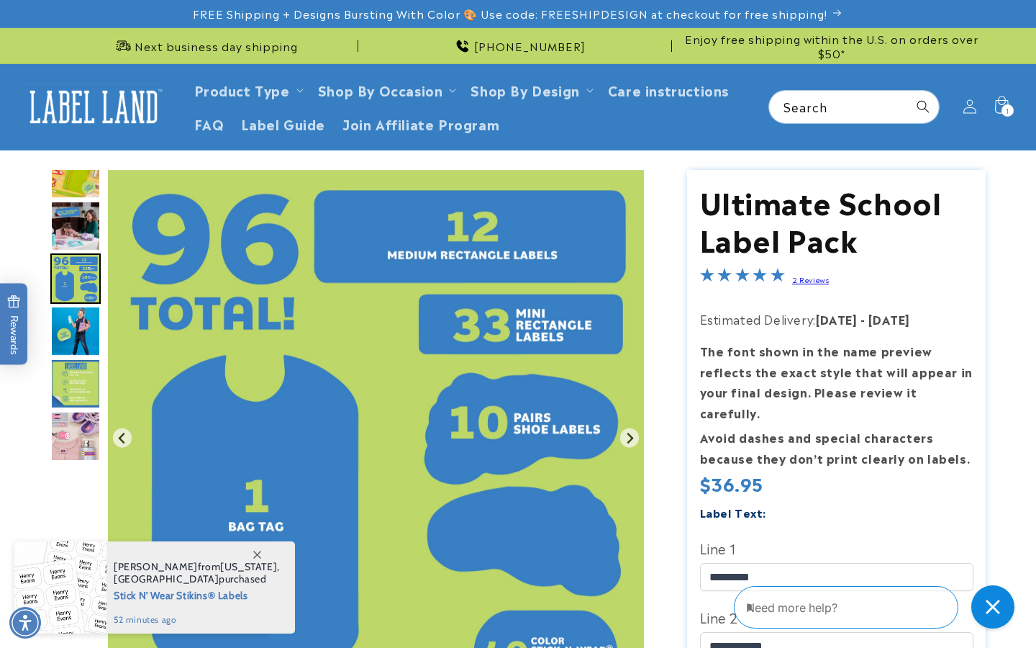
click at [87, 330] on img "Go to slide 7" at bounding box center [75, 331] width 50 height 50
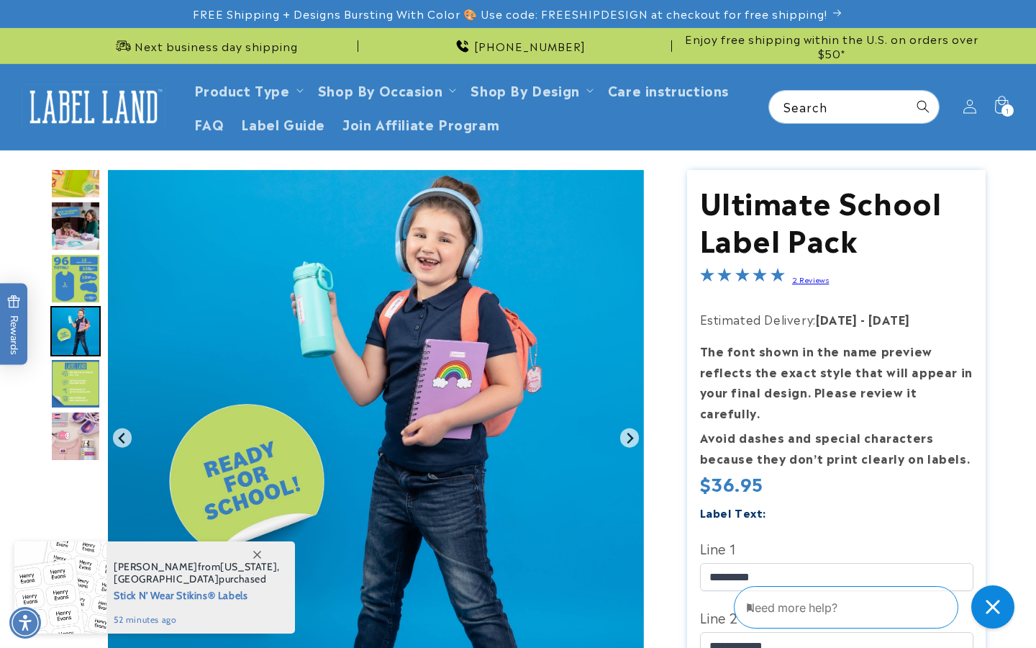
click at [90, 386] on img "Go to slide 8" at bounding box center [75, 383] width 50 height 50
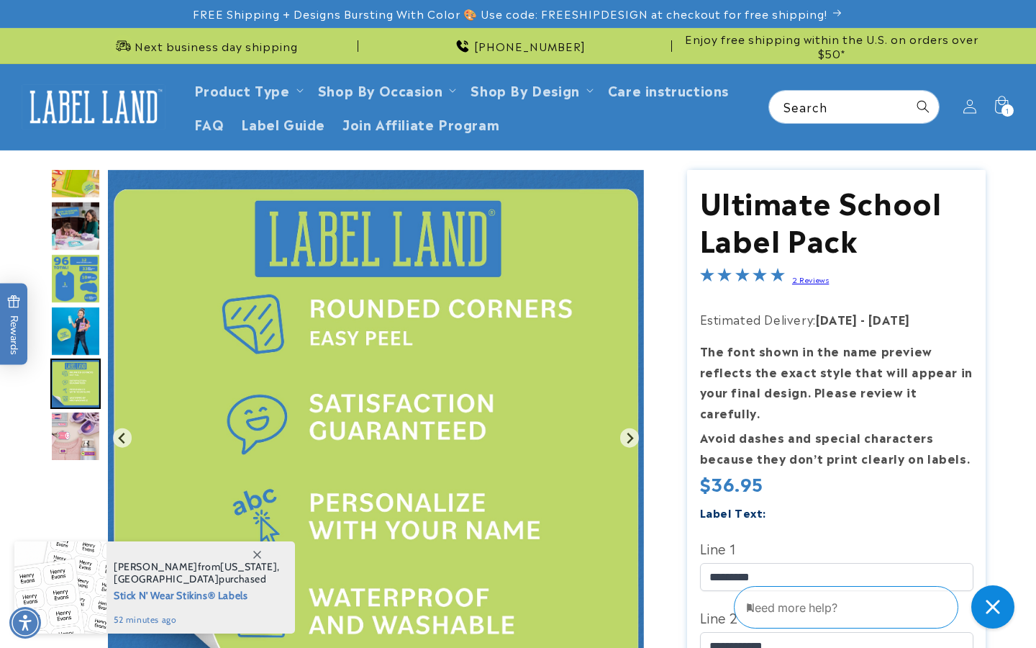
click at [86, 430] on img "Go to slide 9" at bounding box center [75, 436] width 50 height 50
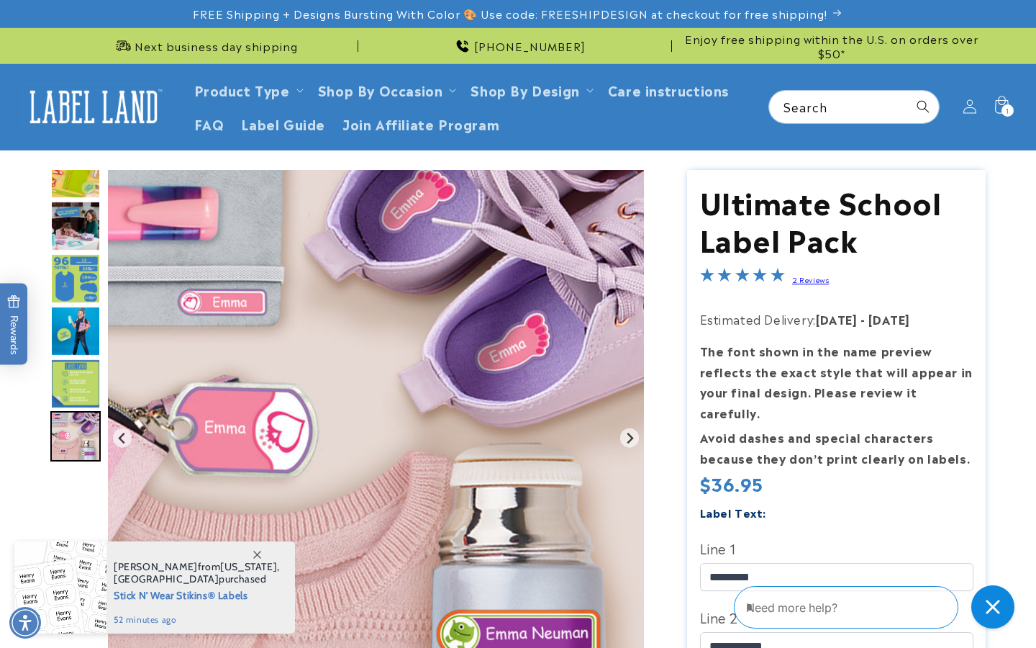
click at [81, 227] on img "Go to slide 5" at bounding box center [75, 226] width 50 height 50
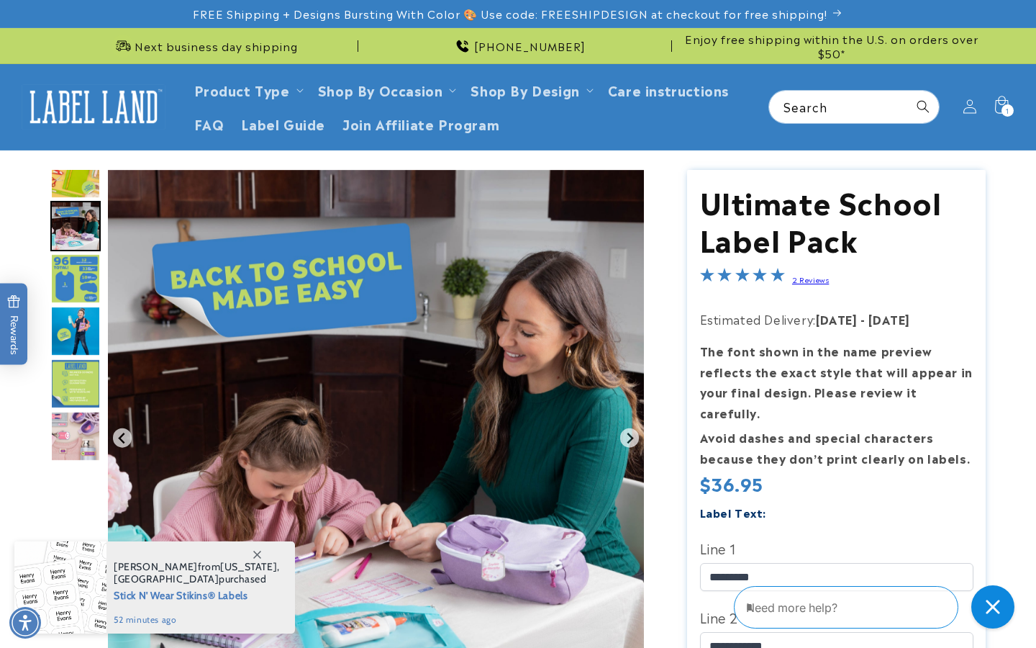
click at [81, 271] on img "Go to slide 6" at bounding box center [75, 278] width 50 height 50
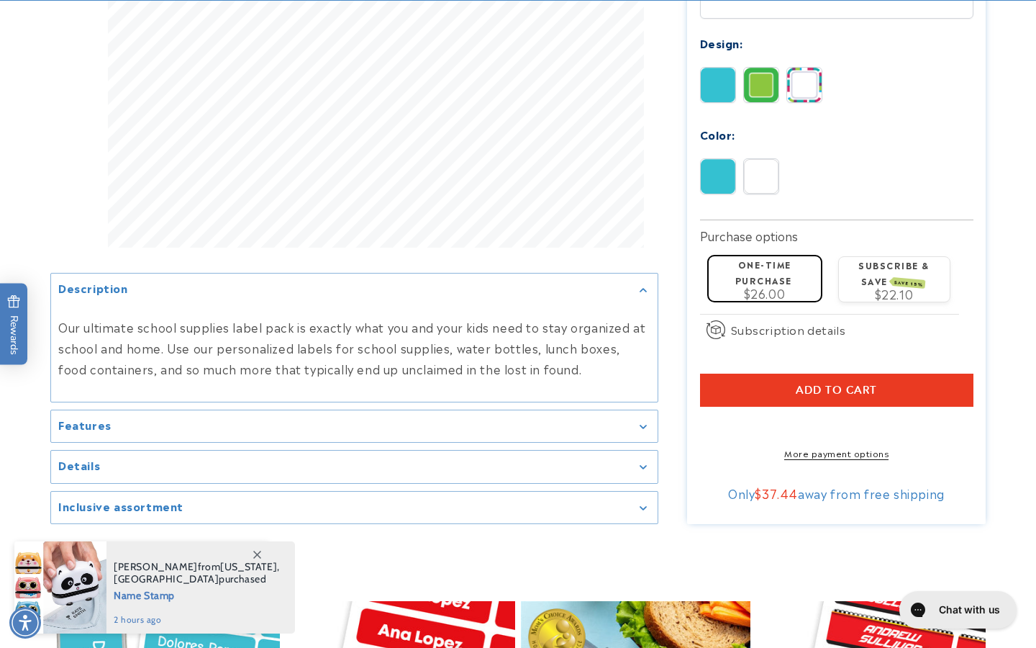
scroll to position [634, 0]
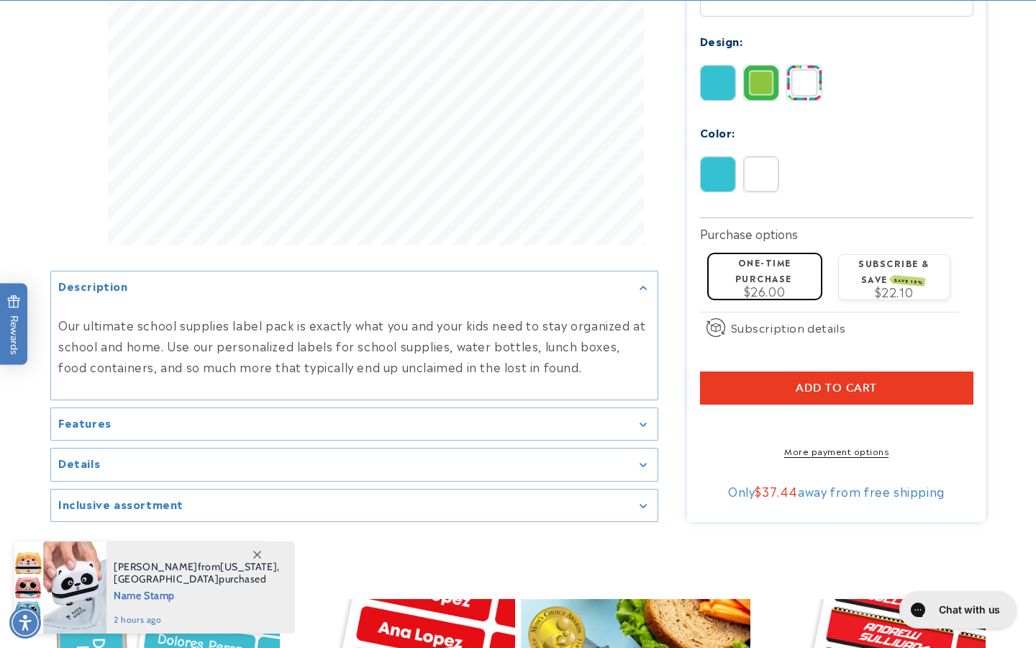
click at [643, 419] on div "Features" at bounding box center [354, 424] width 592 height 11
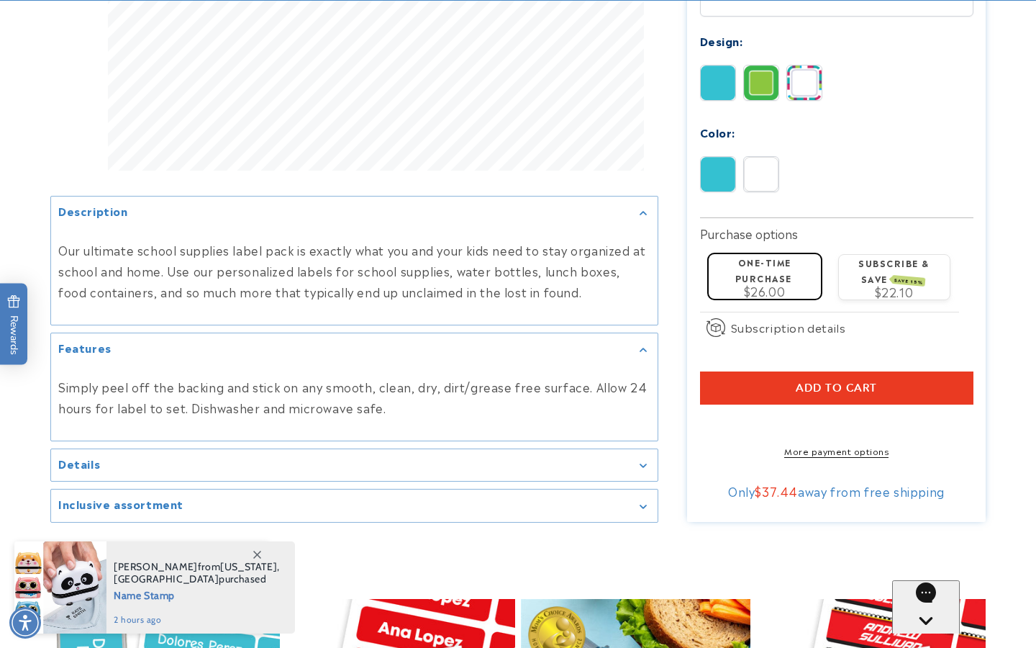
scroll to position [0, 0]
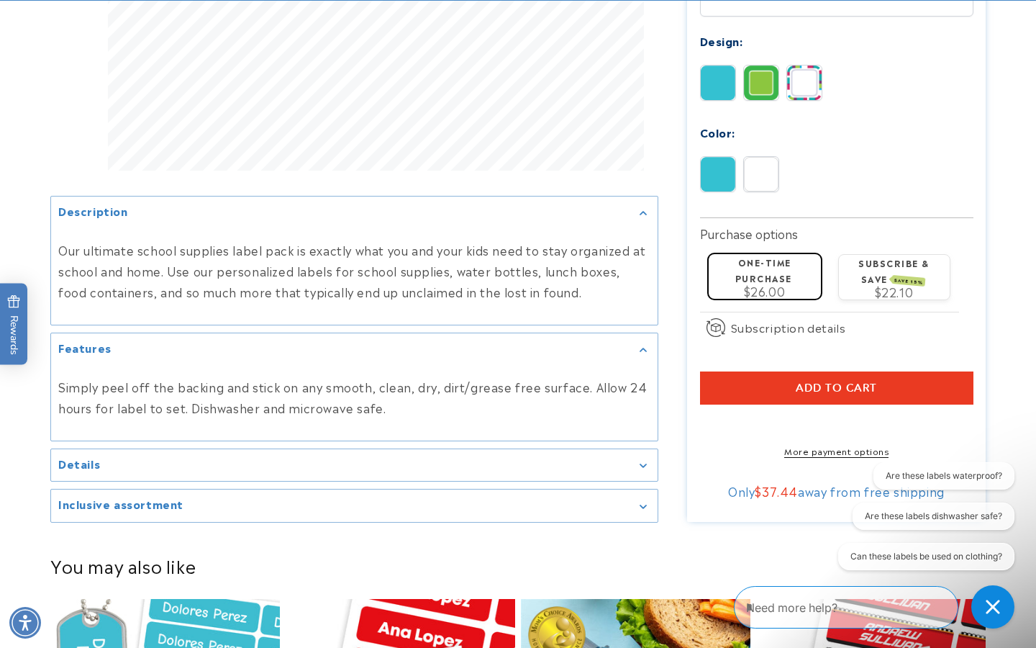
click at [644, 459] on div "Details" at bounding box center [354, 464] width 592 height 11
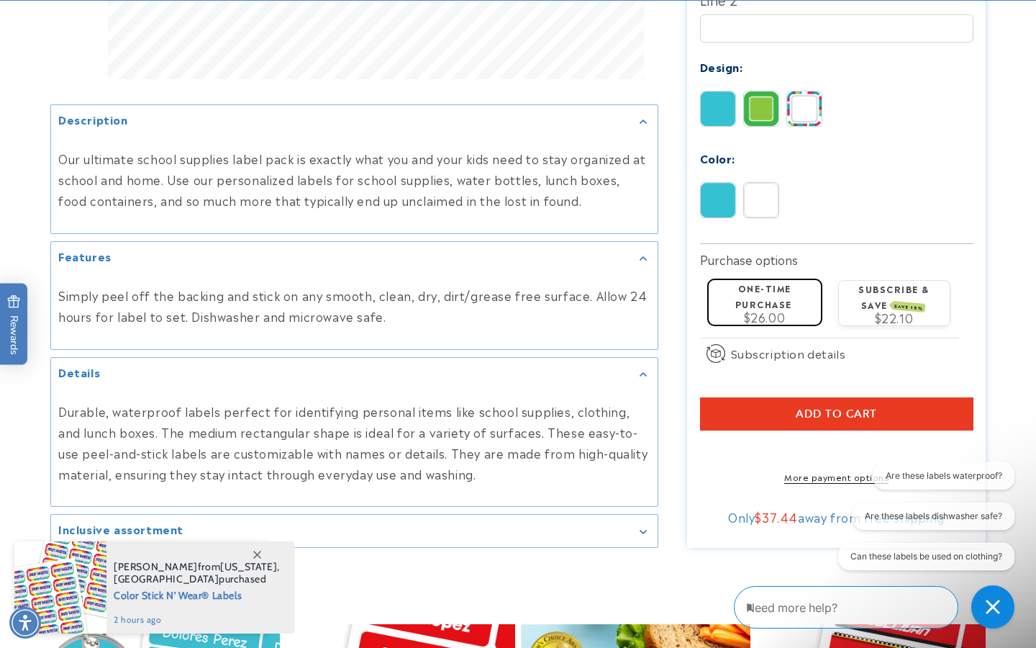
click at [650, 527] on summary "Inclusive assortment" at bounding box center [354, 530] width 607 height 32
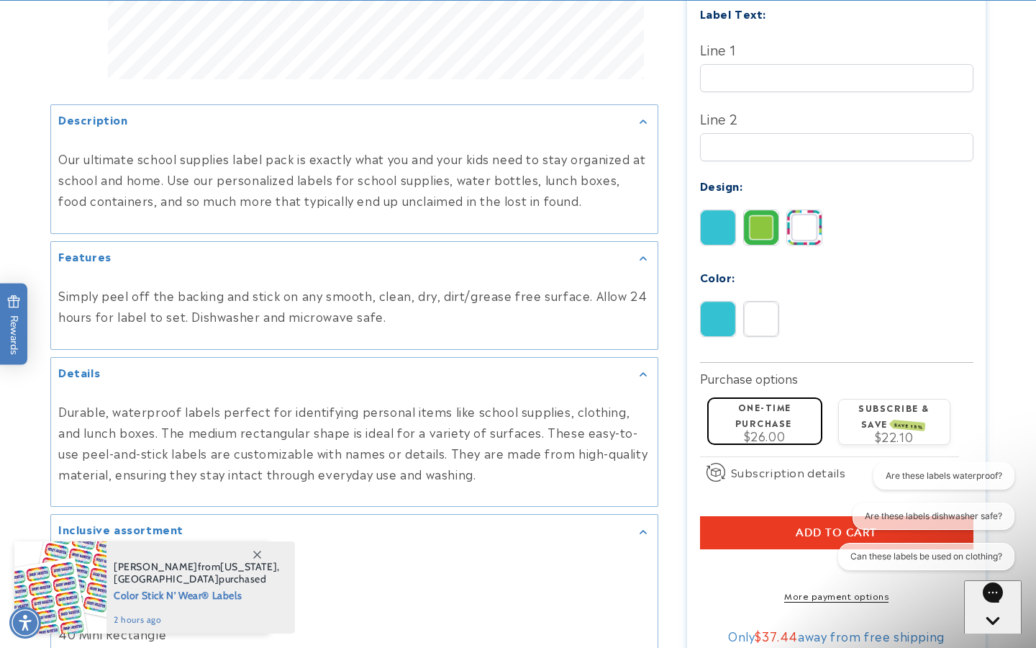
click at [255, 553] on icon at bounding box center [257, 554] width 8 height 8
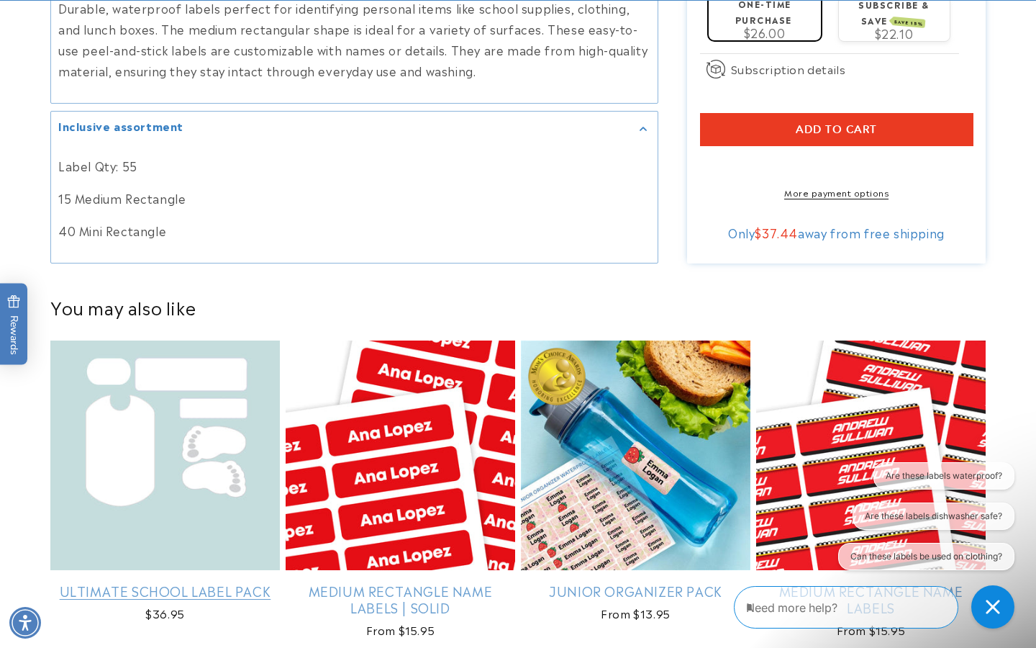
scroll to position [1123, 0]
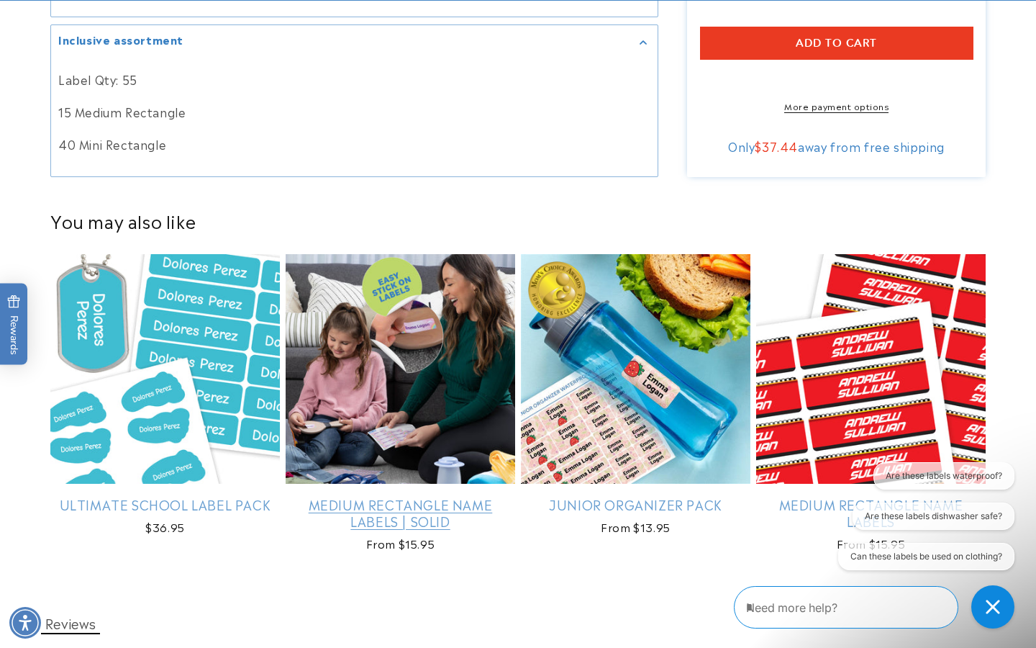
click at [399, 496] on link "Medium Rectangle Name Labels | Solid" at bounding box center [401, 513] width 230 height 34
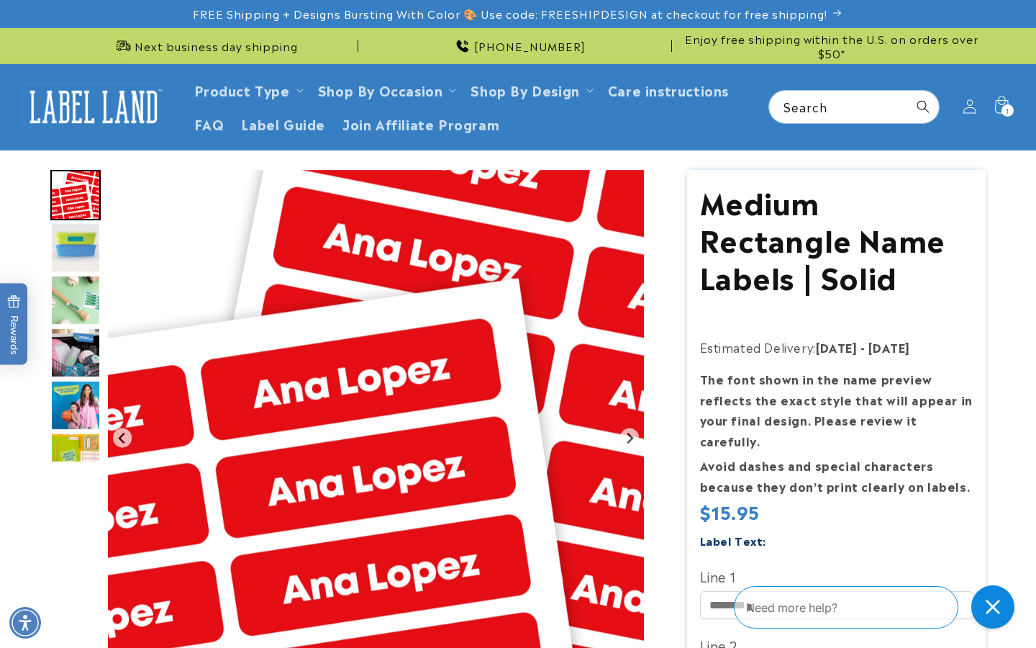
click at [73, 295] on img "Go to slide 3" at bounding box center [75, 300] width 50 height 50
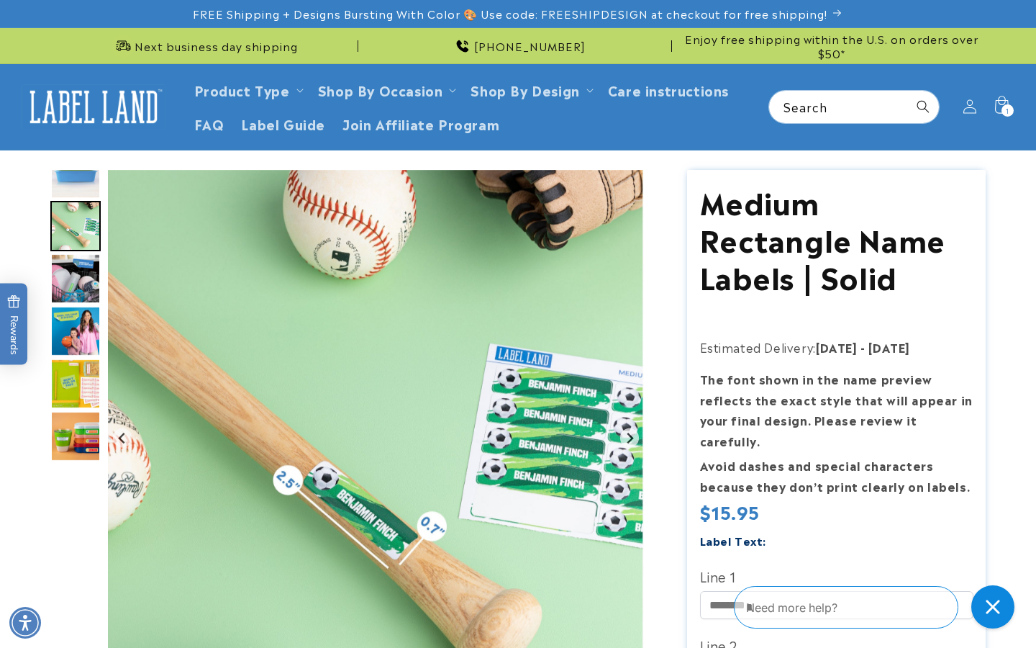
click at [79, 330] on img "Go to slide 5" at bounding box center [75, 331] width 50 height 50
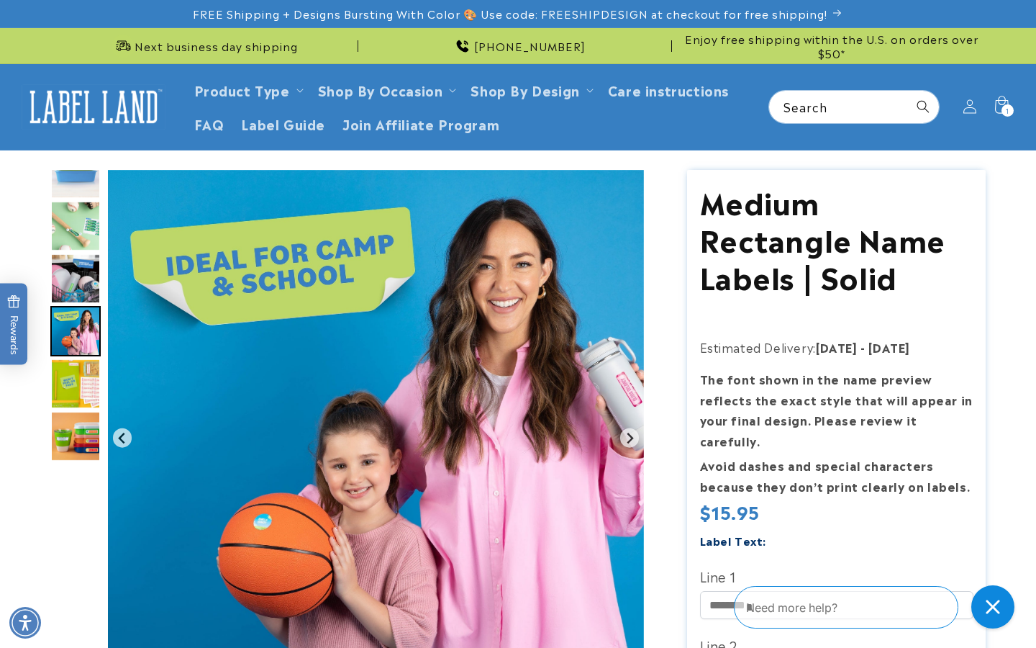
click at [83, 442] on img "Go to slide 7" at bounding box center [75, 436] width 50 height 50
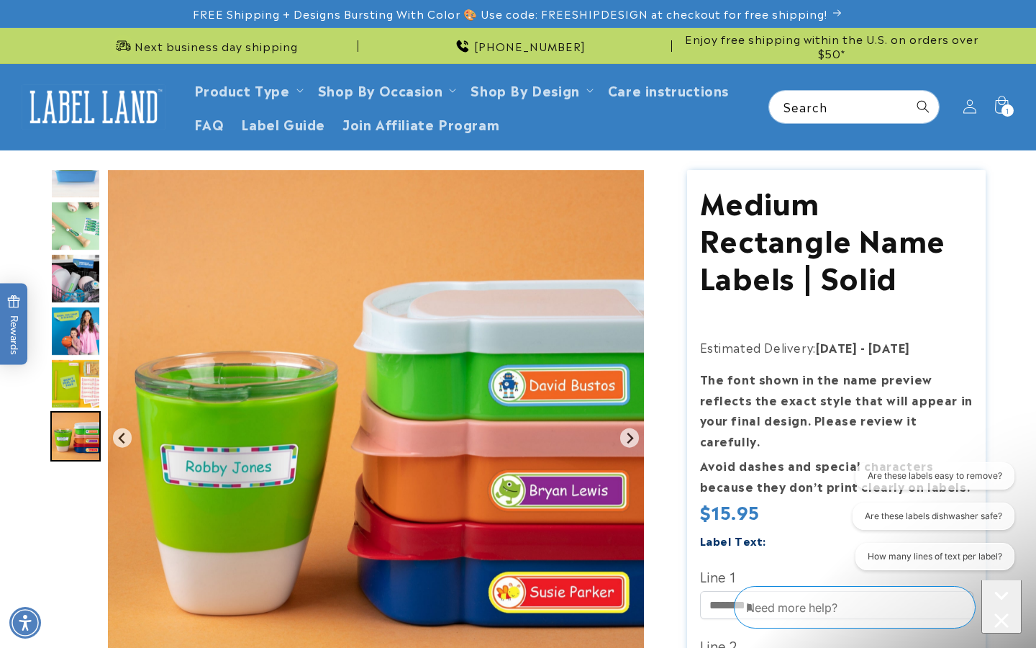
click at [81, 186] on img "Go to slide 2" at bounding box center [75, 173] width 50 height 50
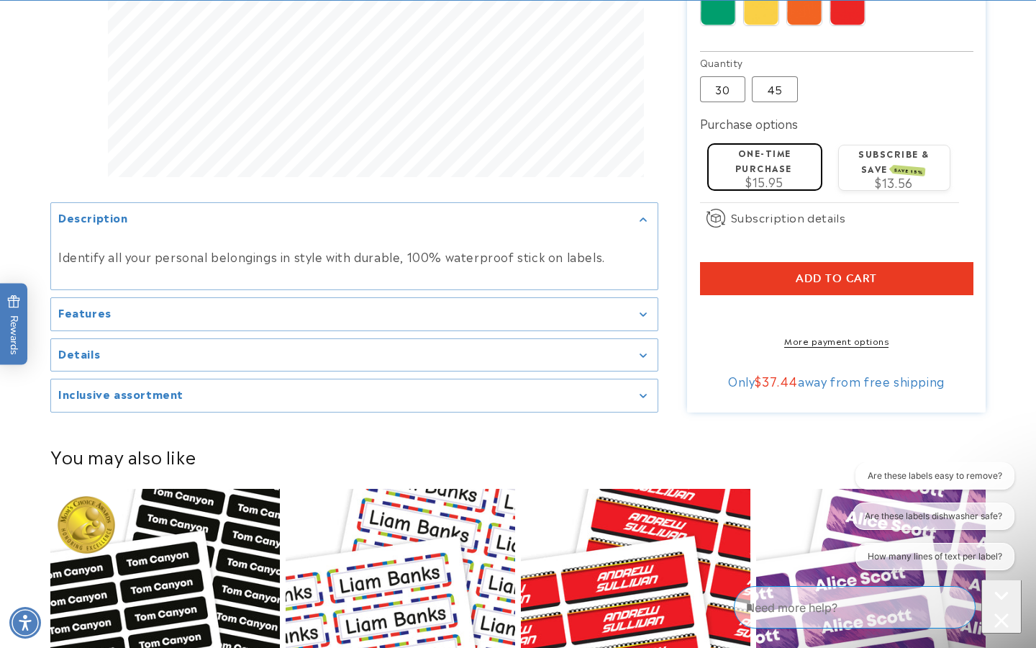
scroll to position [886, 0]
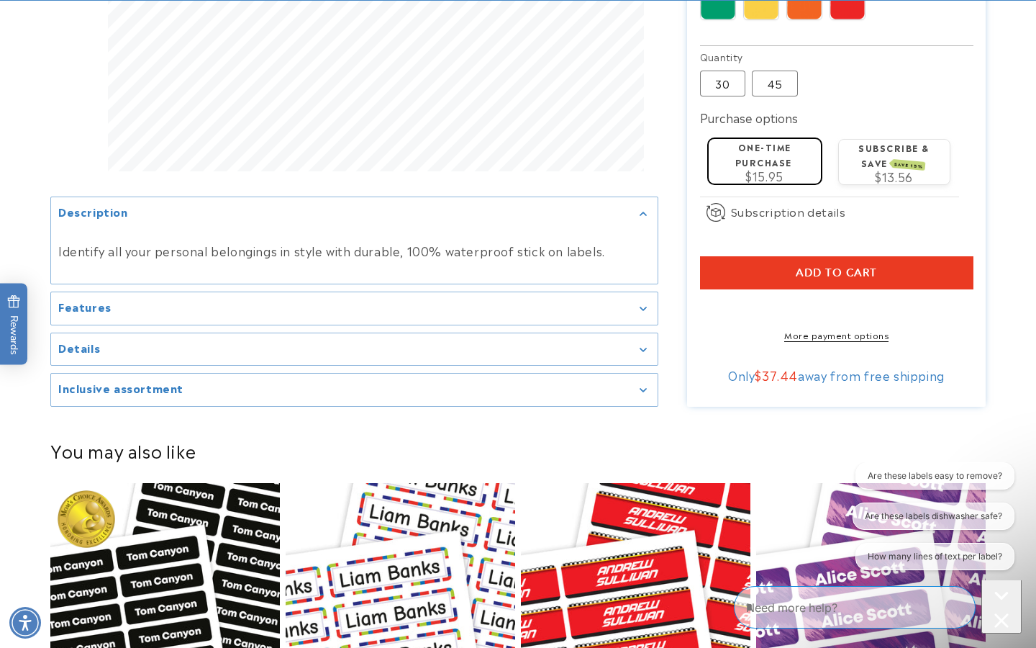
click at [642, 389] on icon "Gallery Viewer" at bounding box center [643, 391] width 7 height 4
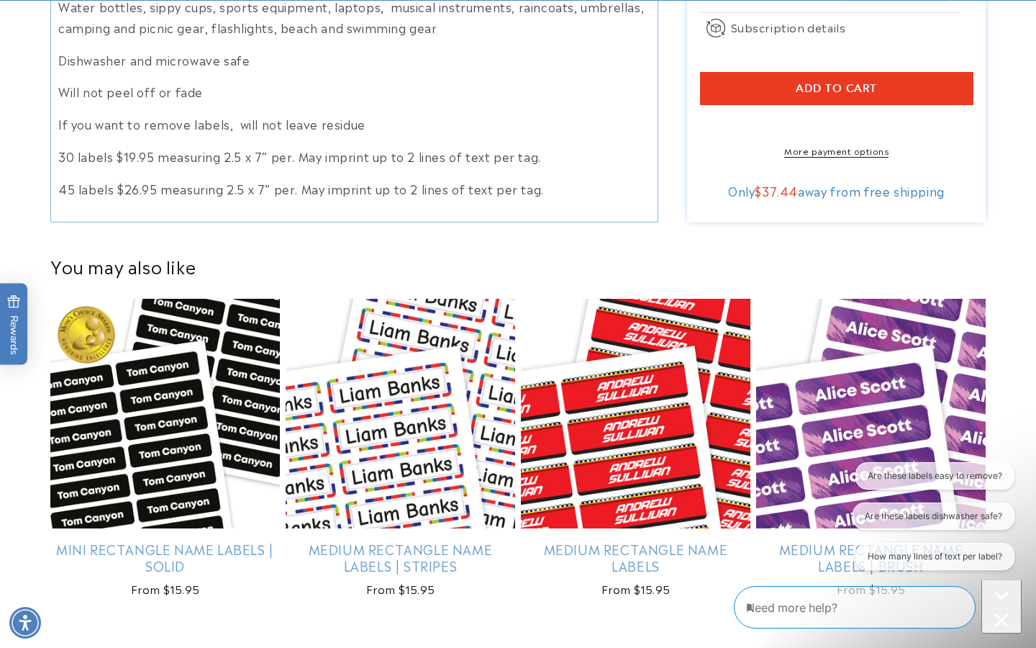
scroll to position [1140, 0]
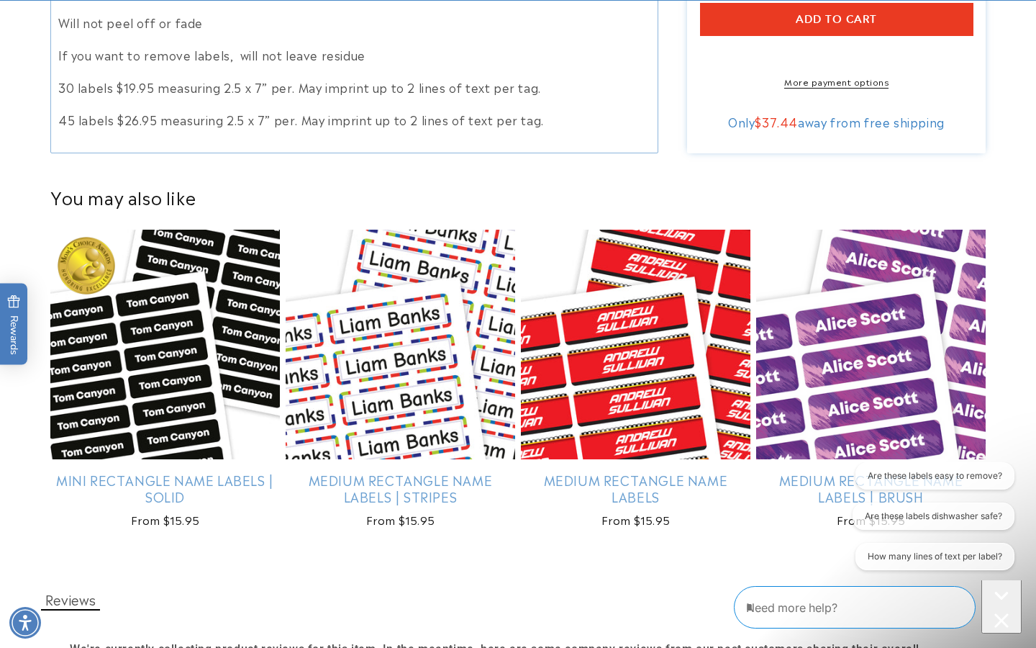
click at [791, 544] on product-recommendations "You may also like Mini Rectangle Name Labels | Solid Mini Rectangle Name Labels…" at bounding box center [517, 360] width 1007 height 400
click at [999, 613] on icon "Close conversation starters" at bounding box center [1001, 620] width 14 height 14
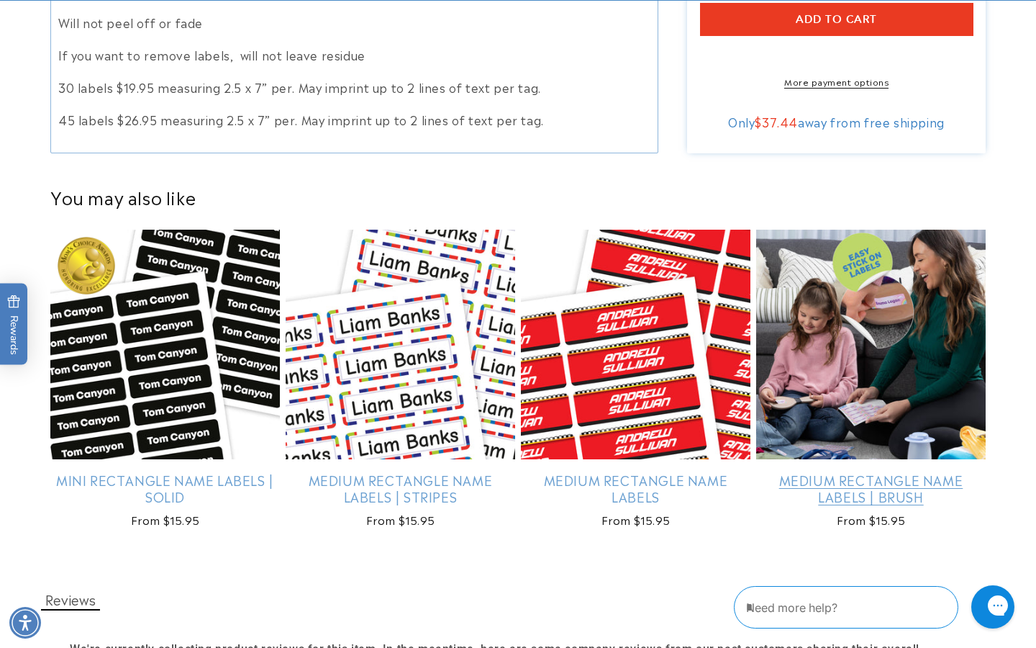
click at [948, 471] on link "Medium Rectangle Name Labels | Brush" at bounding box center [871, 488] width 230 height 34
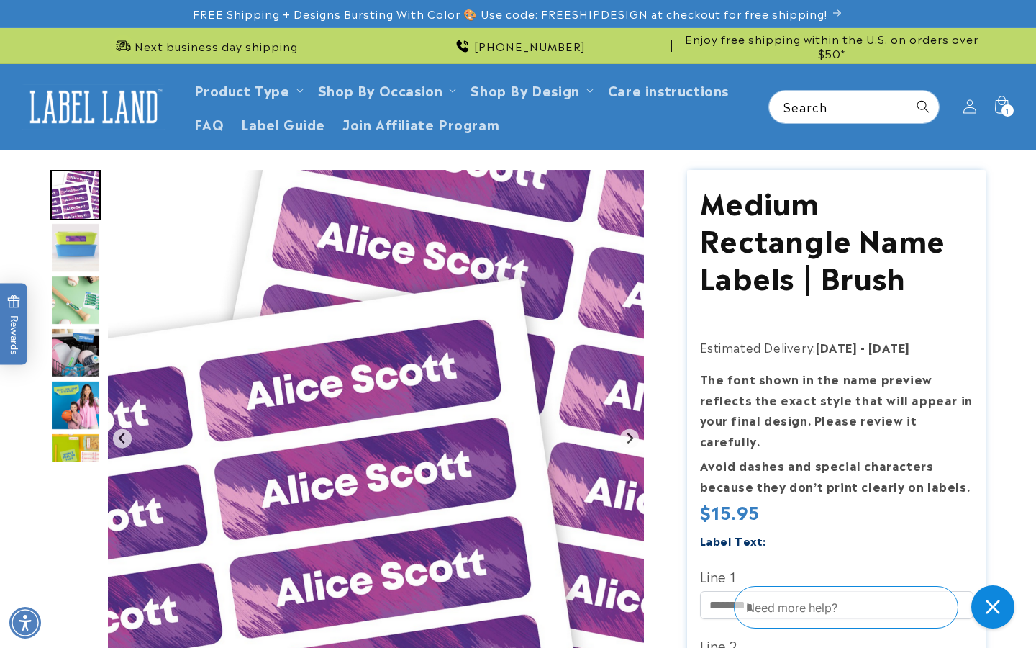
click at [75, 344] on img "Go to slide 4" at bounding box center [75, 352] width 50 height 50
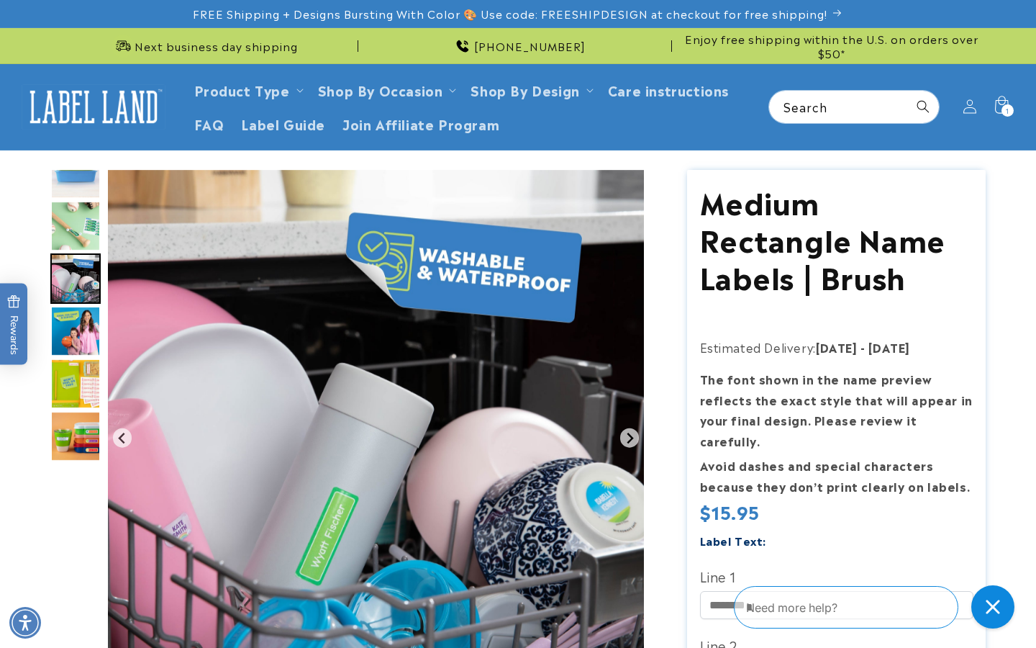
click at [76, 376] on img "Go to slide 6" at bounding box center [75, 383] width 50 height 50
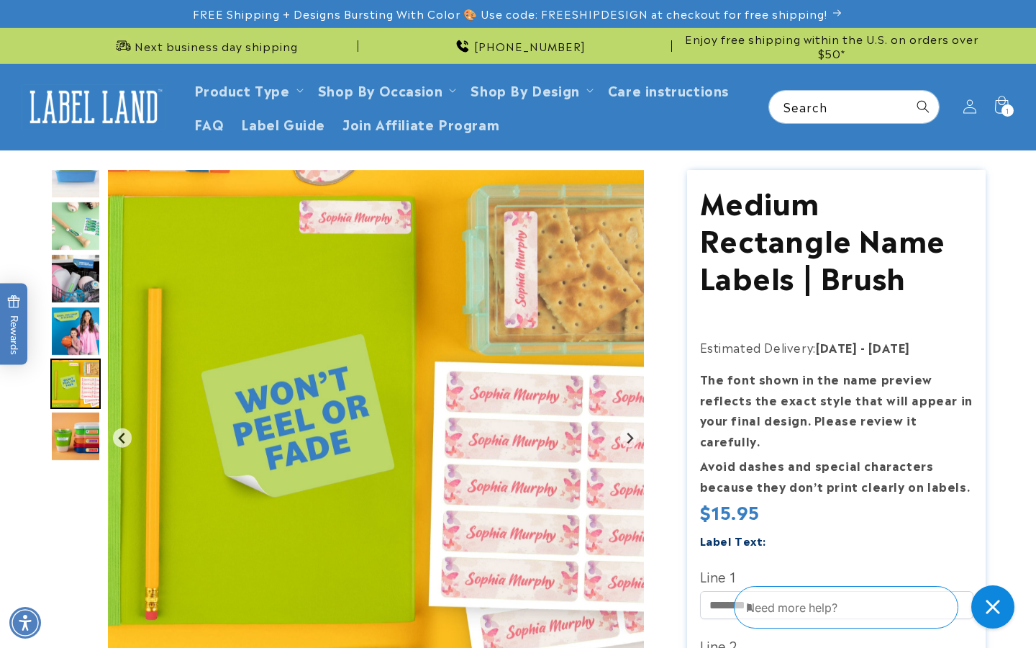
click at [84, 437] on img "Go to slide 7" at bounding box center [75, 436] width 50 height 50
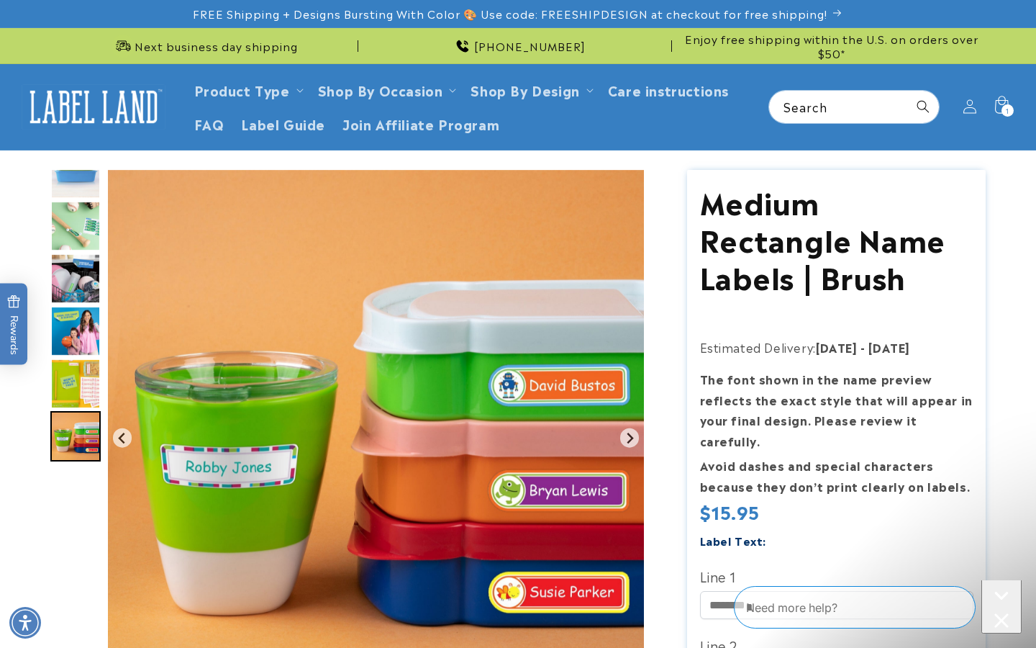
click at [71, 273] on img "Go to slide 4" at bounding box center [75, 278] width 50 height 50
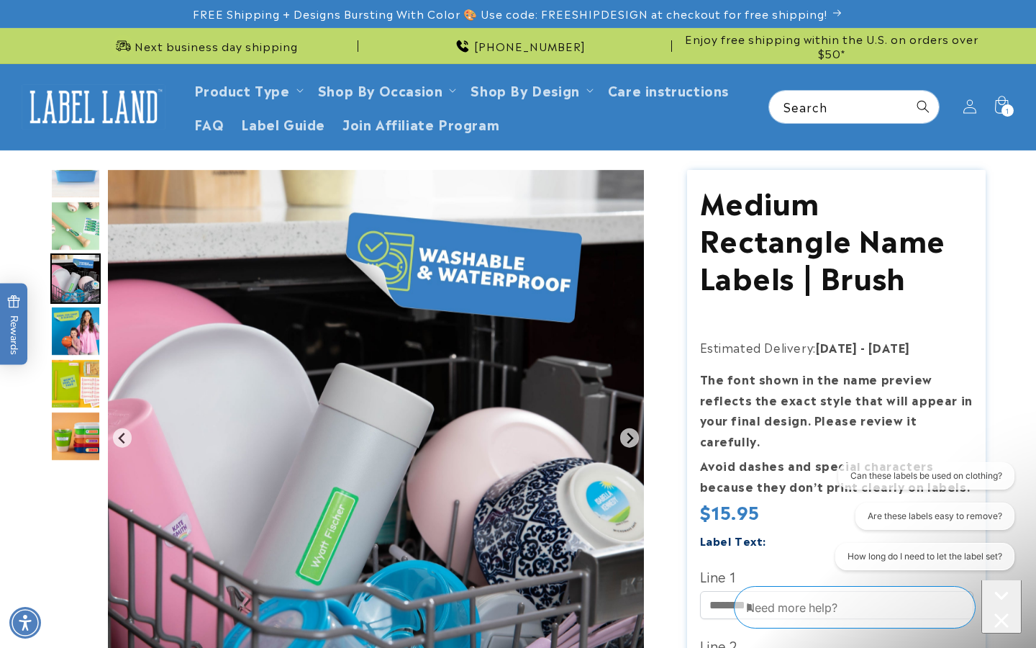
click at [79, 221] on img "Go to slide 3" at bounding box center [75, 226] width 50 height 50
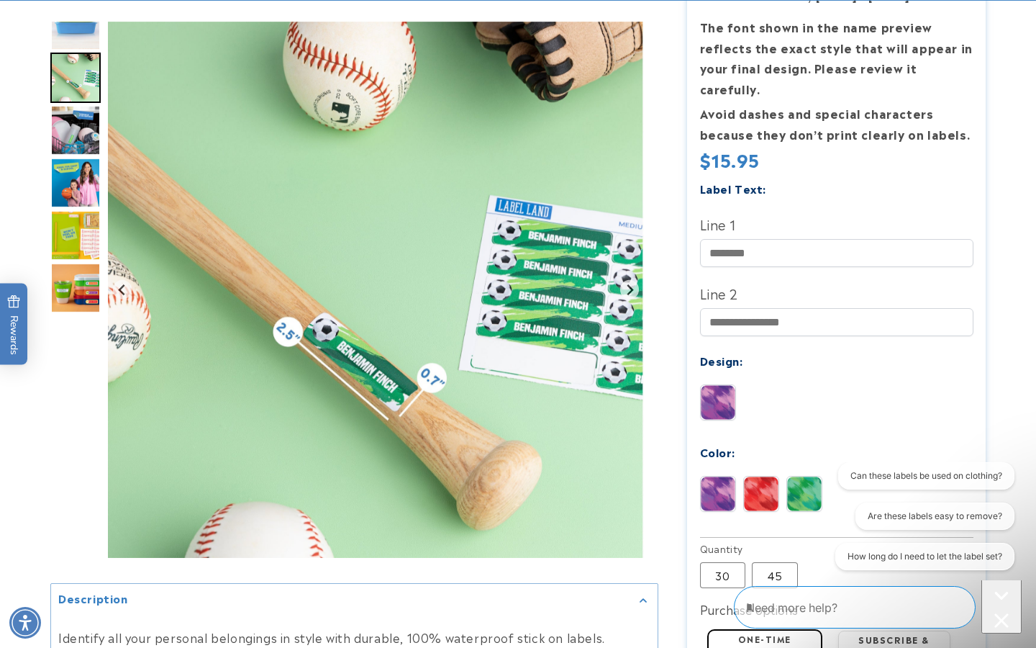
scroll to position [363, 0]
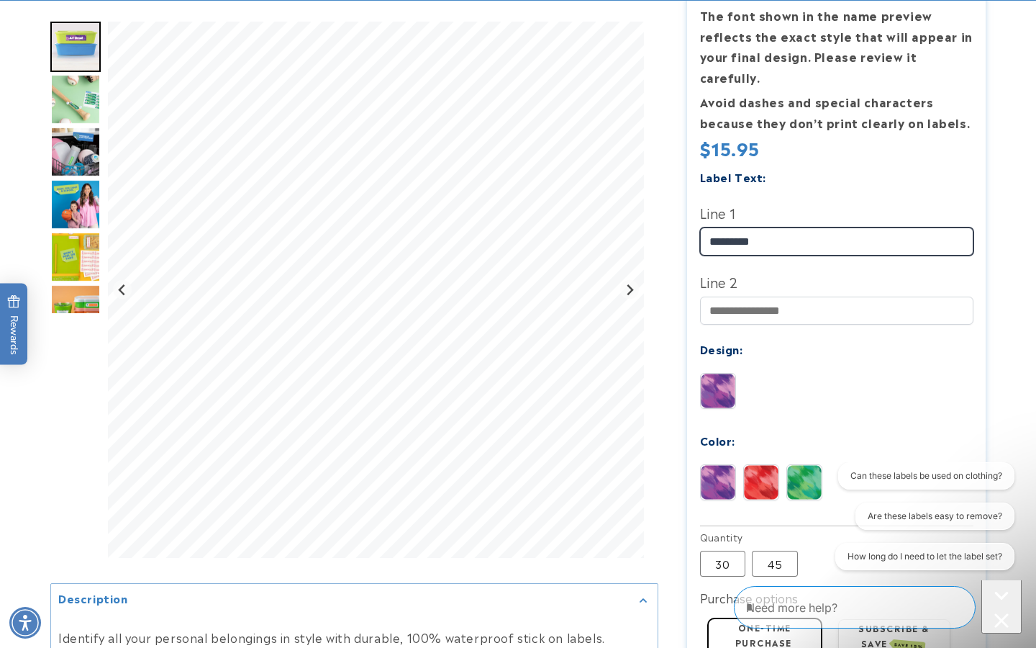
type input "*********"
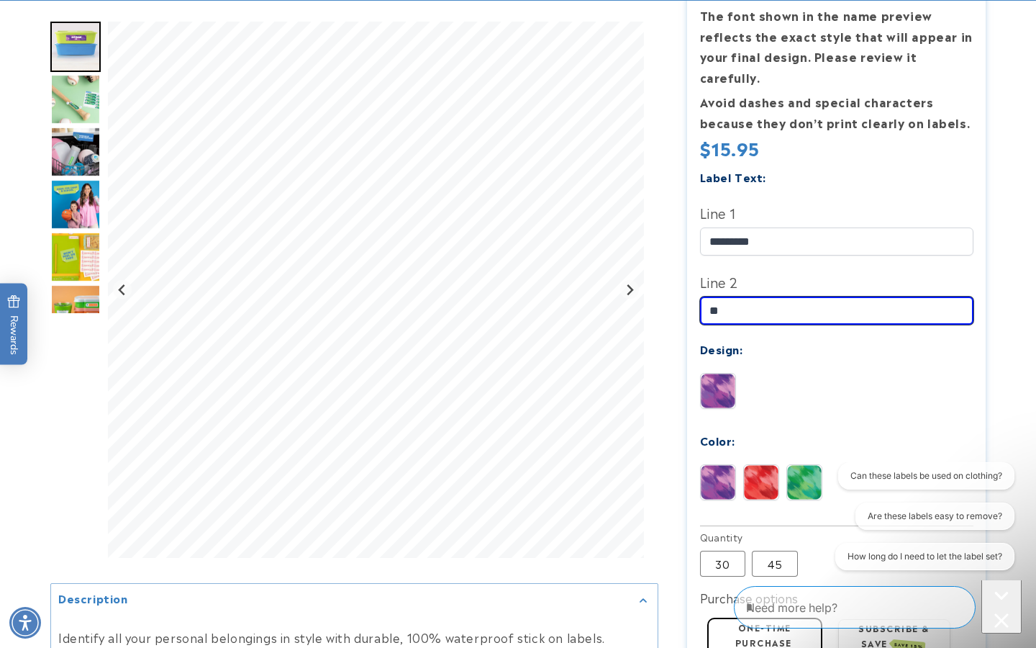
type input "*"
type input "**********"
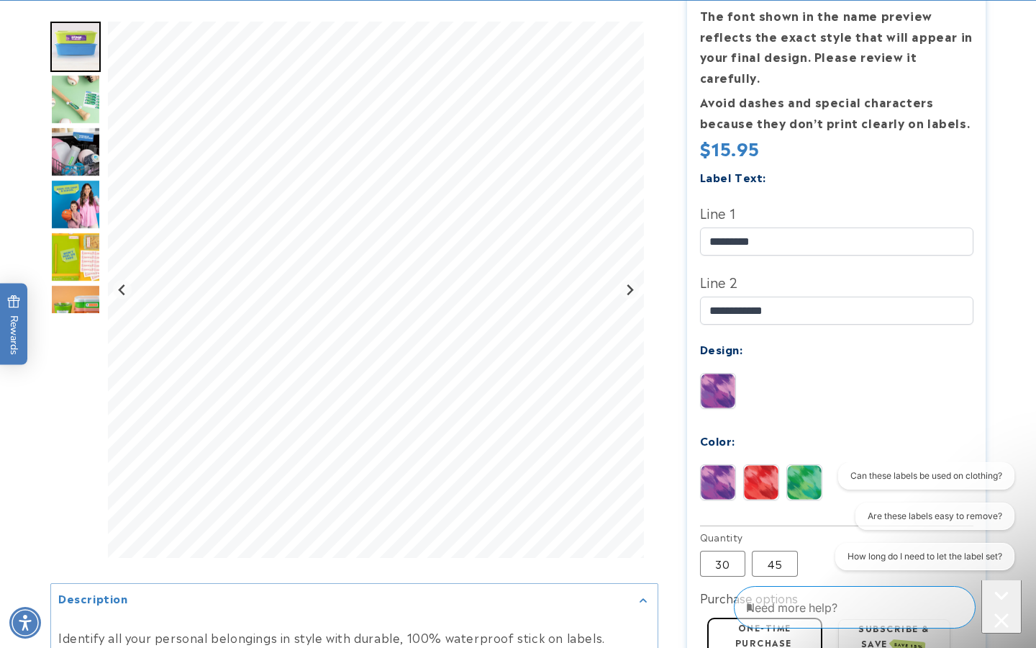
click at [943, 430] on div "Color:" at bounding box center [836, 439] width 273 height 19
click at [809, 465] on img at bounding box center [804, 482] width 35 height 35
click at [907, 399] on div "**********" at bounding box center [836, 344] width 273 height 355
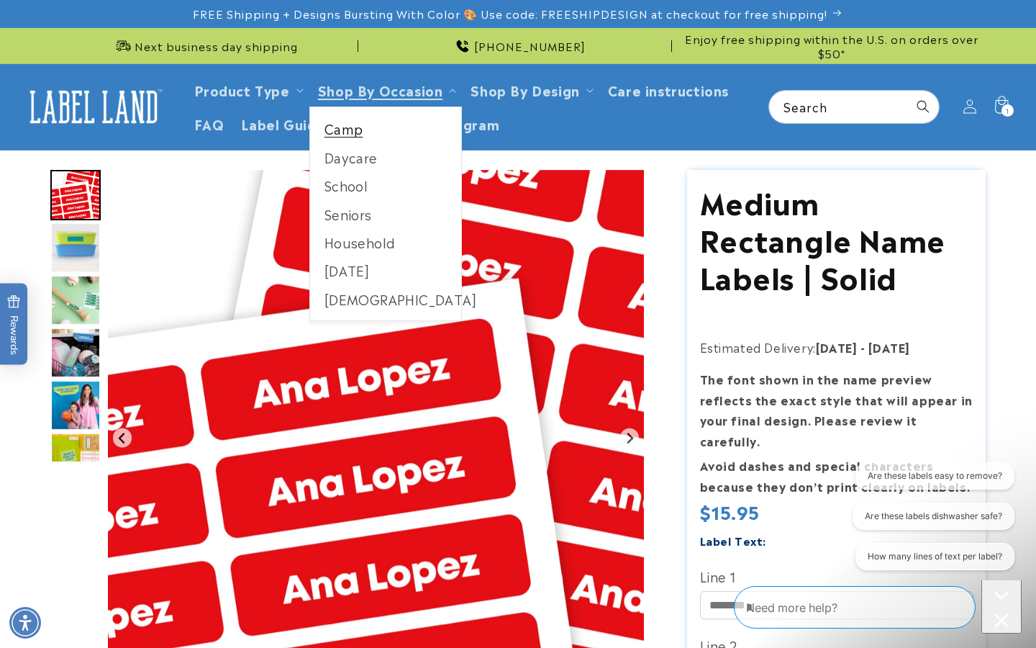
click at [342, 129] on link "Camp" at bounding box center [386, 128] width 152 height 28
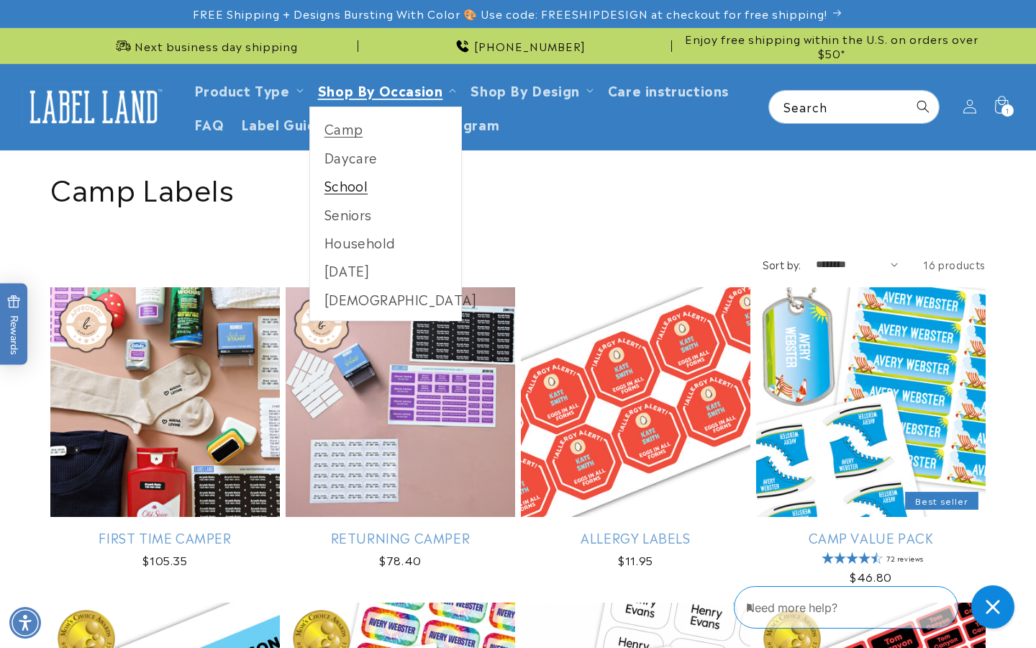
click at [350, 189] on link "School" at bounding box center [386, 185] width 152 height 28
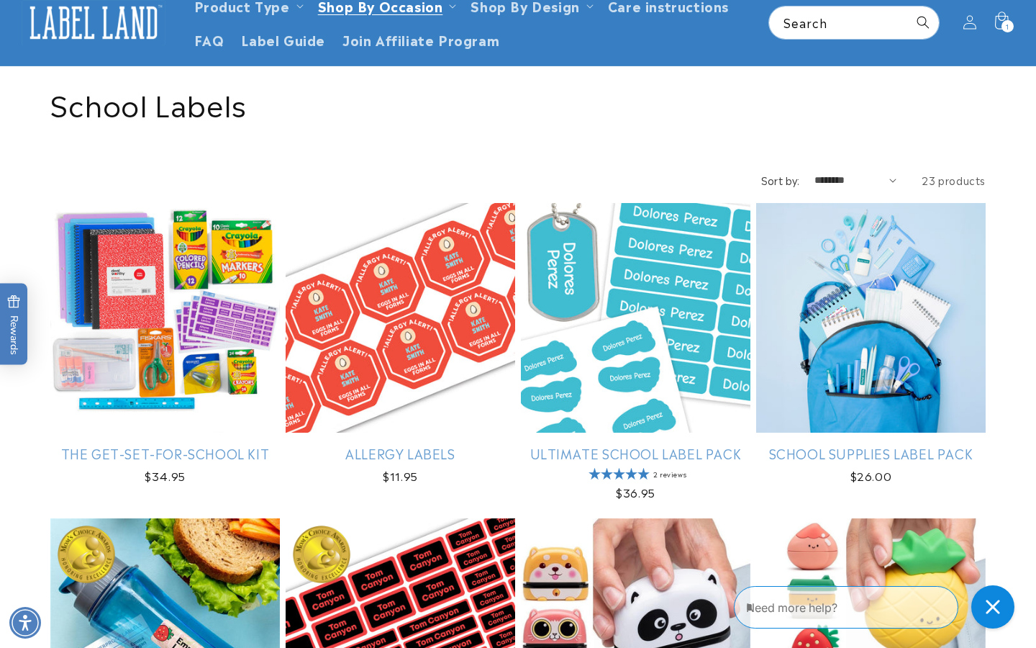
scroll to position [108, 0]
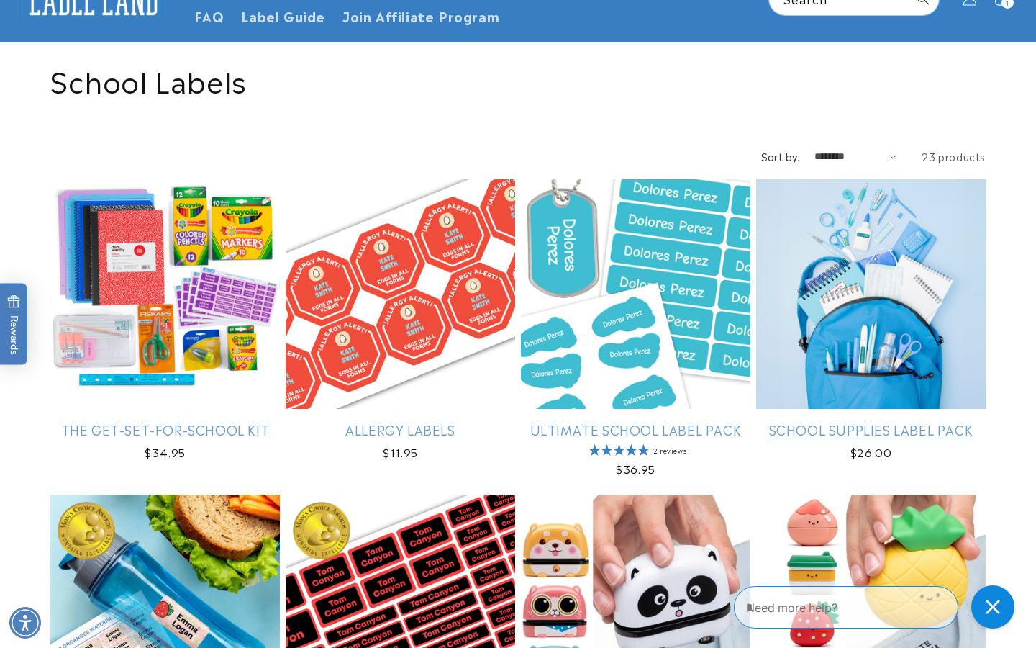
click at [832, 429] on link "School Supplies Label Pack" at bounding box center [871, 429] width 230 height 17
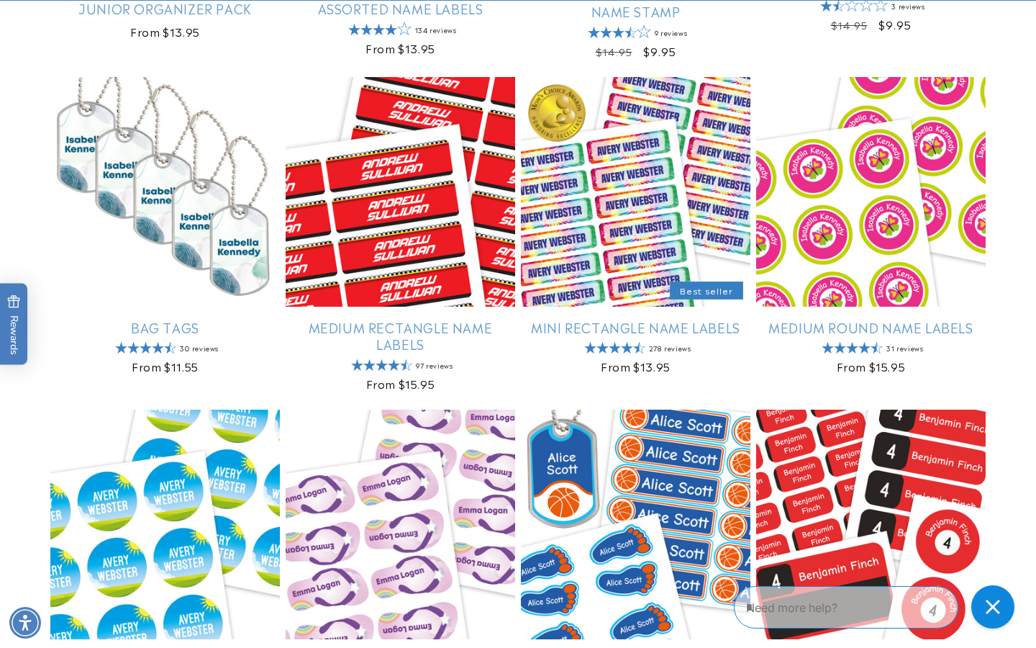
scroll to position [845, 0]
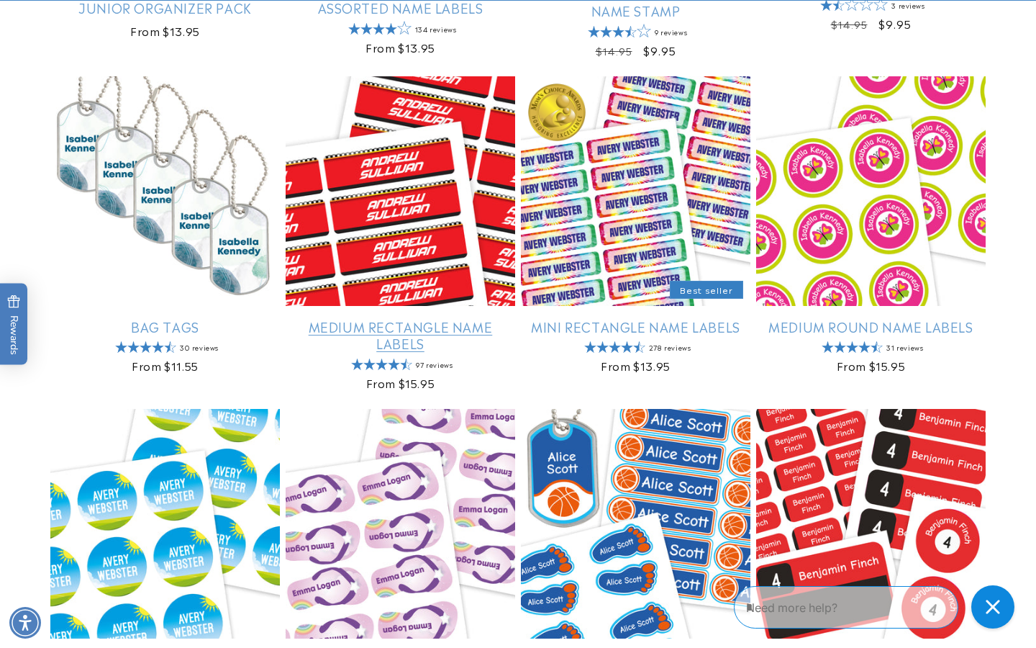
click at [396, 321] on link "Medium Rectangle Name Labels" at bounding box center [401, 335] width 230 height 34
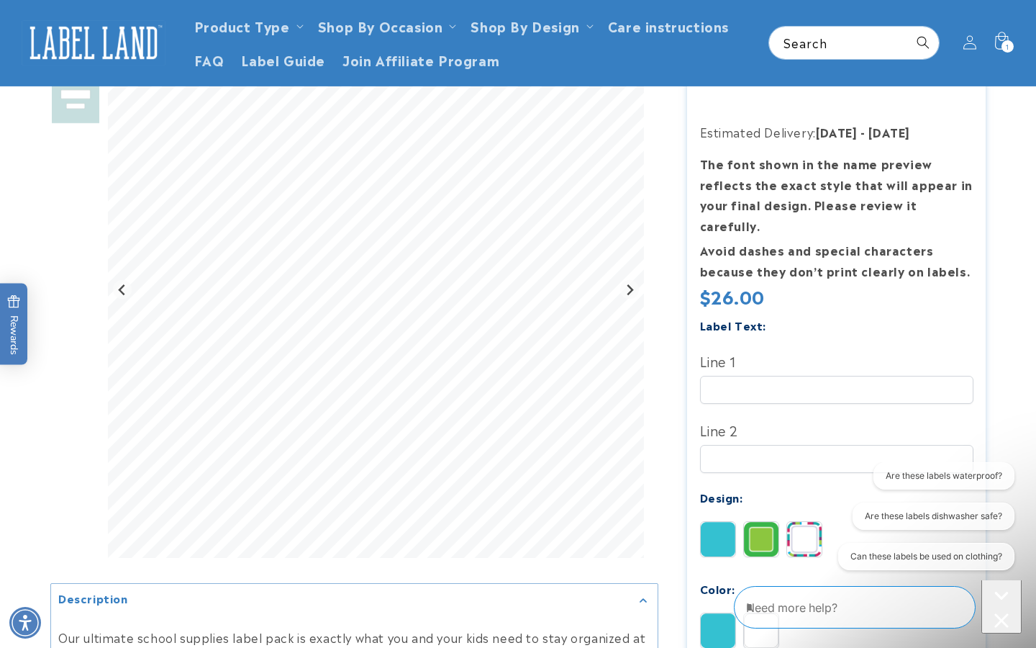
scroll to position [173, 0]
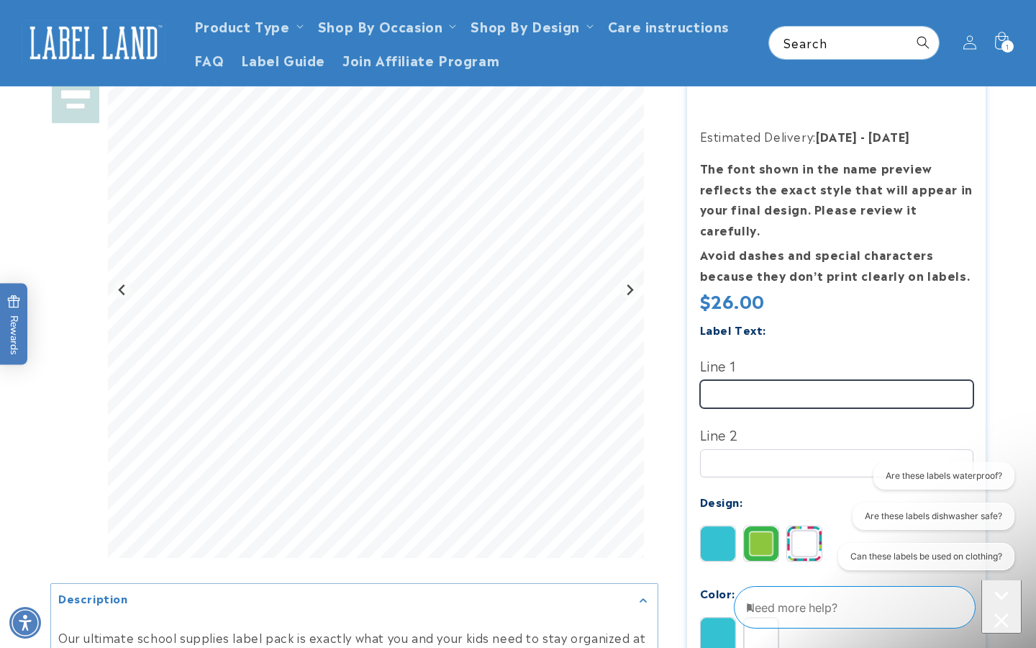
click at [792, 380] on input "Line 1" at bounding box center [836, 394] width 273 height 28
type input "*********"
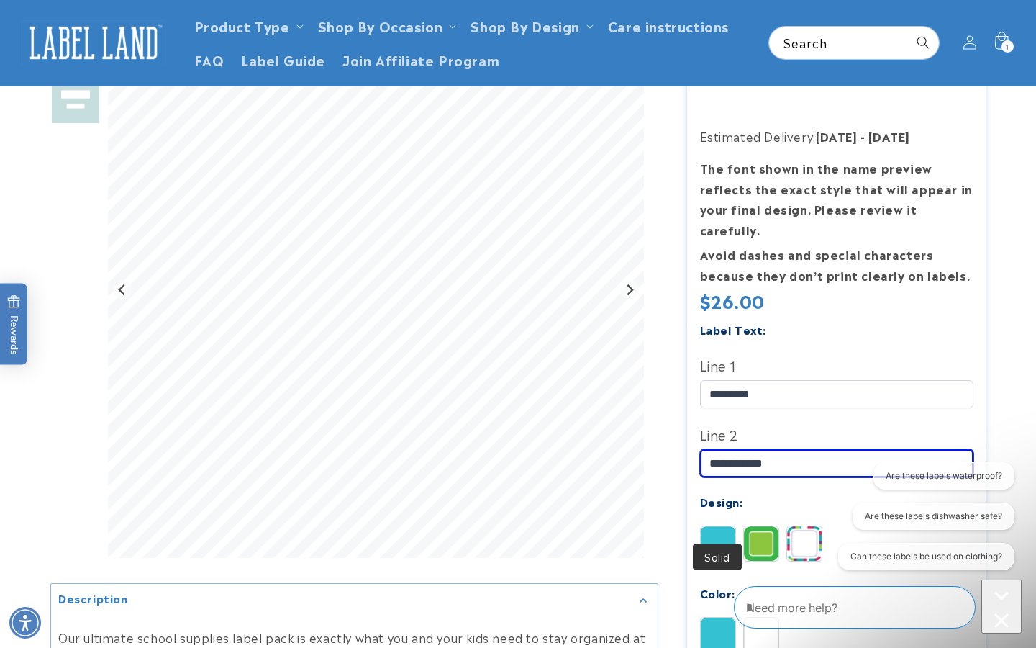
type input "**********"
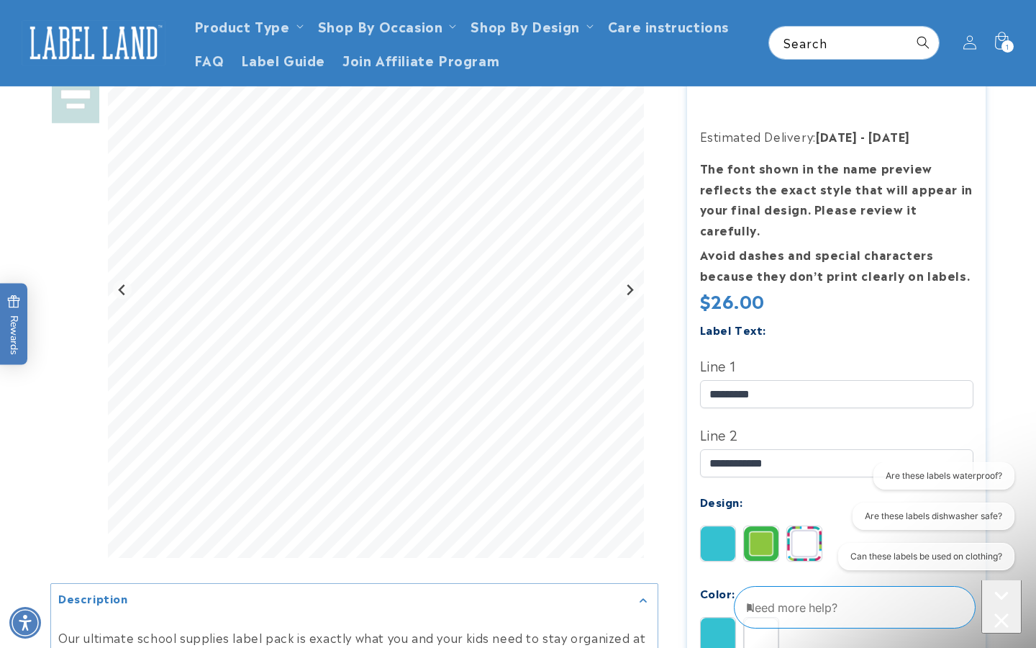
click at [721, 526] on img at bounding box center [718, 543] width 35 height 35
click at [762, 526] on img at bounding box center [761, 543] width 35 height 35
click at [804, 526] on img at bounding box center [804, 543] width 35 height 35
click at [717, 617] on img at bounding box center [718, 634] width 35 height 35
click at [802, 526] on img at bounding box center [804, 543] width 35 height 35
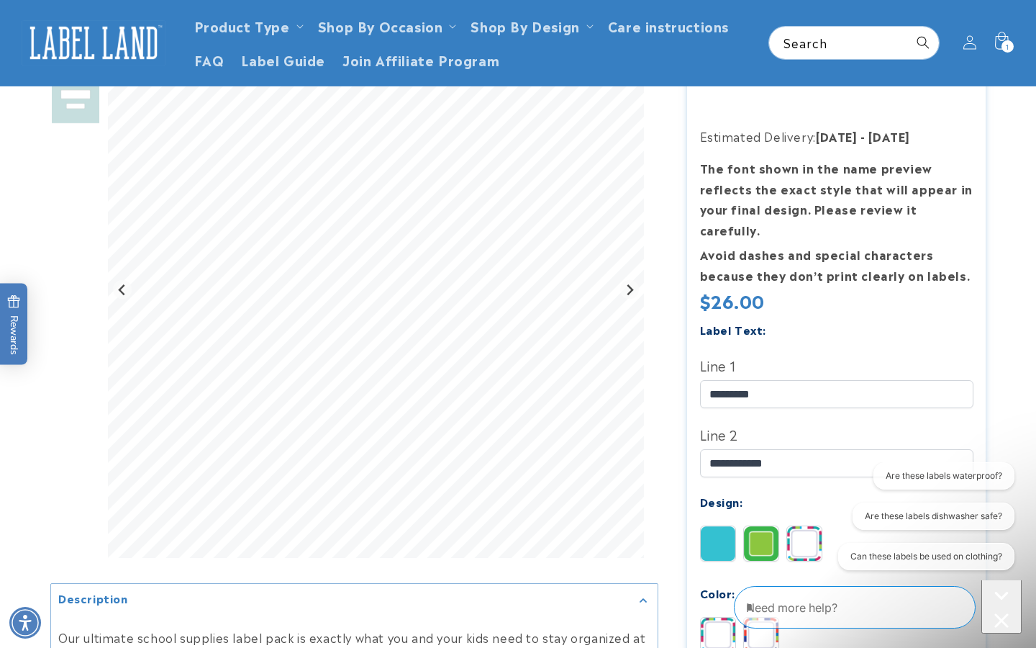
click at [790, 583] on div "Color:" at bounding box center [836, 592] width 273 height 19
click at [718, 526] on img at bounding box center [718, 543] width 35 height 35
click at [761, 526] on img at bounding box center [761, 543] width 35 height 35
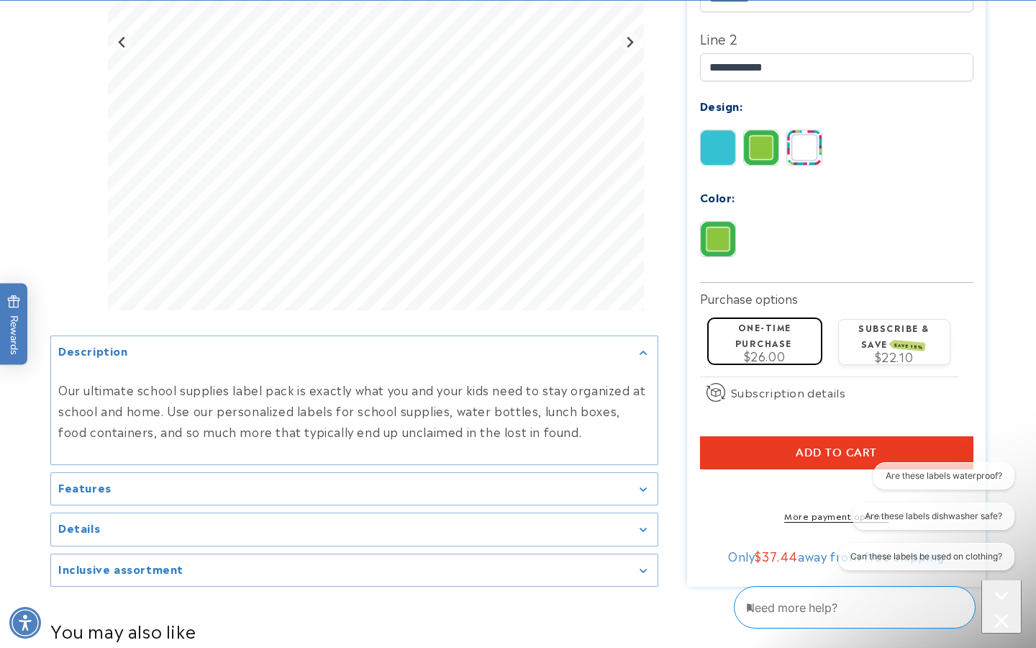
scroll to position [575, 0]
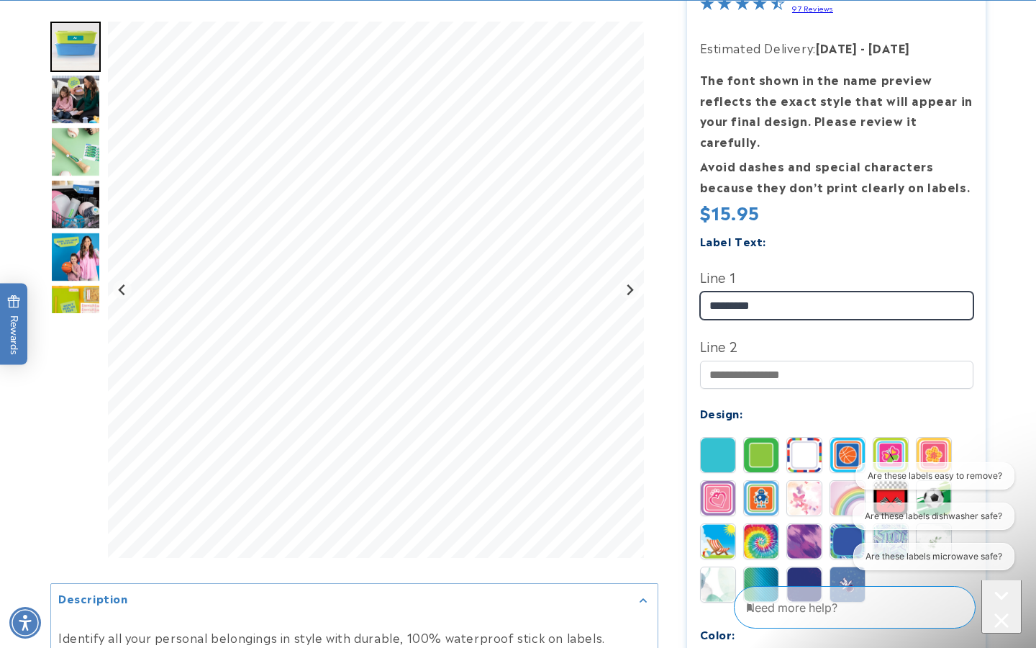
type input "*********"
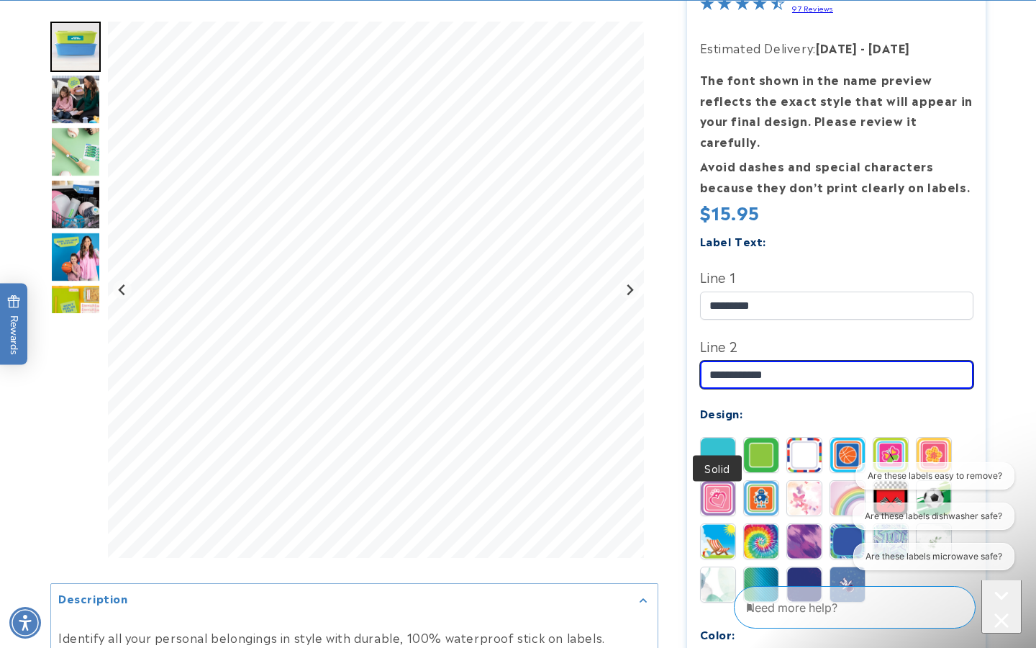
type input "**********"
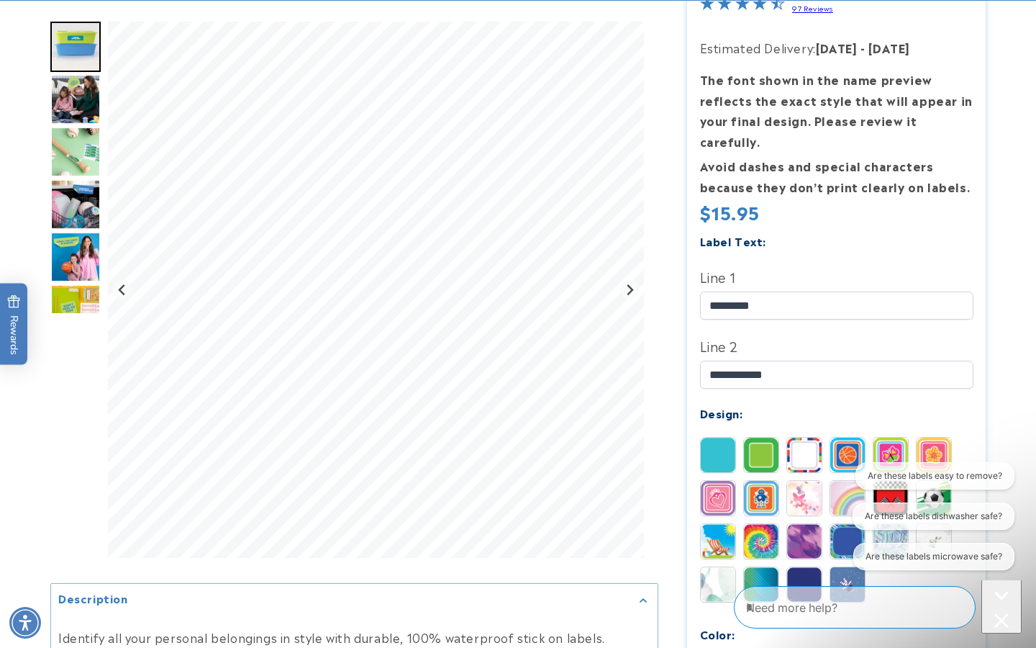
click at [724, 437] on img at bounding box center [718, 454] width 35 height 35
click at [761, 437] on img at bounding box center [761, 454] width 35 height 35
click at [802, 437] on img at bounding box center [804, 454] width 35 height 35
click at [843, 437] on img at bounding box center [847, 454] width 35 height 35
click at [892, 437] on img at bounding box center [890, 454] width 35 height 35
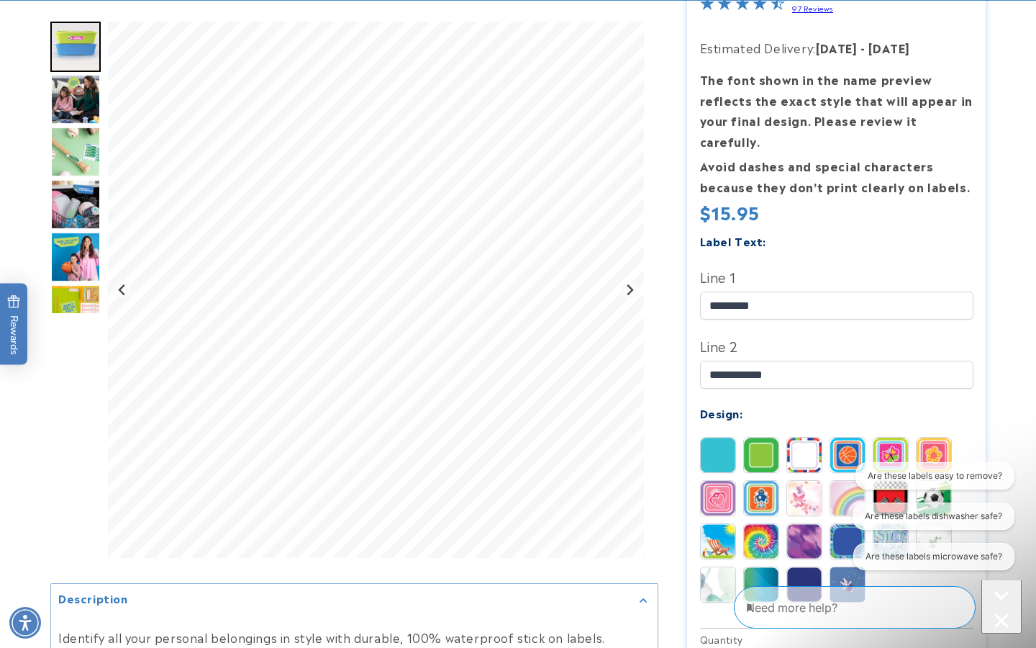
click at [926, 437] on img at bounding box center [934, 454] width 35 height 35
click at [994, 613] on icon "Close conversation starters" at bounding box center [1001, 620] width 14 height 14
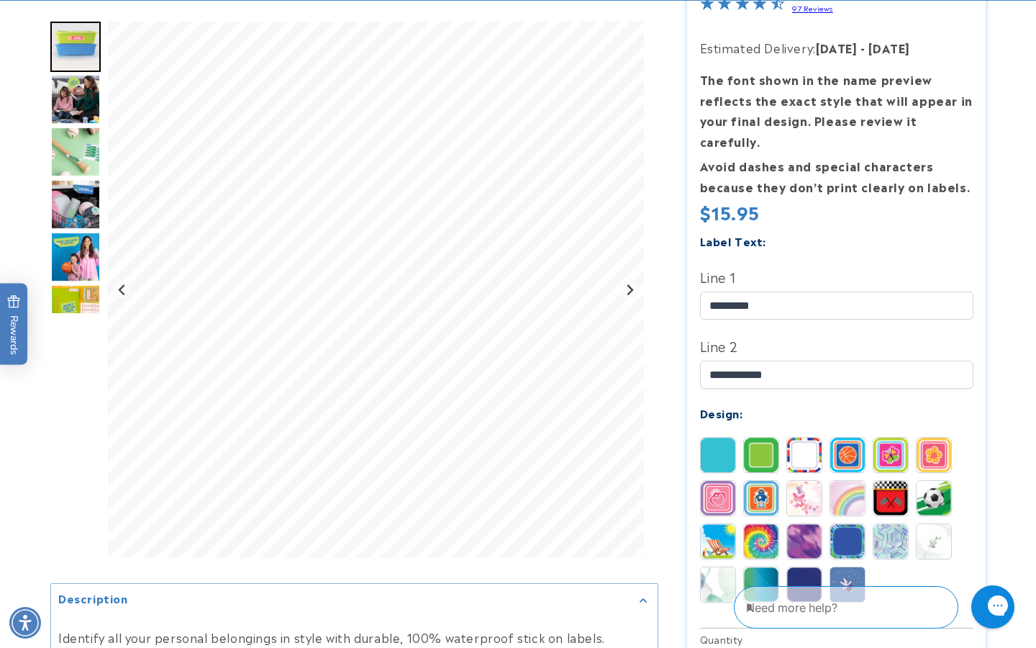
click at [855, 567] on img at bounding box center [847, 584] width 35 height 35
click at [801, 567] on img at bounding box center [804, 584] width 35 height 35
click at [754, 567] on img at bounding box center [761, 584] width 35 height 35
click at [719, 567] on img at bounding box center [718, 584] width 35 height 35
click at [719, 524] on img at bounding box center [718, 541] width 35 height 35
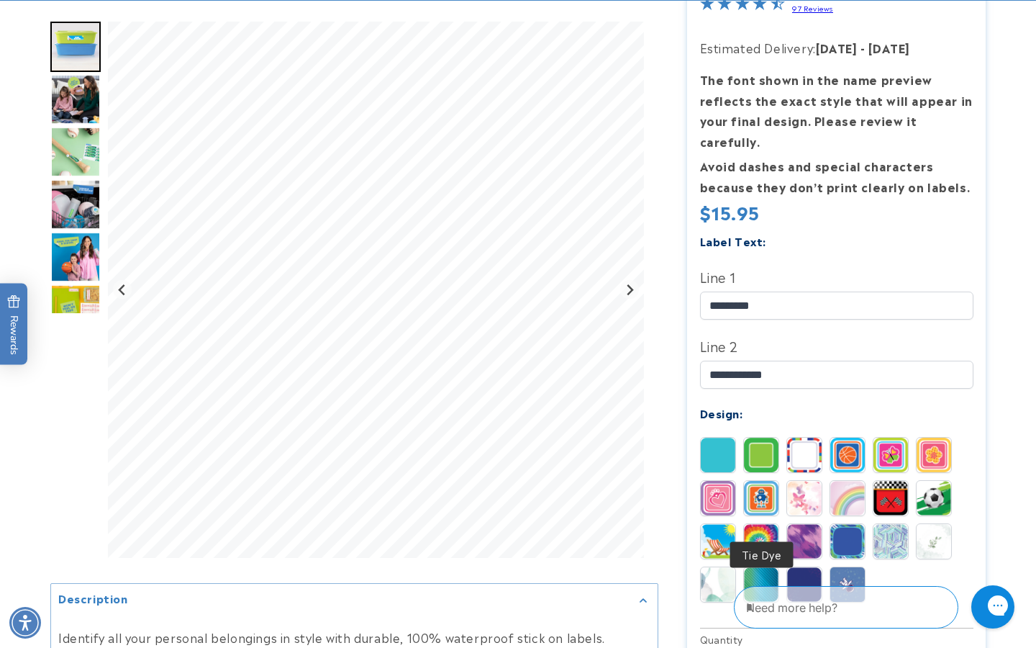
click at [758, 524] on img at bounding box center [761, 541] width 35 height 35
click at [808, 524] on img at bounding box center [804, 541] width 35 height 35
click at [849, 524] on img at bounding box center [847, 541] width 35 height 35
click at [891, 524] on img at bounding box center [890, 541] width 35 height 35
click at [943, 529] on img at bounding box center [934, 541] width 35 height 35
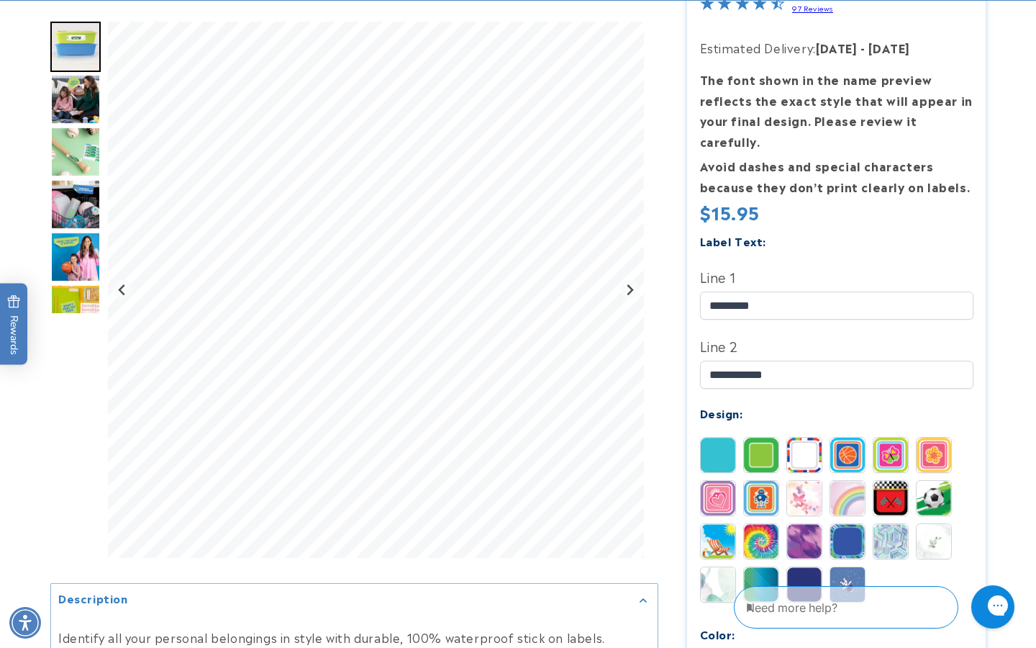
click at [935, 481] on img at bounding box center [934, 498] width 35 height 35
click at [757, 481] on img at bounding box center [761, 498] width 35 height 35
click at [722, 437] on img at bounding box center [718, 454] width 35 height 35
click at [765, 437] on img at bounding box center [761, 454] width 35 height 35
click at [807, 437] on img at bounding box center [804, 454] width 35 height 35
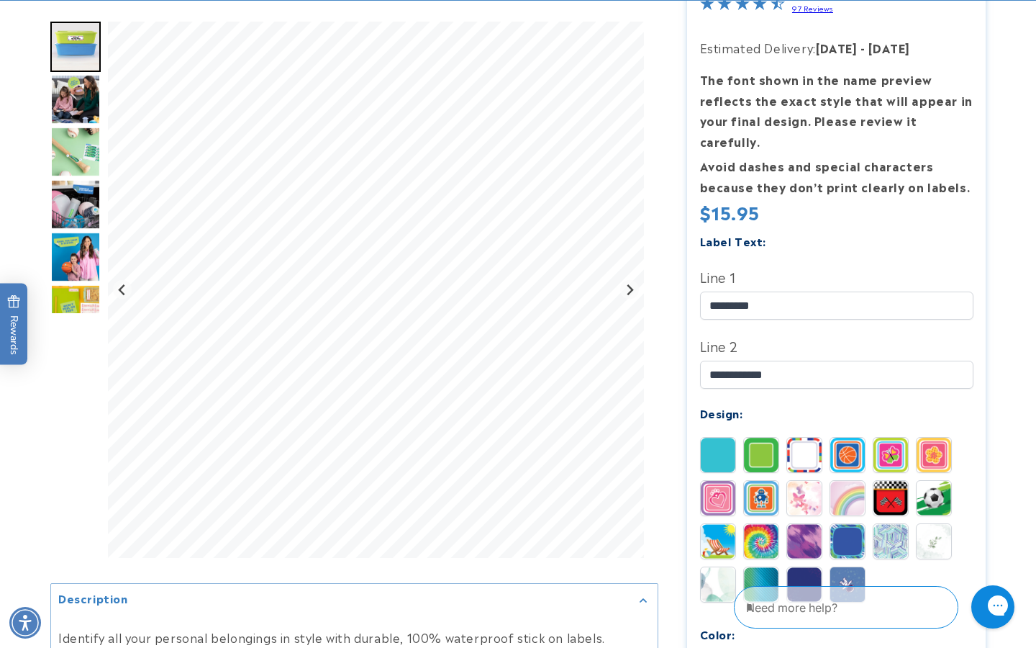
click at [850, 437] on img at bounding box center [847, 454] width 35 height 35
click at [892, 437] on img at bounding box center [890, 454] width 35 height 35
click at [946, 437] on img at bounding box center [934, 454] width 35 height 35
click at [935, 481] on img at bounding box center [934, 498] width 35 height 35
click at [891, 481] on img at bounding box center [890, 498] width 35 height 35
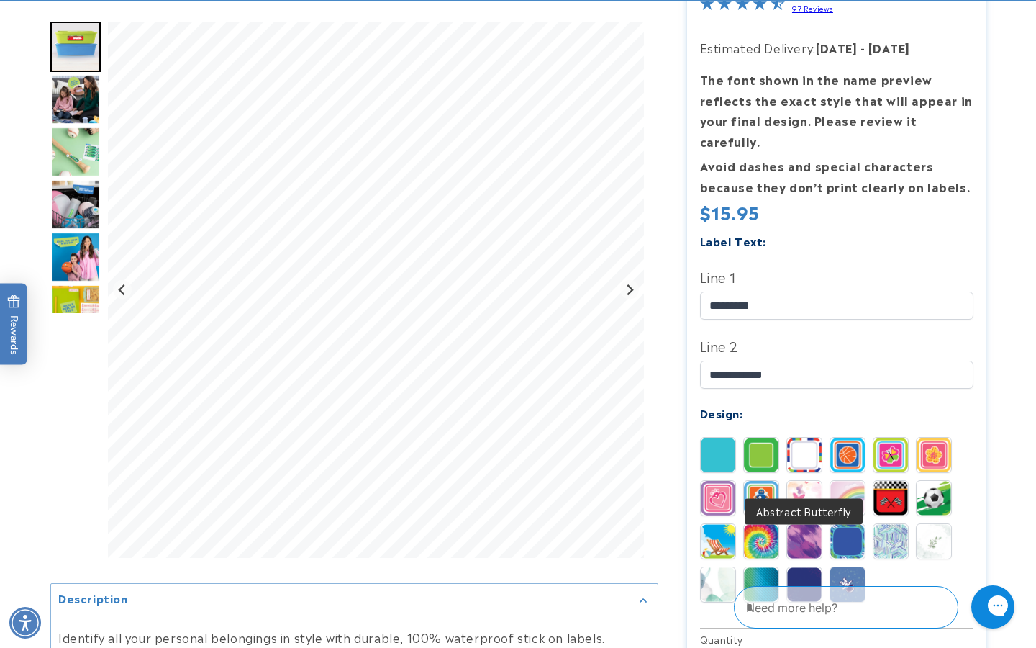
click at [812, 481] on img at bounding box center [804, 498] width 35 height 35
click at [766, 481] on img at bounding box center [761, 498] width 35 height 35
click at [712, 481] on img at bounding box center [718, 498] width 35 height 35
click at [712, 531] on img at bounding box center [718, 541] width 35 height 35
click at [764, 530] on img at bounding box center [761, 541] width 35 height 35
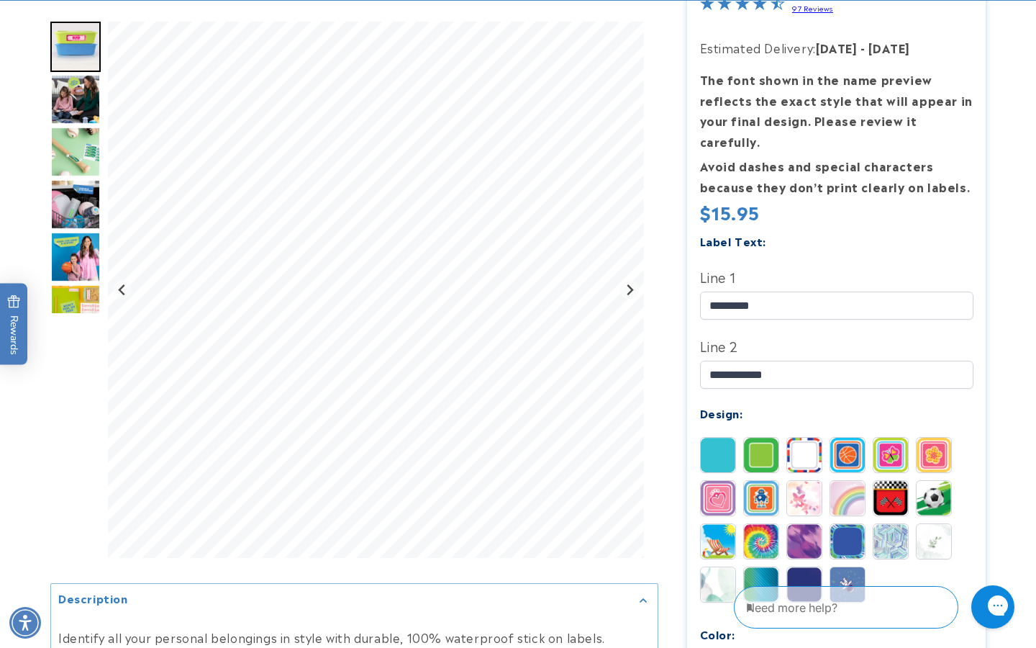
click at [811, 524] on img at bounding box center [804, 541] width 35 height 35
click at [848, 524] on img at bounding box center [847, 541] width 35 height 35
click at [894, 524] on img at bounding box center [890, 541] width 35 height 35
click at [946, 524] on img at bounding box center [934, 541] width 35 height 35
click at [848, 567] on img at bounding box center [847, 584] width 35 height 35
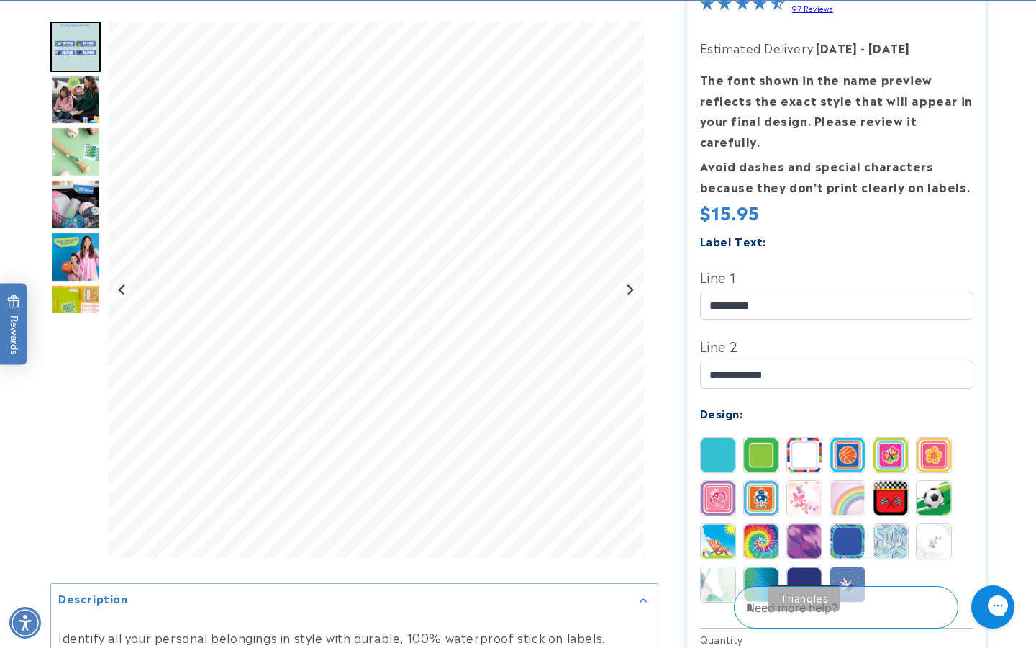
click at [807, 567] on img at bounding box center [804, 584] width 35 height 35
click at [763, 567] on img at bounding box center [761, 584] width 35 height 35
click at [712, 567] on img at bounding box center [718, 584] width 35 height 35
click at [853, 524] on img at bounding box center [847, 541] width 35 height 35
click at [722, 437] on img at bounding box center [718, 454] width 35 height 35
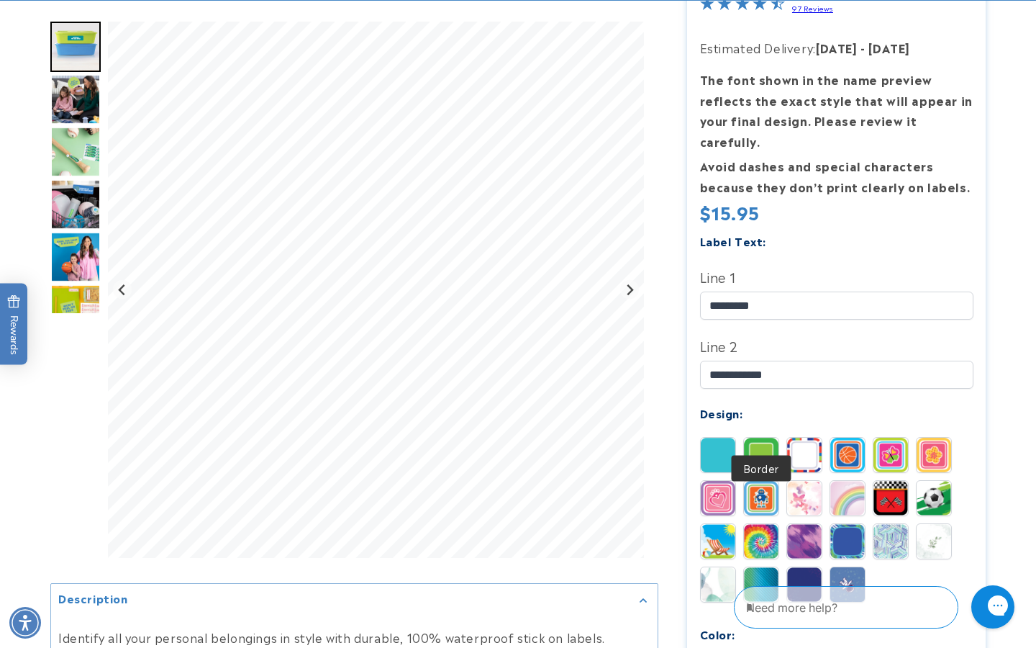
click at [760, 437] on img at bounding box center [761, 454] width 35 height 35
click at [799, 437] on img at bounding box center [804, 454] width 35 height 35
click at [958, 571] on div "Solid Border Stripes Basketball" at bounding box center [840, 523] width 281 height 173
click at [802, 524] on img at bounding box center [804, 541] width 35 height 35
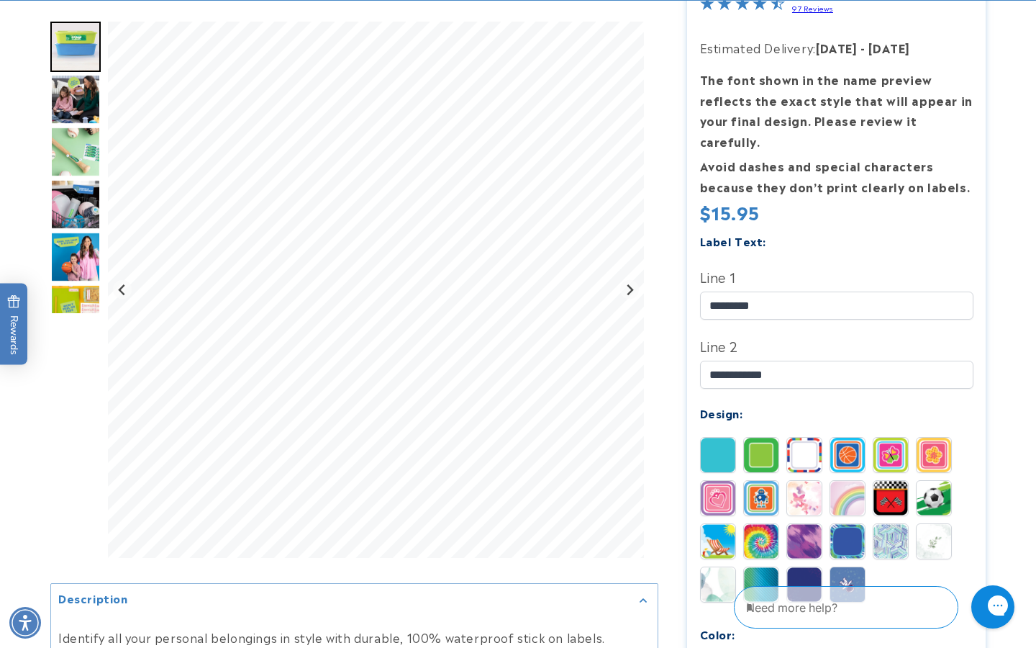
click at [855, 567] on img at bounding box center [847, 584] width 35 height 35
click at [801, 567] on img at bounding box center [804, 584] width 35 height 35
click at [775, 567] on img at bounding box center [761, 584] width 35 height 35
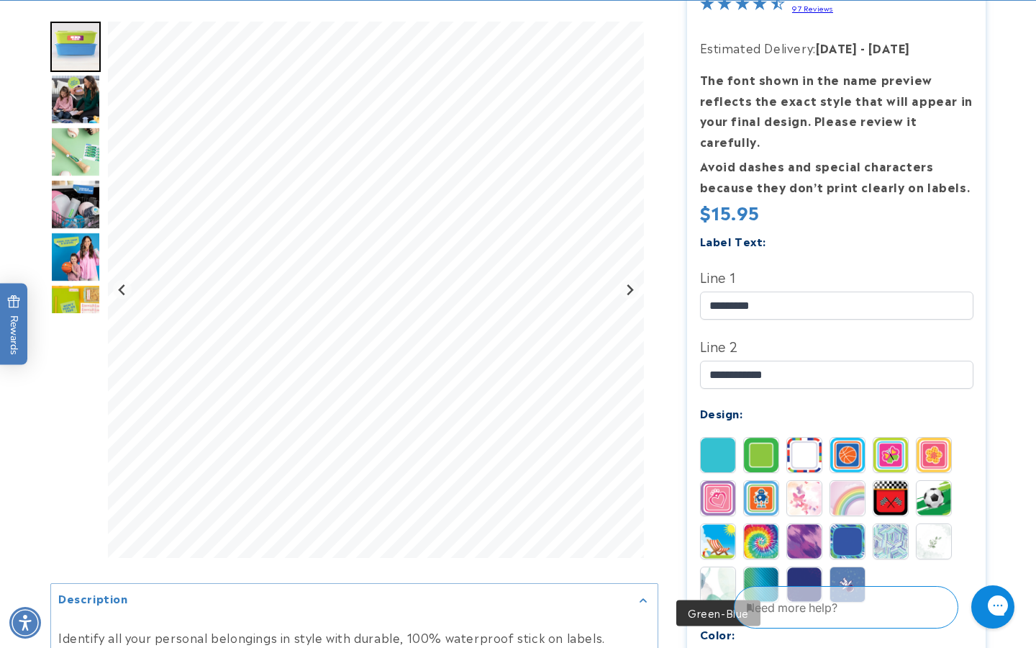
click at [724, 481] on img at bounding box center [718, 498] width 35 height 35
click at [750, 481] on img at bounding box center [761, 498] width 35 height 35
click at [804, 481] on img at bounding box center [804, 498] width 35 height 35
click at [847, 481] on img at bounding box center [847, 498] width 35 height 35
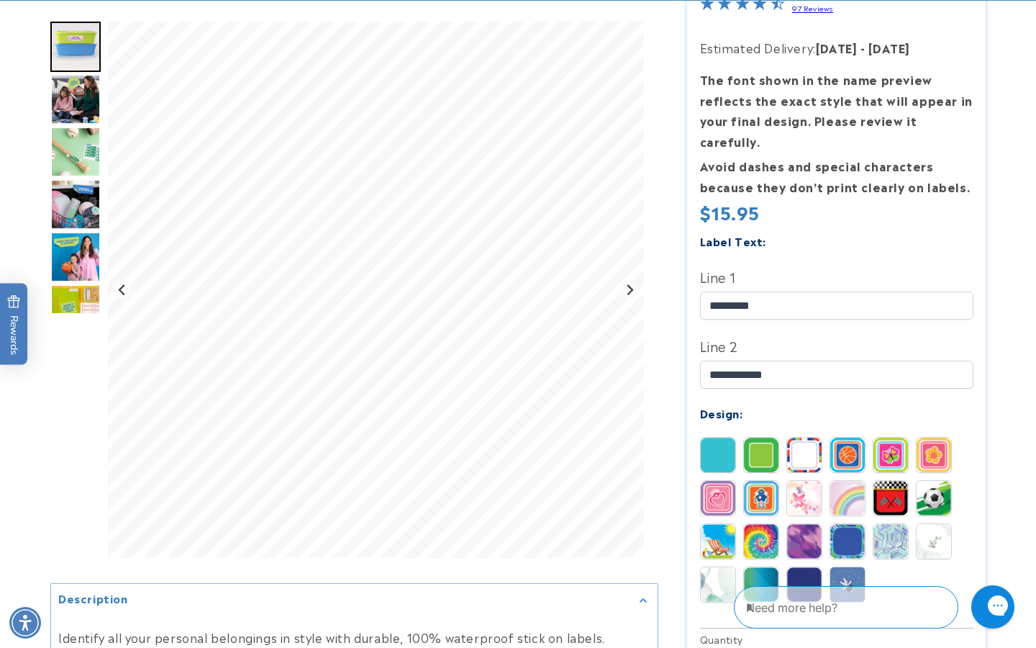
click at [891, 481] on img at bounding box center [890, 498] width 35 height 35
click at [923, 481] on img at bounding box center [934, 498] width 35 height 35
click at [933, 437] on img at bounding box center [934, 454] width 35 height 35
click at [901, 437] on img at bounding box center [890, 454] width 35 height 35
click at [850, 437] on img at bounding box center [847, 454] width 35 height 35
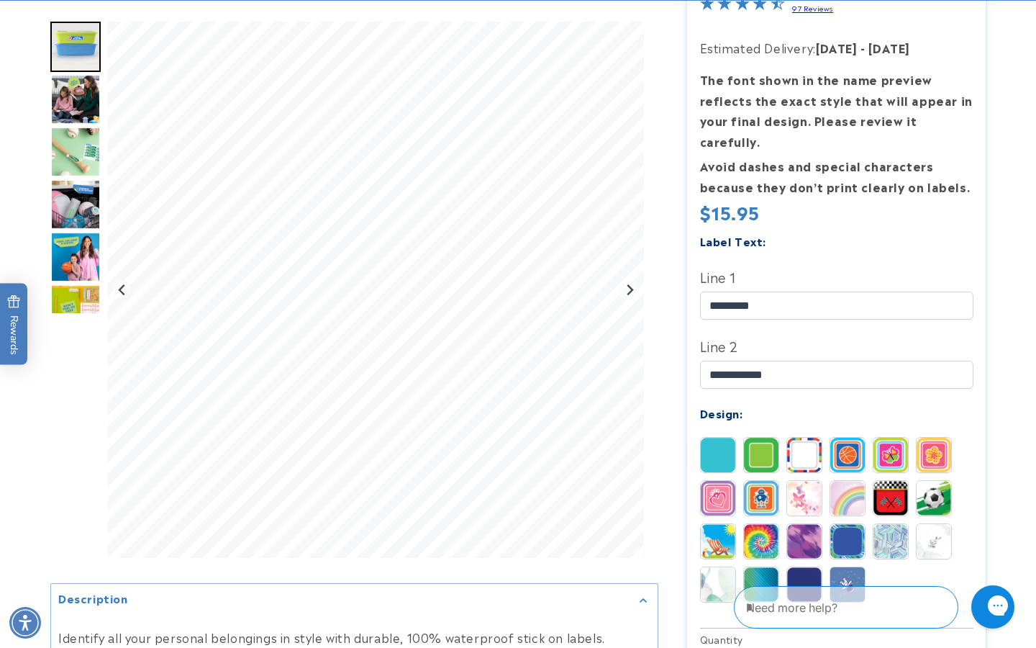
click at [804, 437] on img at bounding box center [804, 454] width 35 height 35
click at [762, 437] on img at bounding box center [761, 454] width 35 height 35
click at [701, 437] on img at bounding box center [718, 454] width 35 height 35
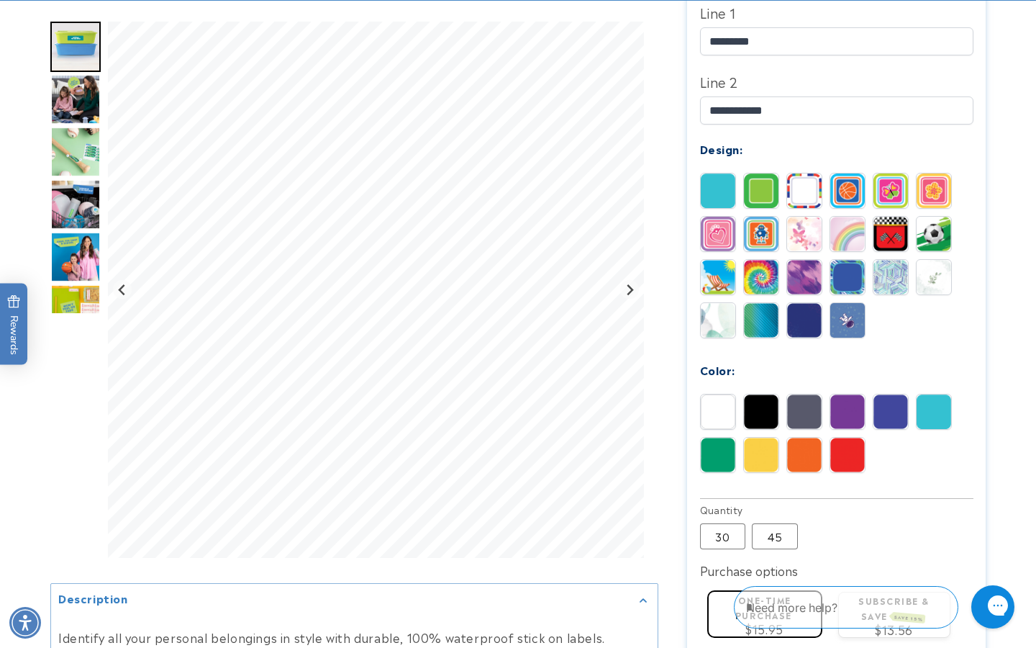
scroll to position [589, 0]
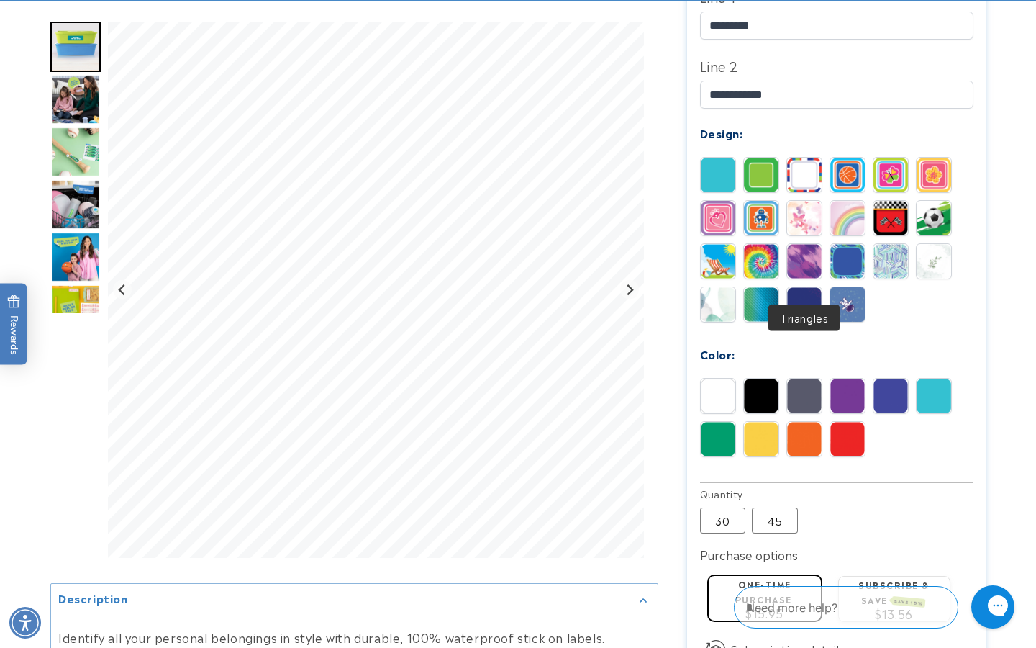
click at [807, 287] on img at bounding box center [804, 304] width 35 height 35
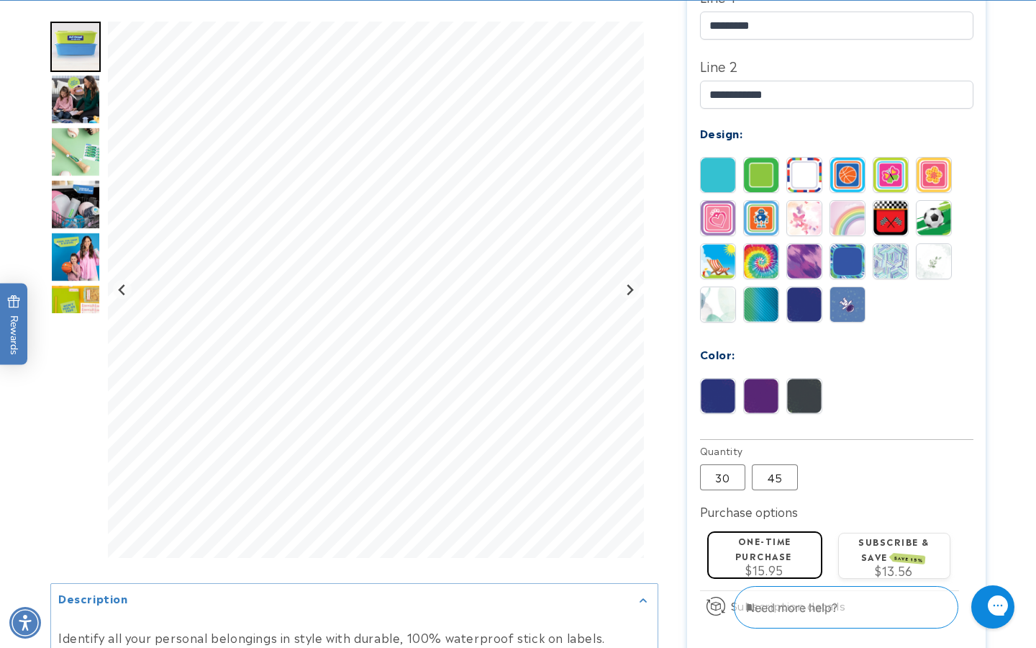
click at [760, 378] on img at bounding box center [761, 395] width 35 height 35
click at [798, 378] on img at bounding box center [804, 395] width 35 height 35
click at [796, 287] on img at bounding box center [804, 304] width 35 height 35
click at [763, 287] on img at bounding box center [761, 304] width 35 height 35
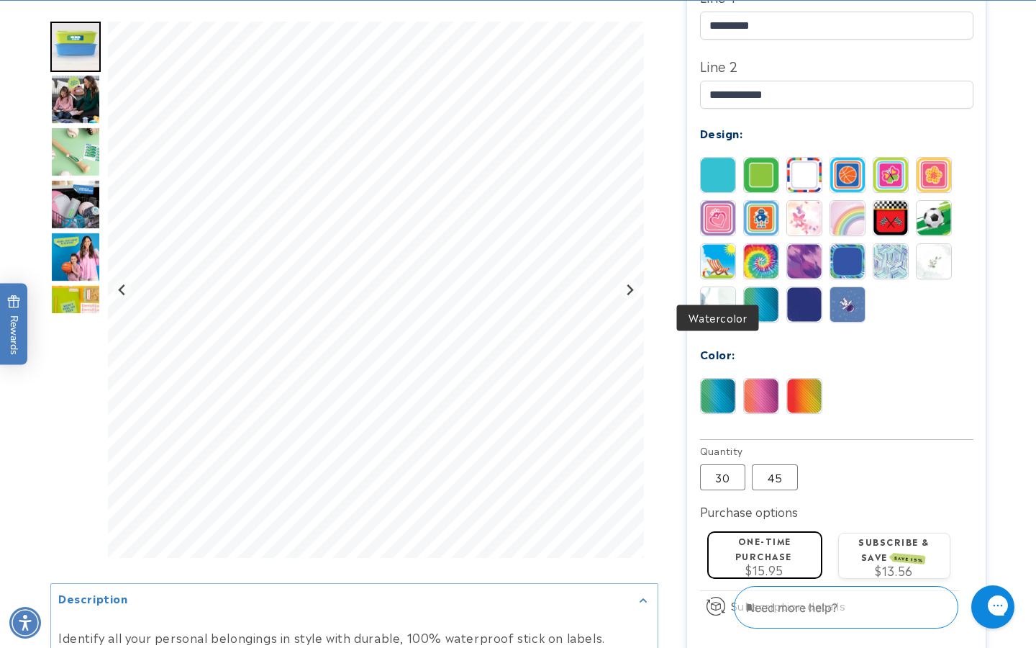
click at [712, 287] on img at bounding box center [718, 304] width 35 height 35
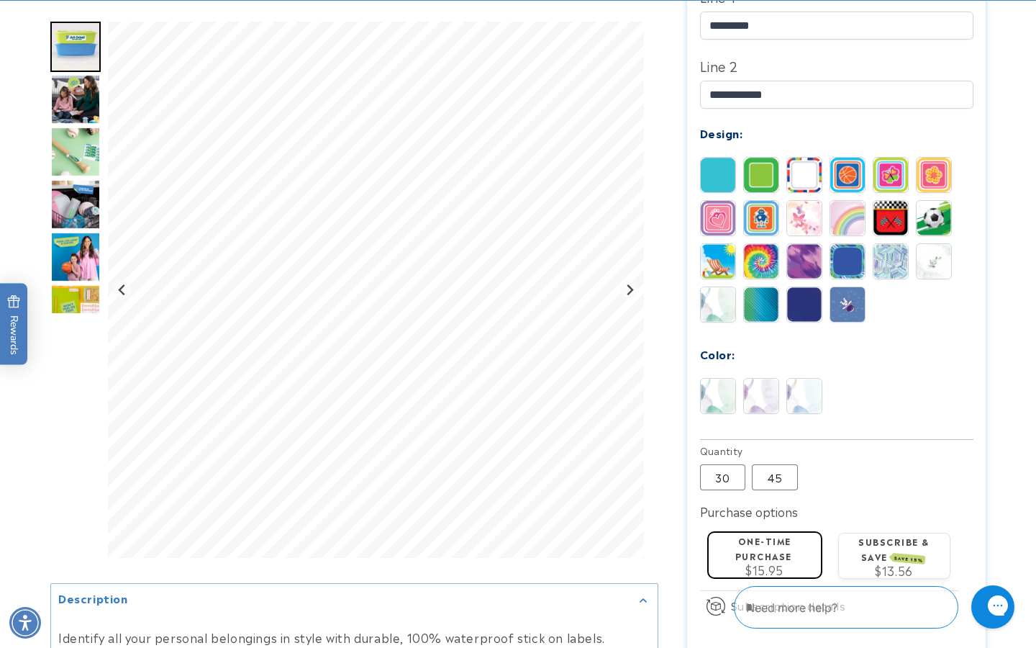
click at [720, 244] on img at bounding box center [718, 261] width 35 height 35
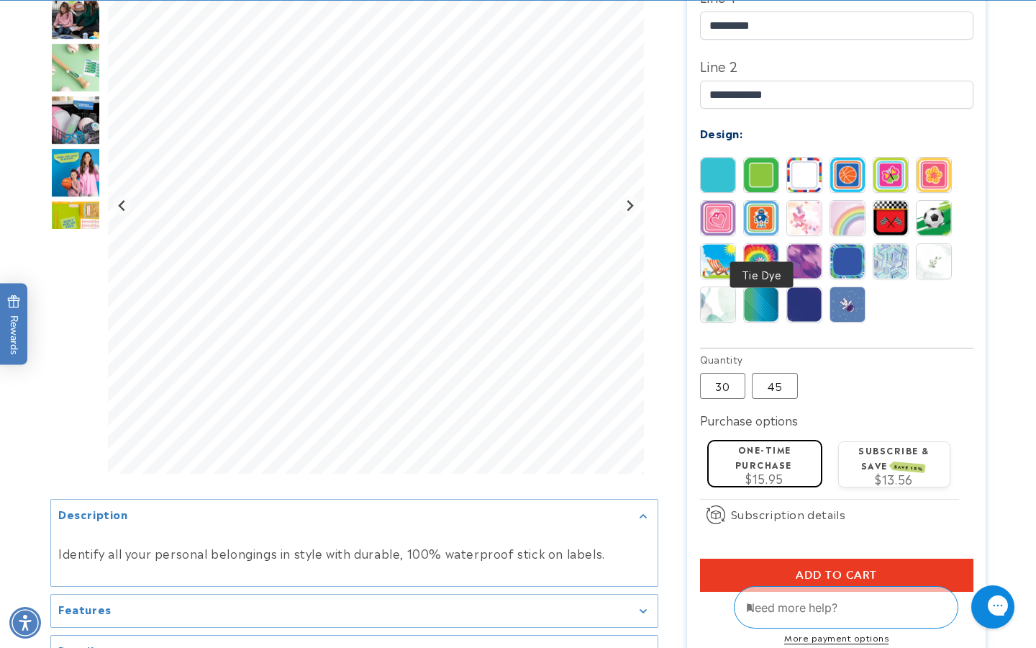
click at [763, 244] on img at bounding box center [761, 261] width 35 height 35
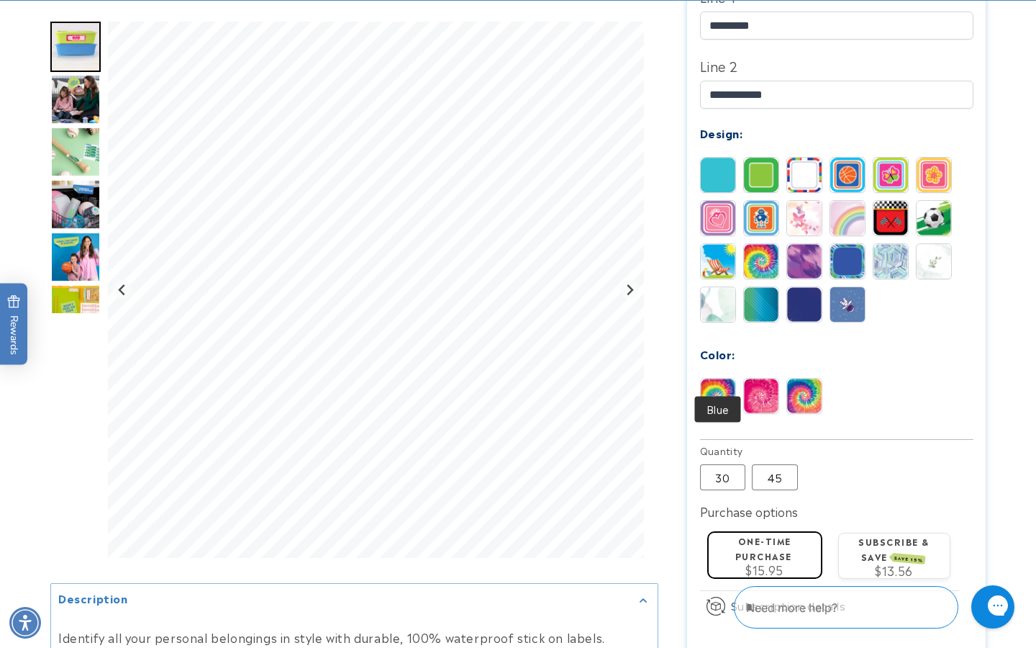
click at [718, 378] on img at bounding box center [718, 395] width 35 height 35
click at [807, 378] on img at bounding box center [804, 395] width 35 height 35
click at [804, 247] on img at bounding box center [804, 261] width 35 height 35
click at [847, 247] on img at bounding box center [847, 261] width 35 height 35
click at [886, 244] on img at bounding box center [890, 261] width 35 height 35
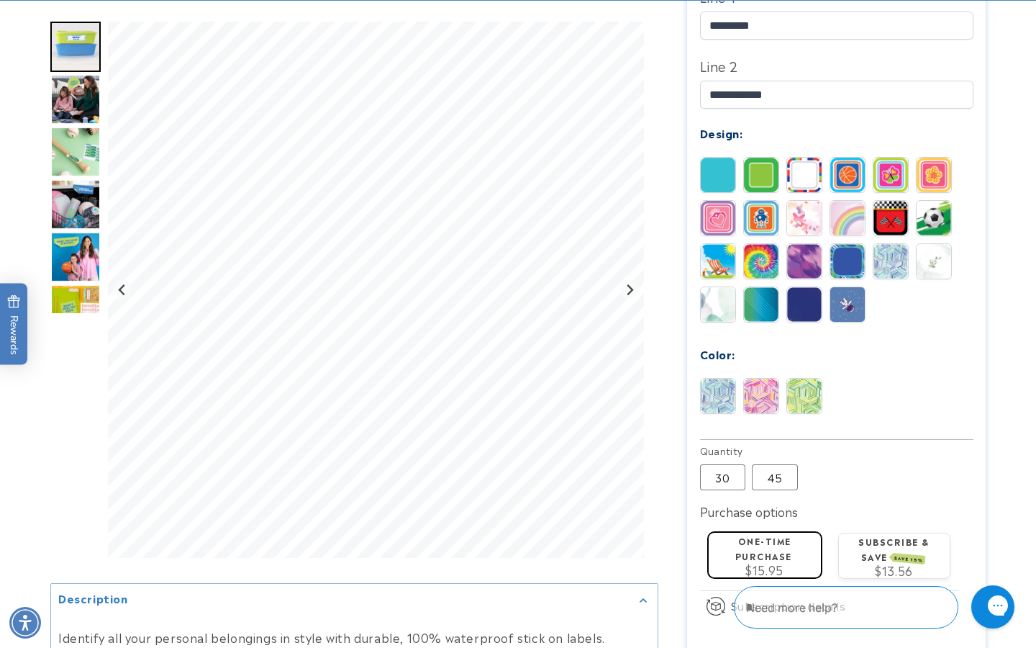
click at [935, 244] on img at bounding box center [934, 261] width 35 height 35
click at [928, 201] on img at bounding box center [934, 218] width 35 height 35
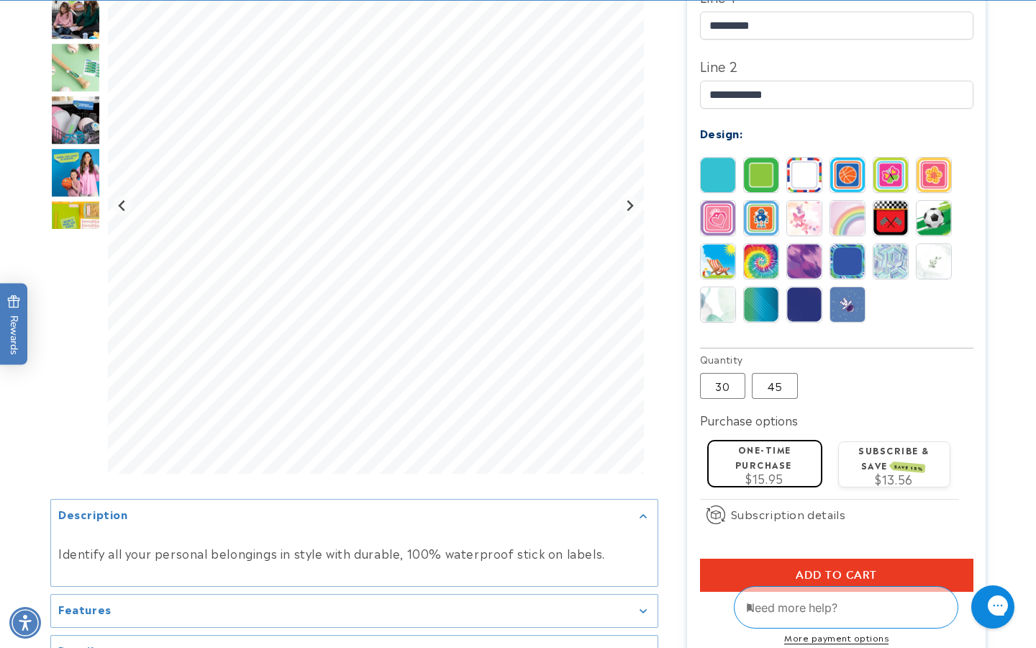
click at [883, 202] on img at bounding box center [890, 218] width 35 height 35
click at [844, 203] on img at bounding box center [847, 218] width 35 height 35
click at [801, 205] on img at bounding box center [804, 218] width 35 height 35
click at [717, 158] on img at bounding box center [718, 175] width 35 height 35
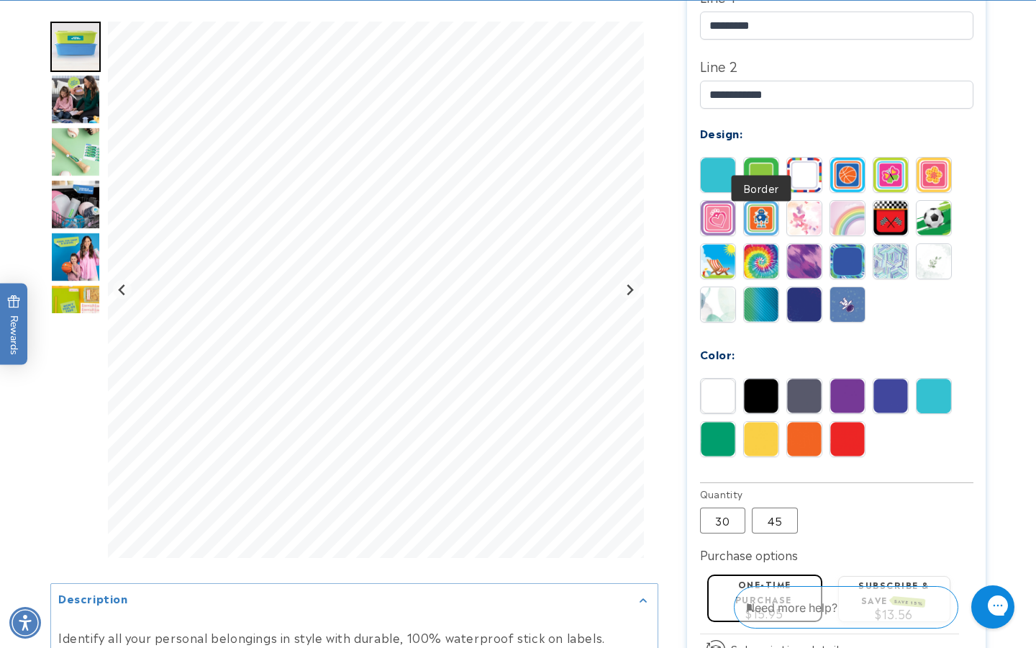
click at [755, 158] on img at bounding box center [761, 175] width 35 height 35
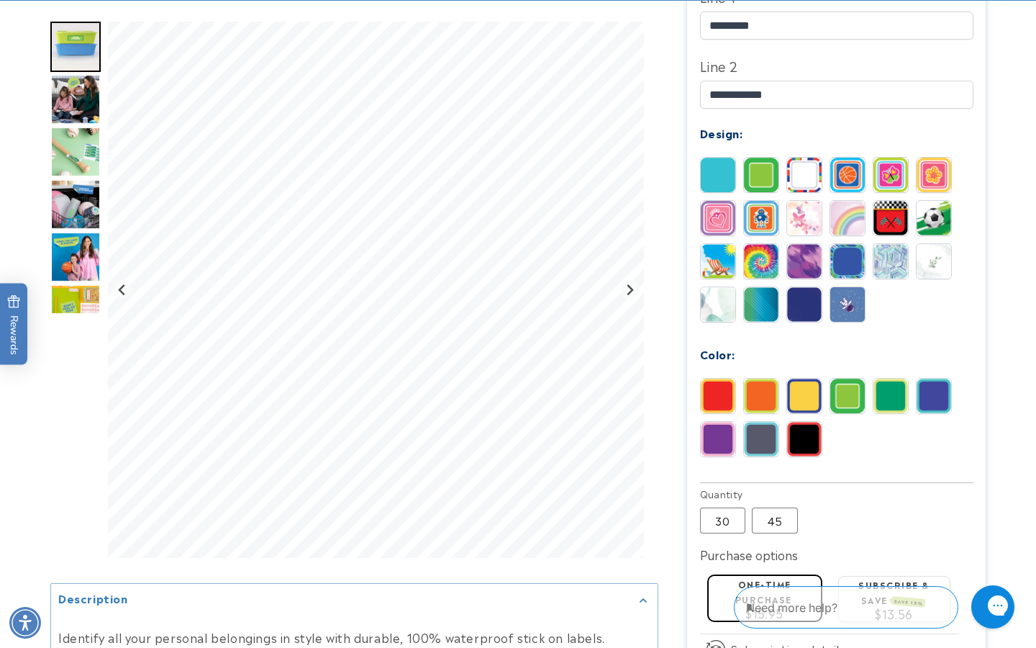
click at [802, 158] on img at bounding box center [804, 175] width 35 height 35
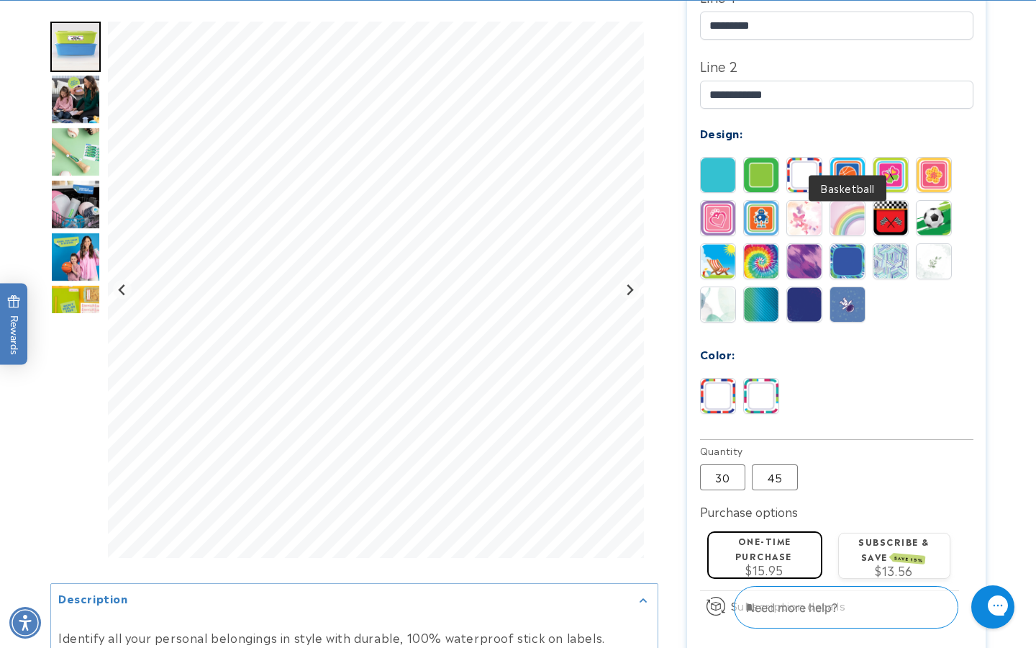
click at [845, 158] on img at bounding box center [847, 175] width 35 height 35
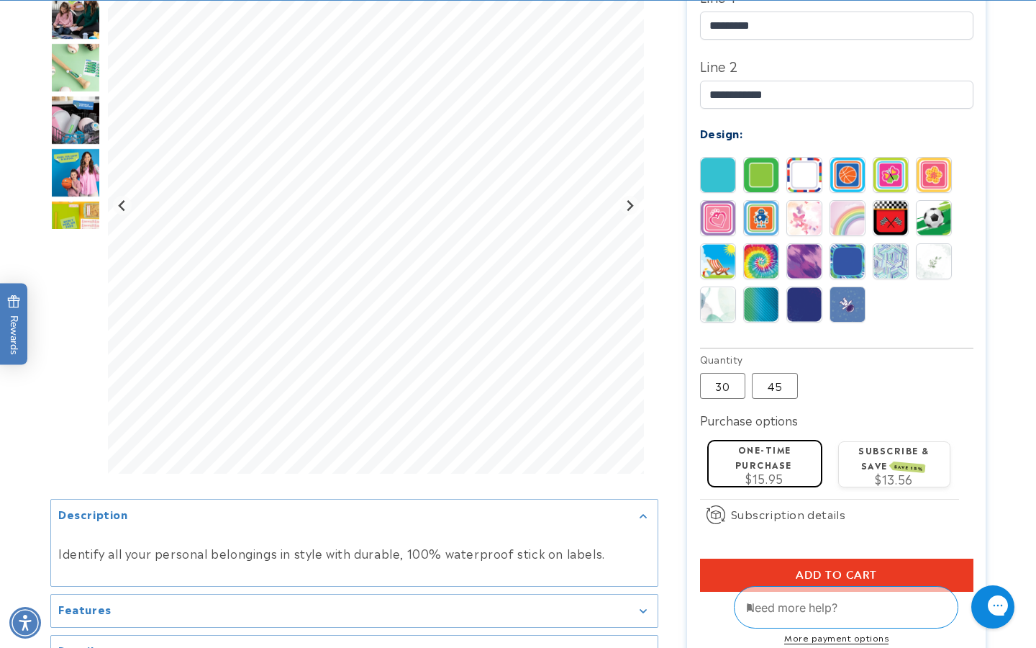
click at [897, 158] on img at bounding box center [890, 175] width 35 height 35
click at [931, 158] on img at bounding box center [934, 175] width 35 height 35
click at [807, 287] on img at bounding box center [804, 304] width 35 height 35
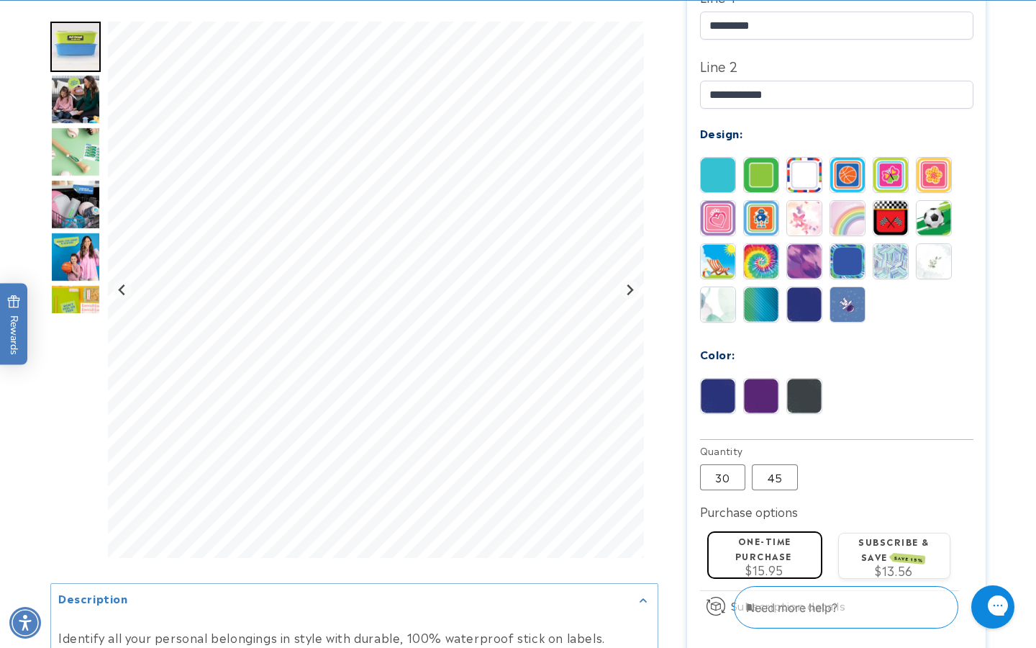
click at [755, 287] on img at bounding box center [761, 304] width 35 height 35
click at [712, 287] on img at bounding box center [718, 304] width 35 height 35
click at [889, 244] on img at bounding box center [890, 261] width 35 height 35
click at [838, 244] on img at bounding box center [847, 261] width 35 height 35
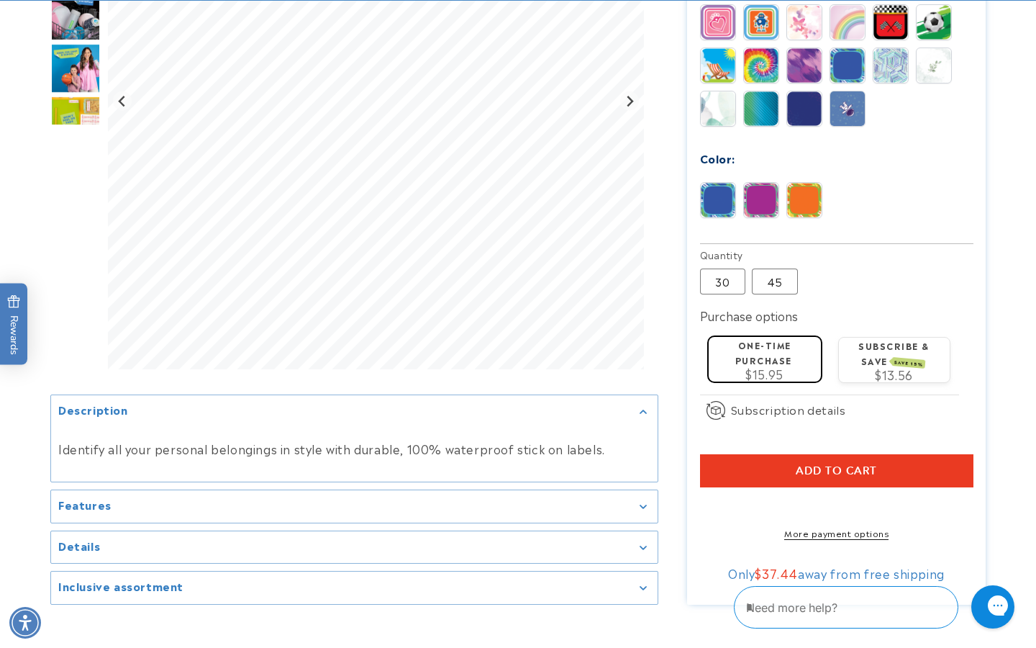
scroll to position [785, 0]
click at [884, 453] on button "Add to cart" at bounding box center [836, 469] width 273 height 33
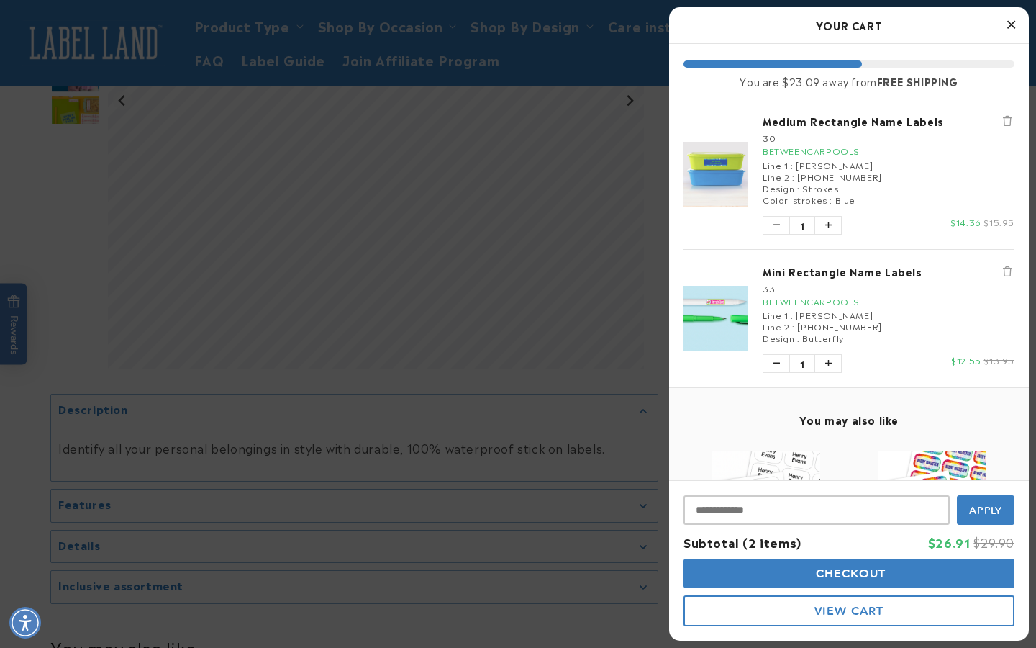
click at [910, 419] on h4 "You may also like" at bounding box center [848, 419] width 331 height 13
click at [899, 573] on button "Checkout" at bounding box center [848, 572] width 331 height 29
